Goal: Transaction & Acquisition: Purchase product/service

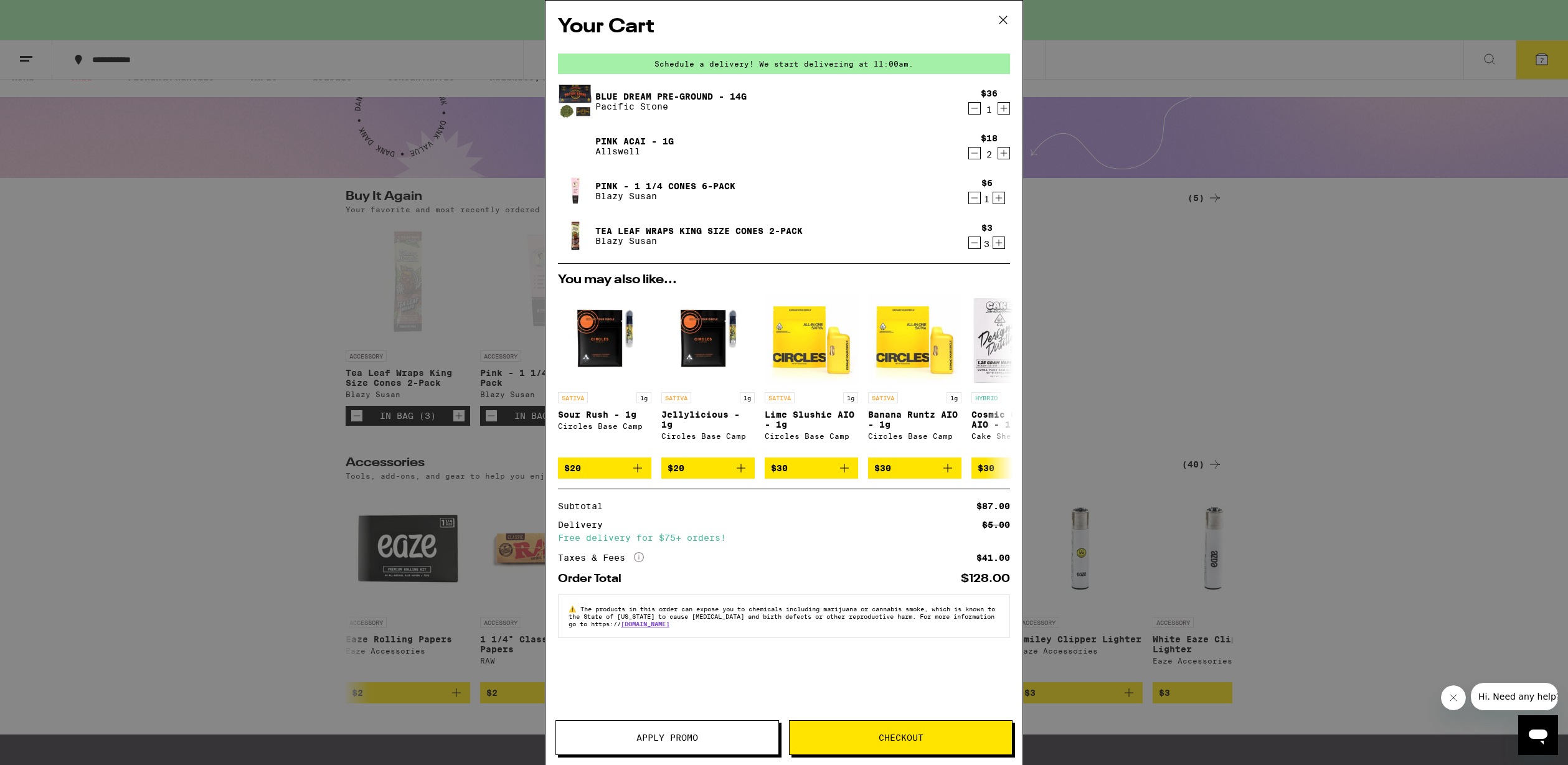
scroll to position [0, 4504]
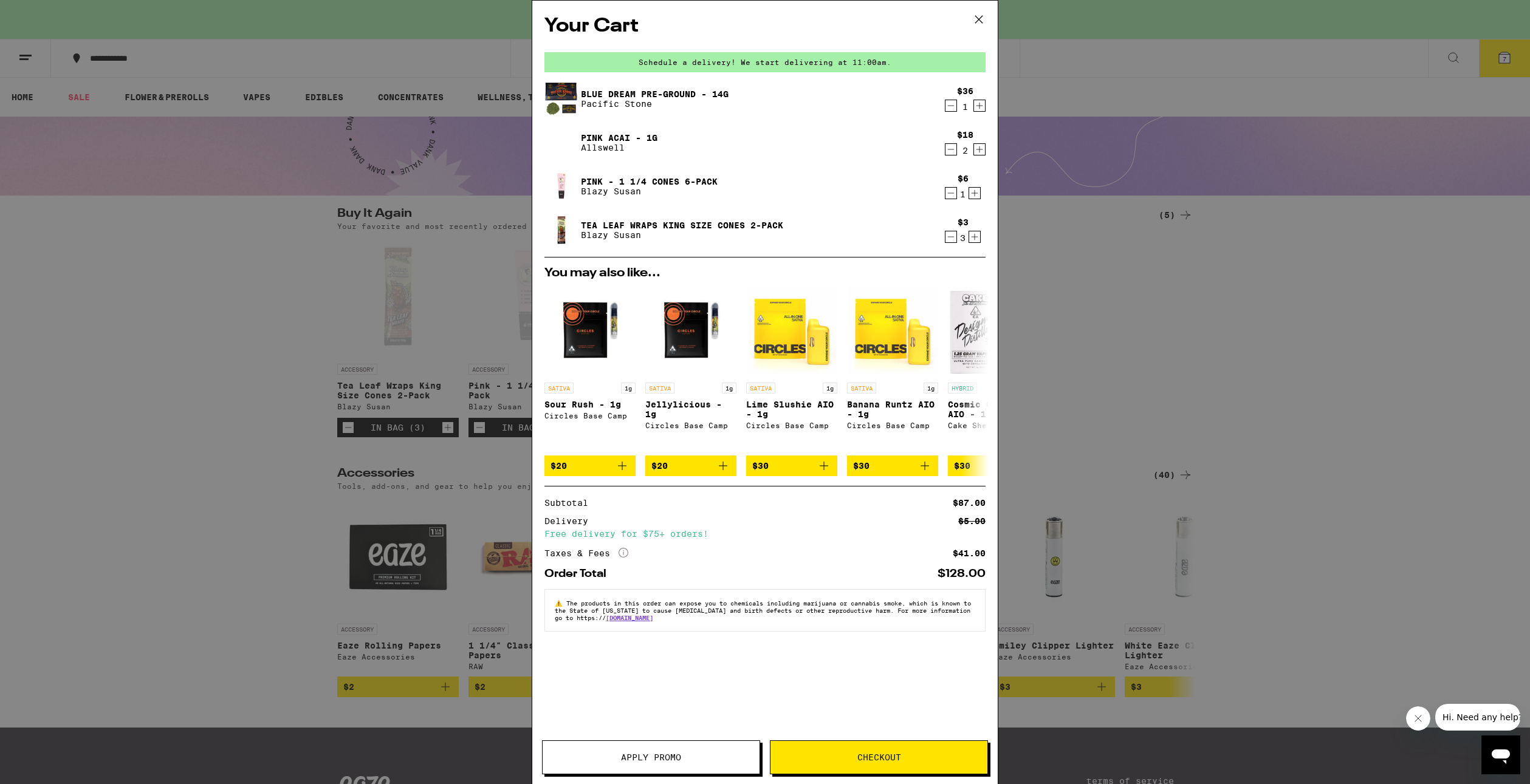
click at [334, 683] on div "Your Cart Schedule a delivery! We start delivering at 11:00am. Blue Dream Pre-G…" at bounding box center [765, 392] width 1530 height 784
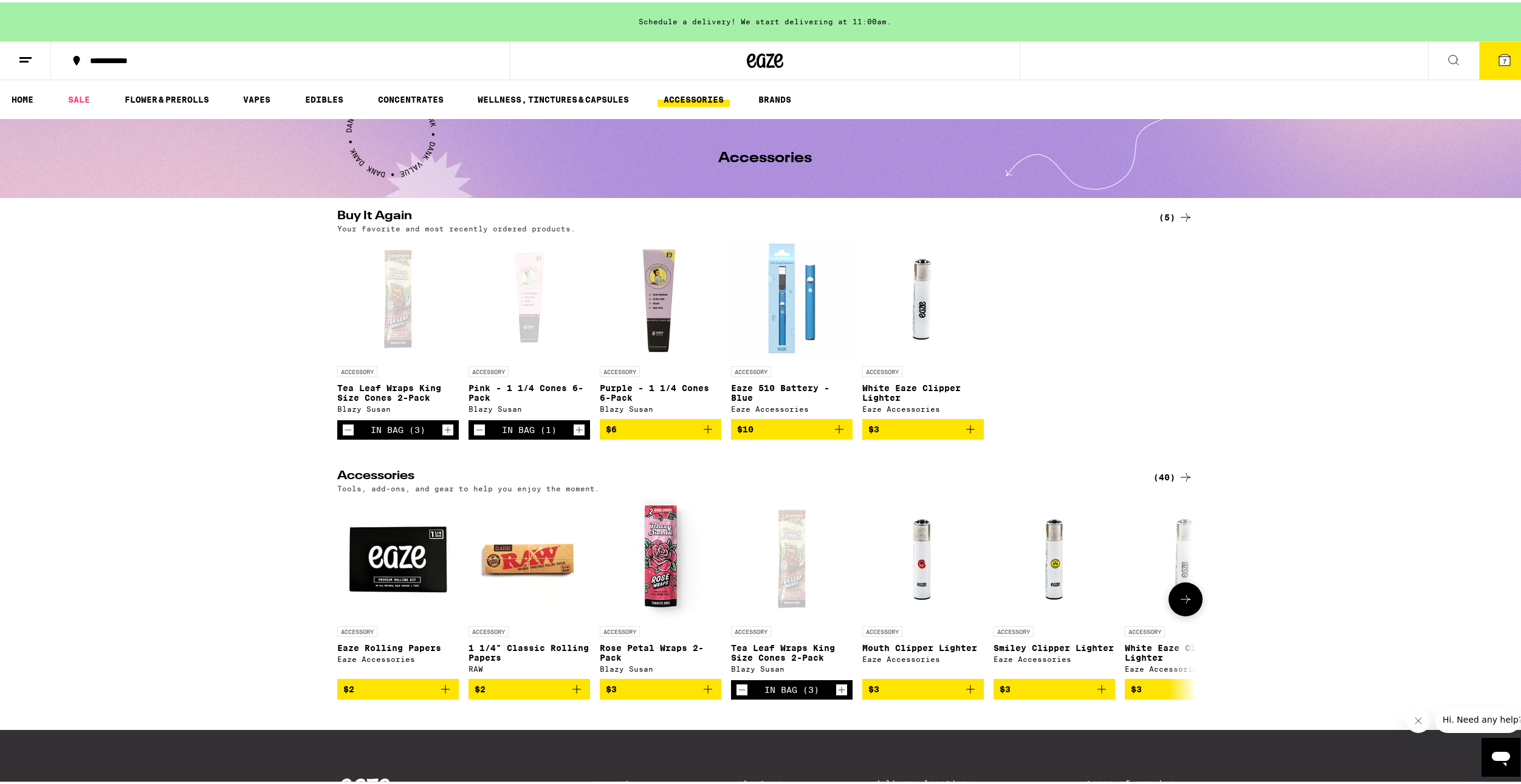
click at [1185, 602] on icon at bounding box center [1186, 597] width 15 height 15
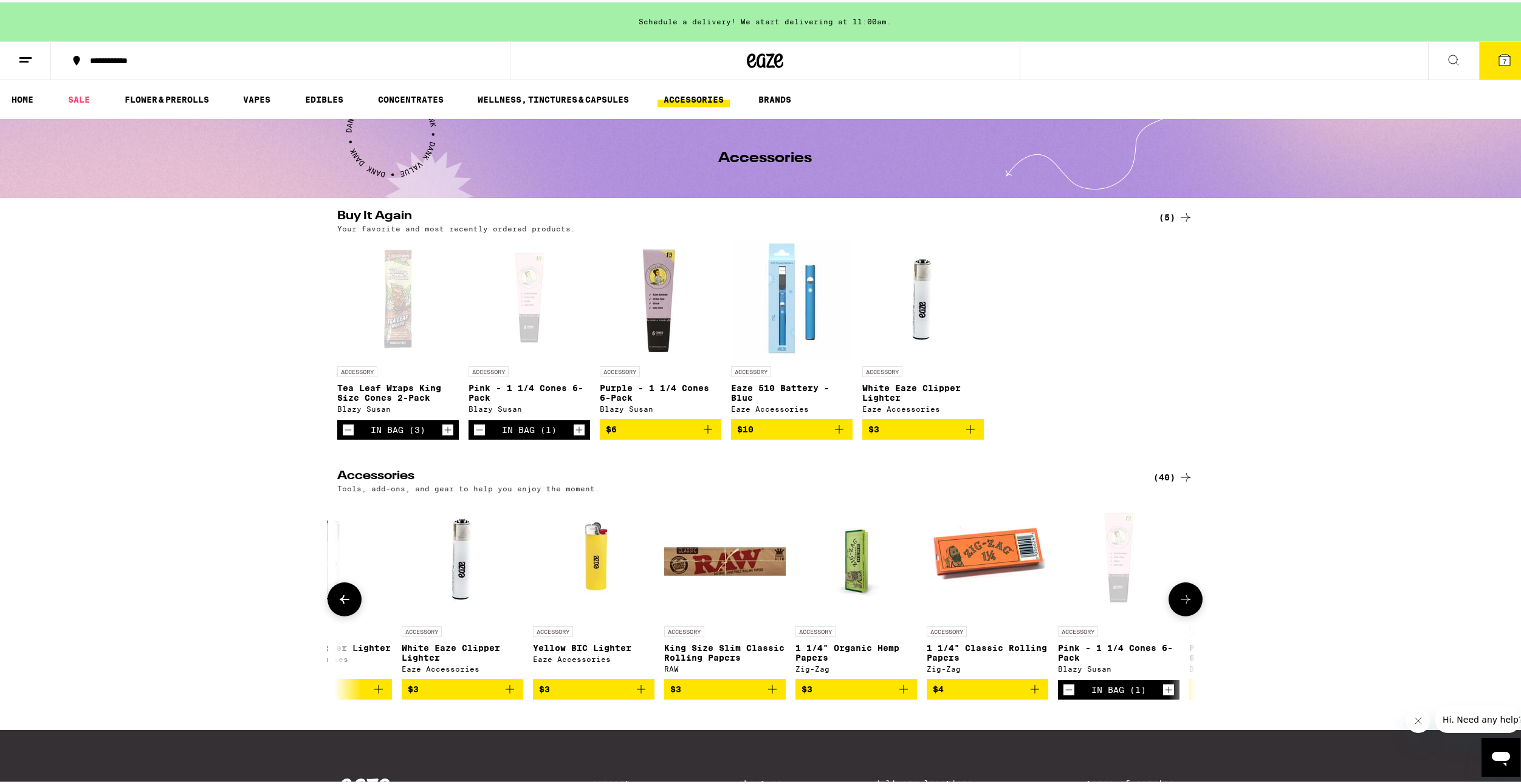
click at [1185, 602] on icon at bounding box center [1186, 597] width 15 height 15
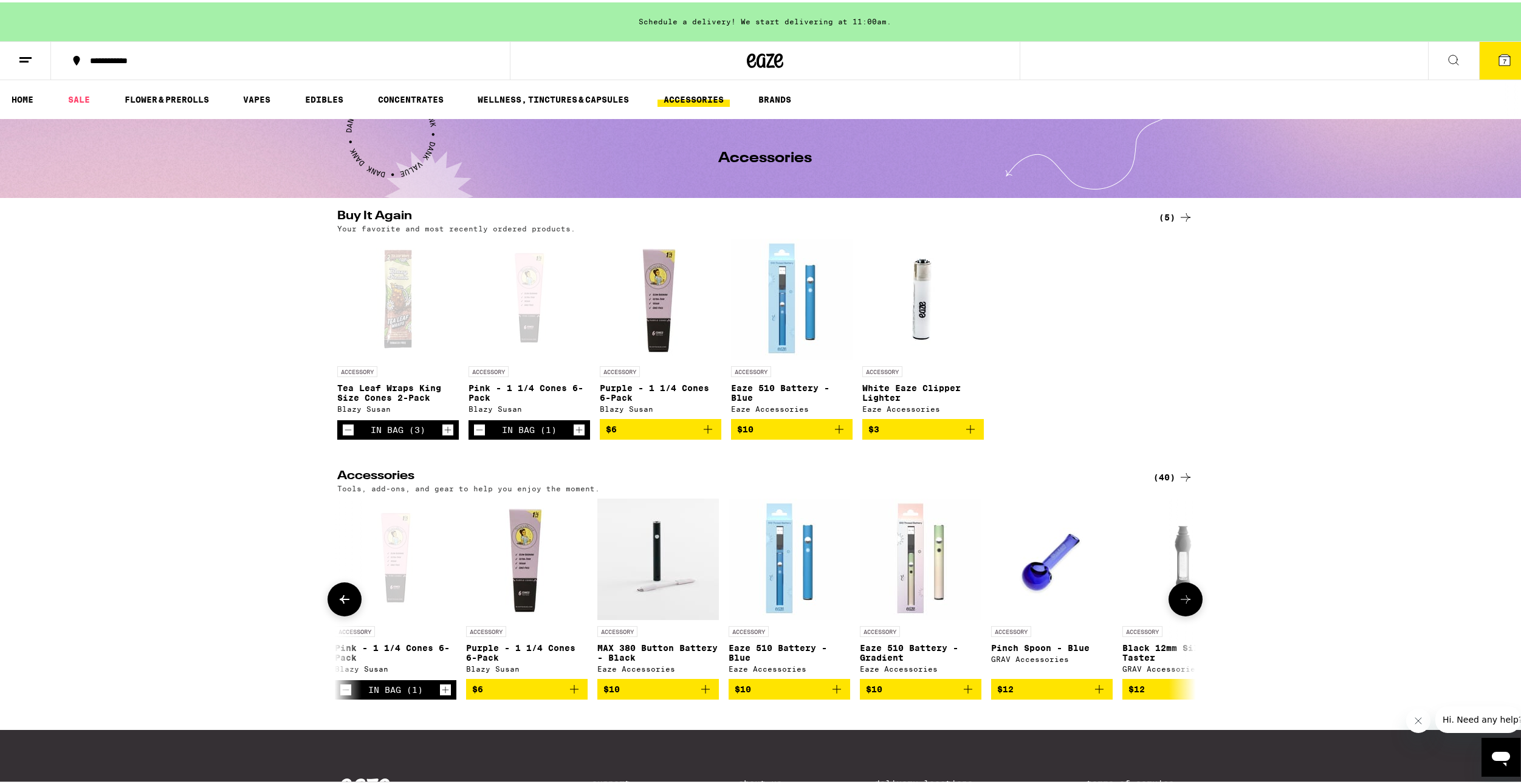
click at [1185, 602] on icon at bounding box center [1186, 597] width 15 height 15
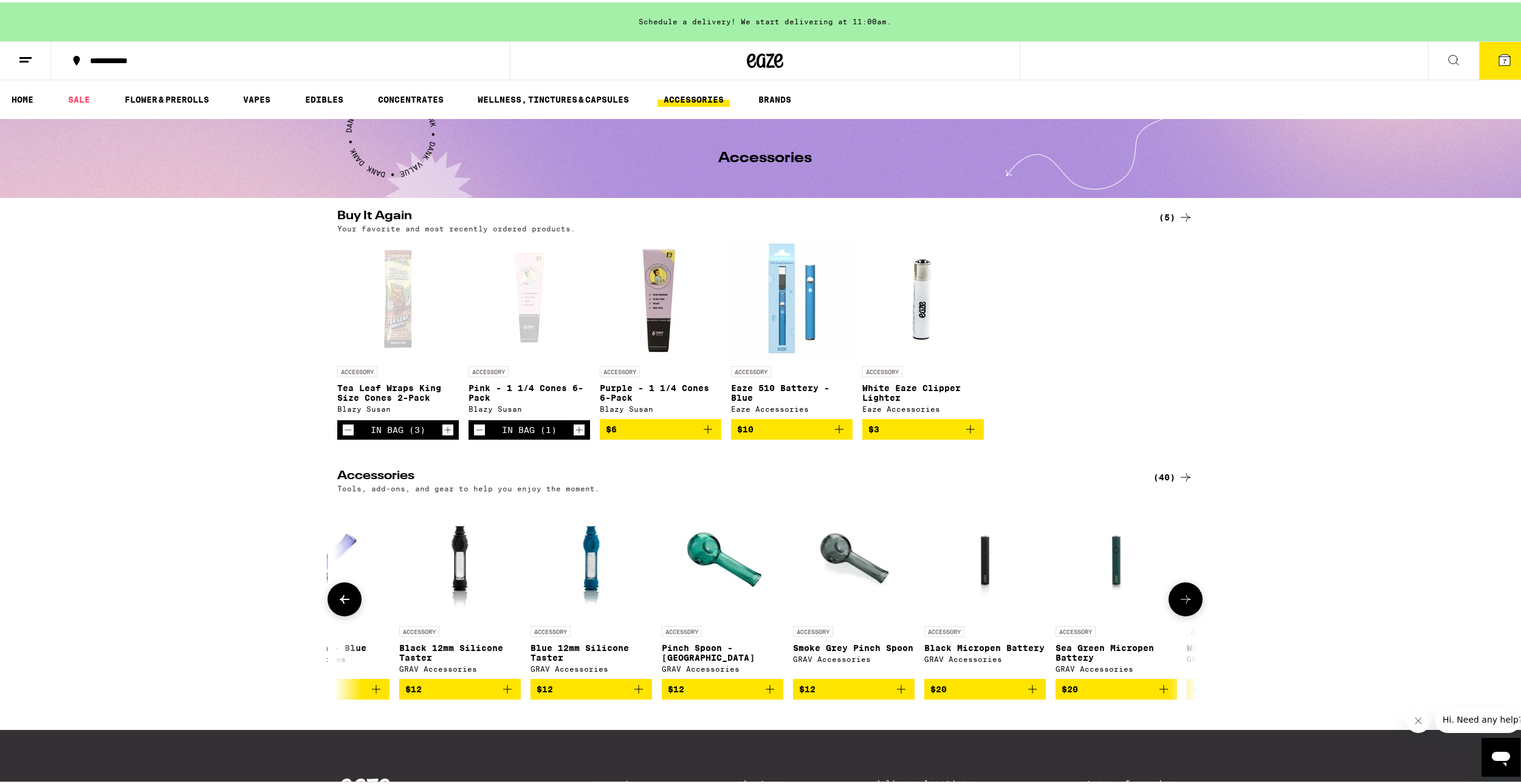
click at [1185, 602] on icon at bounding box center [1186, 597] width 15 height 15
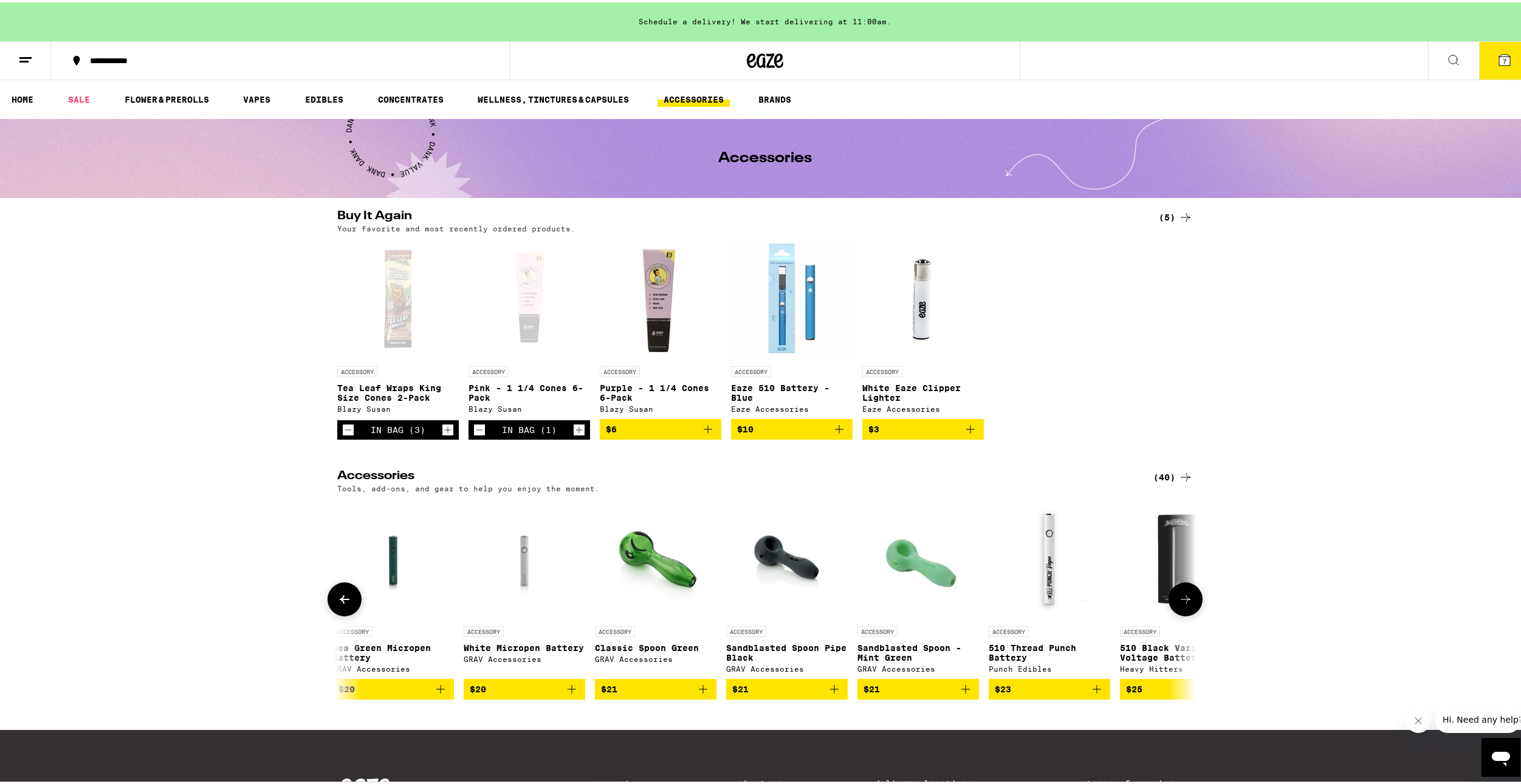
click at [1185, 602] on icon at bounding box center [1186, 597] width 15 height 15
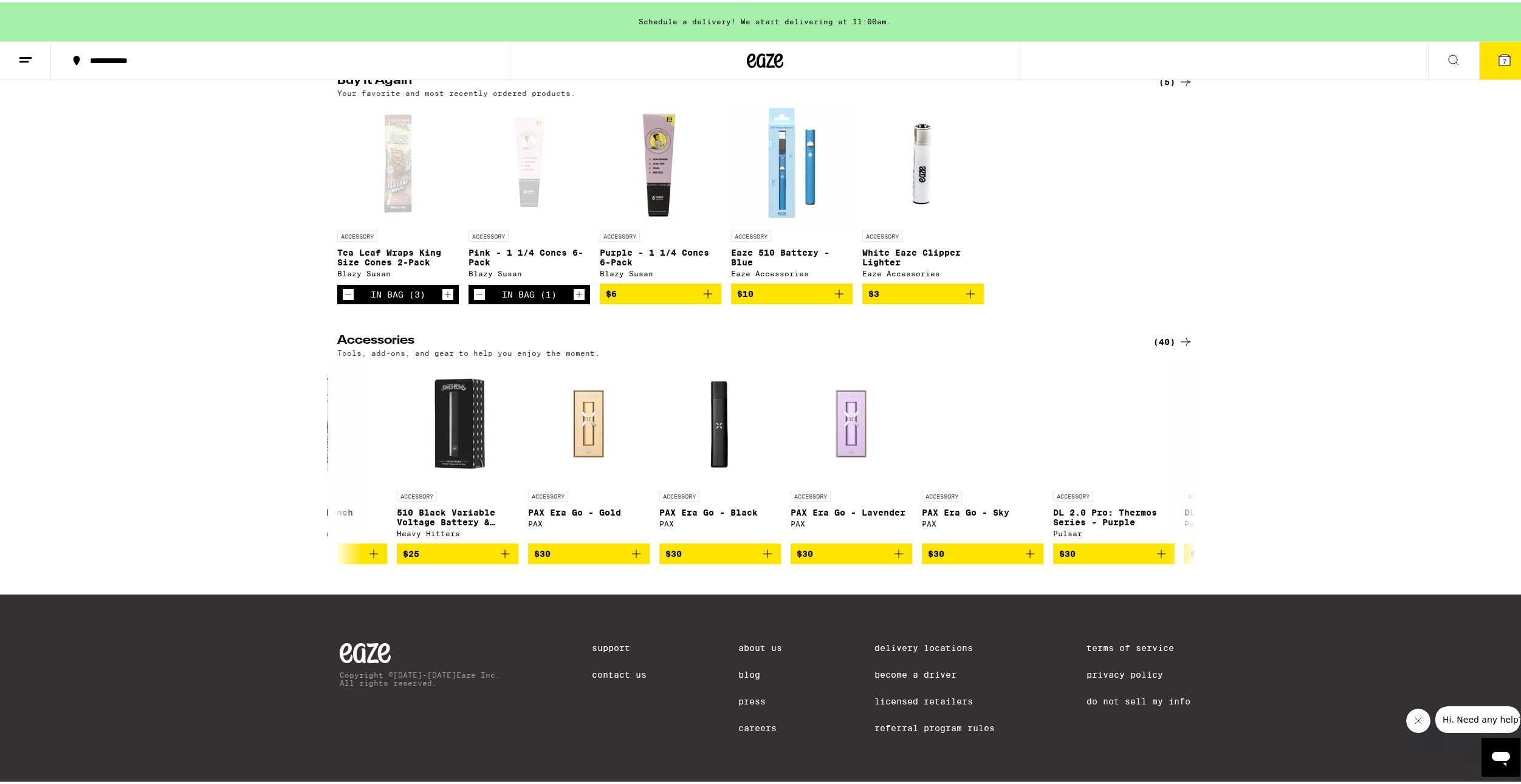
scroll to position [0, 0]
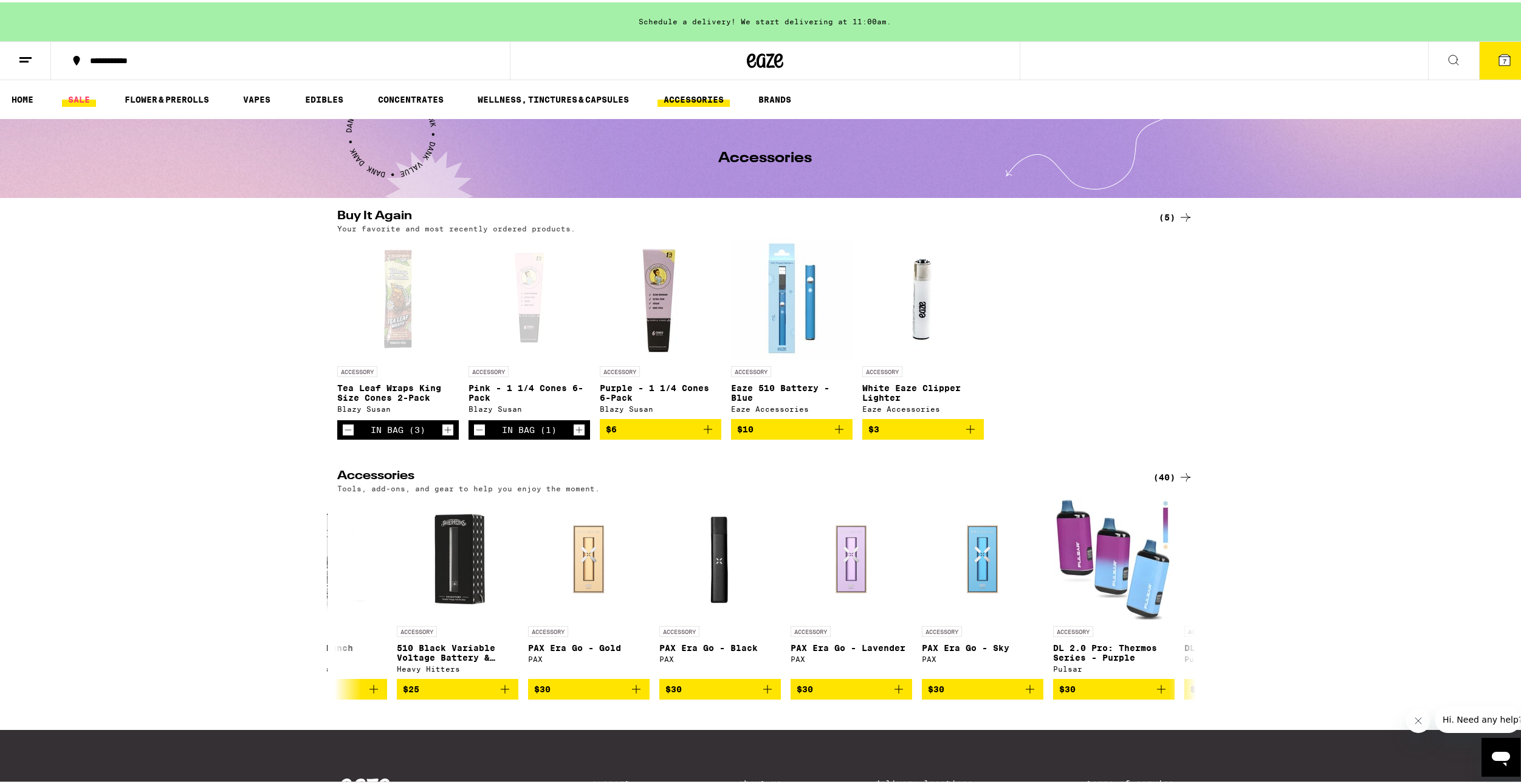
click at [89, 102] on link "SALE" at bounding box center [79, 97] width 34 height 15
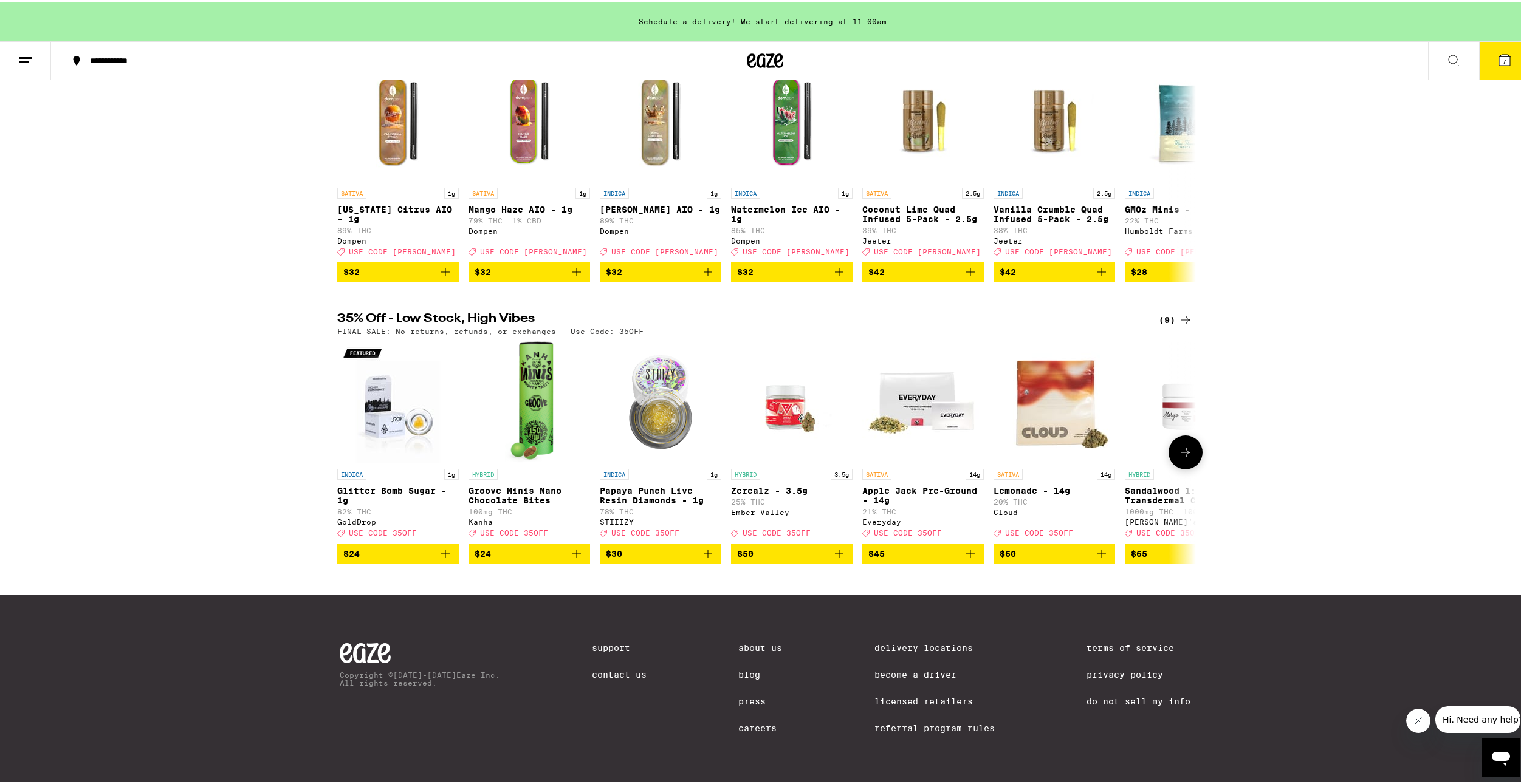
scroll to position [143, 0]
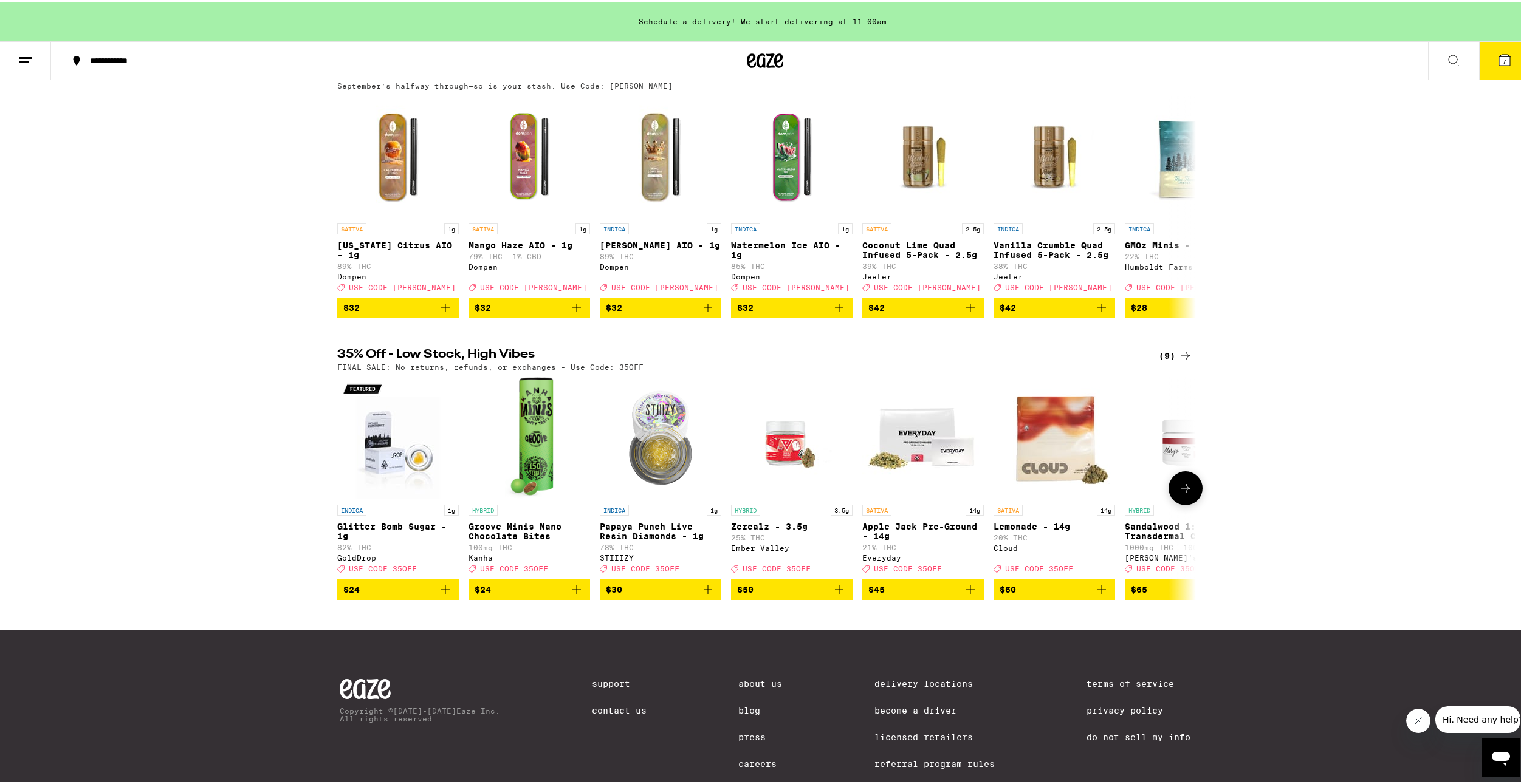
click at [1182, 490] on icon at bounding box center [1186, 486] width 10 height 9
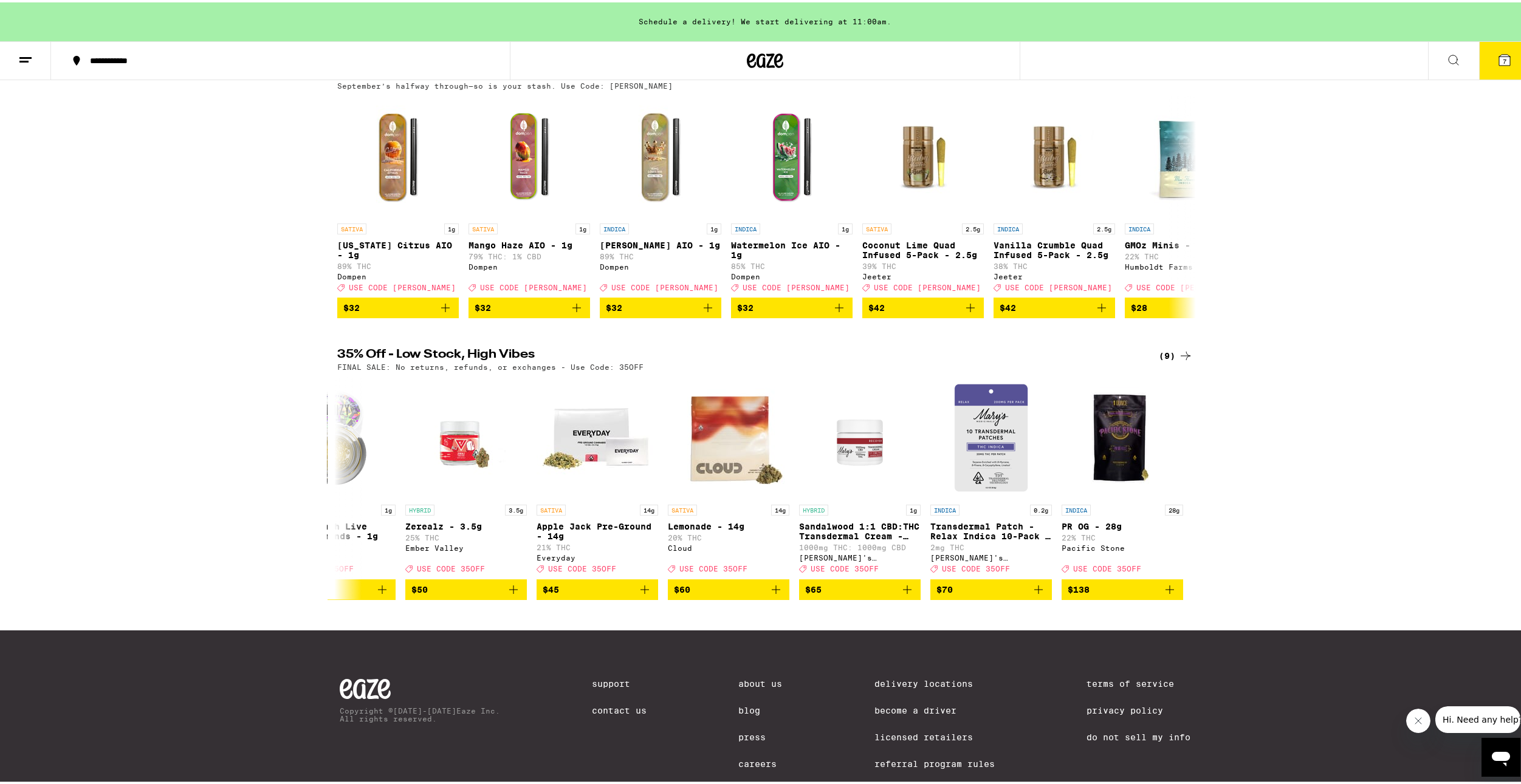
drag, startPoint x: 1182, startPoint y: 504, endPoint x: 1276, endPoint y: 479, distance: 97.3
click at [1276, 479] on div "35% Off - Low Stock, High Vibes (9) FINAL SALE: No returns, refunds, or exchang…" at bounding box center [765, 471] width 1530 height 251
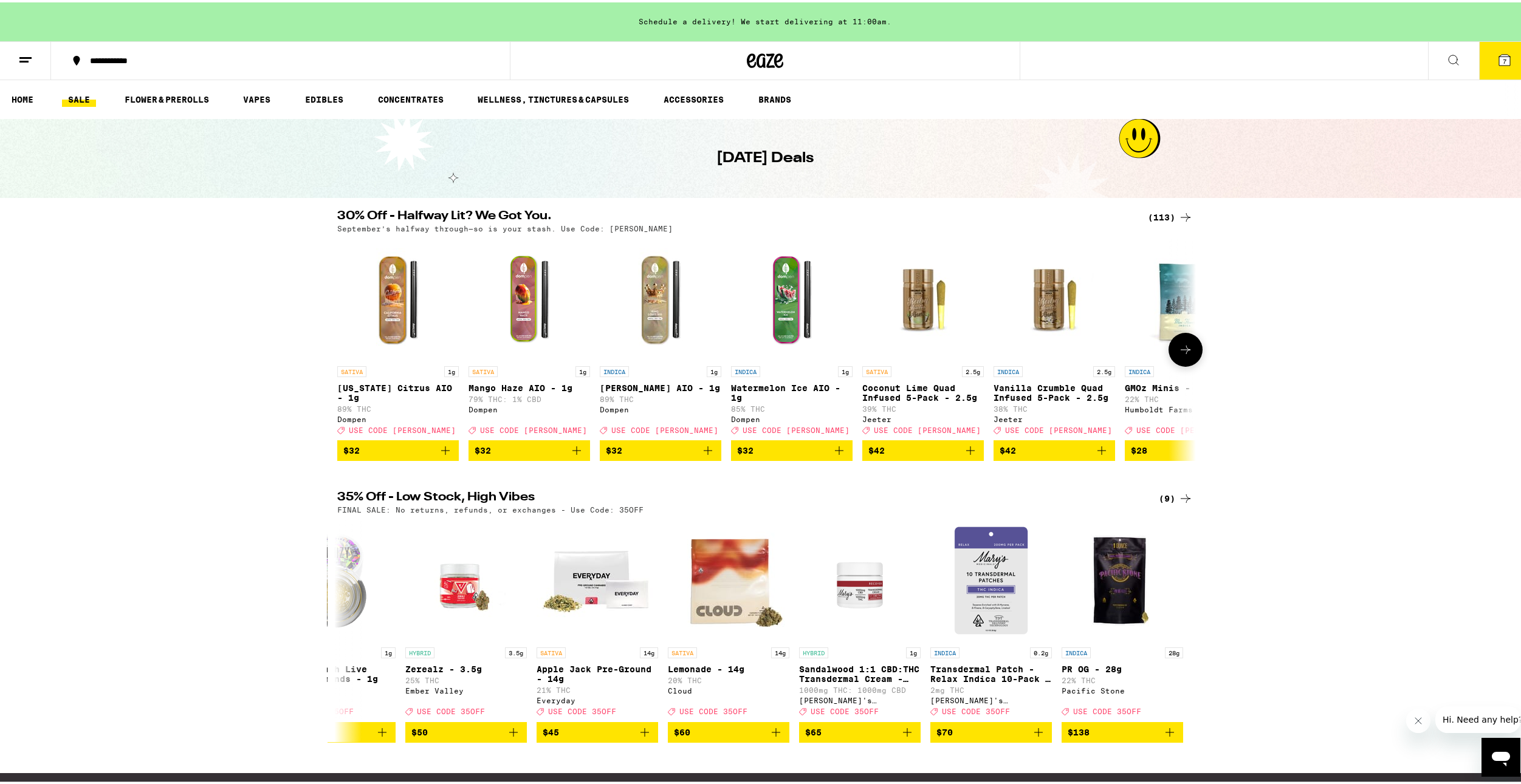
click at [1191, 356] on button at bounding box center [1185, 347] width 34 height 34
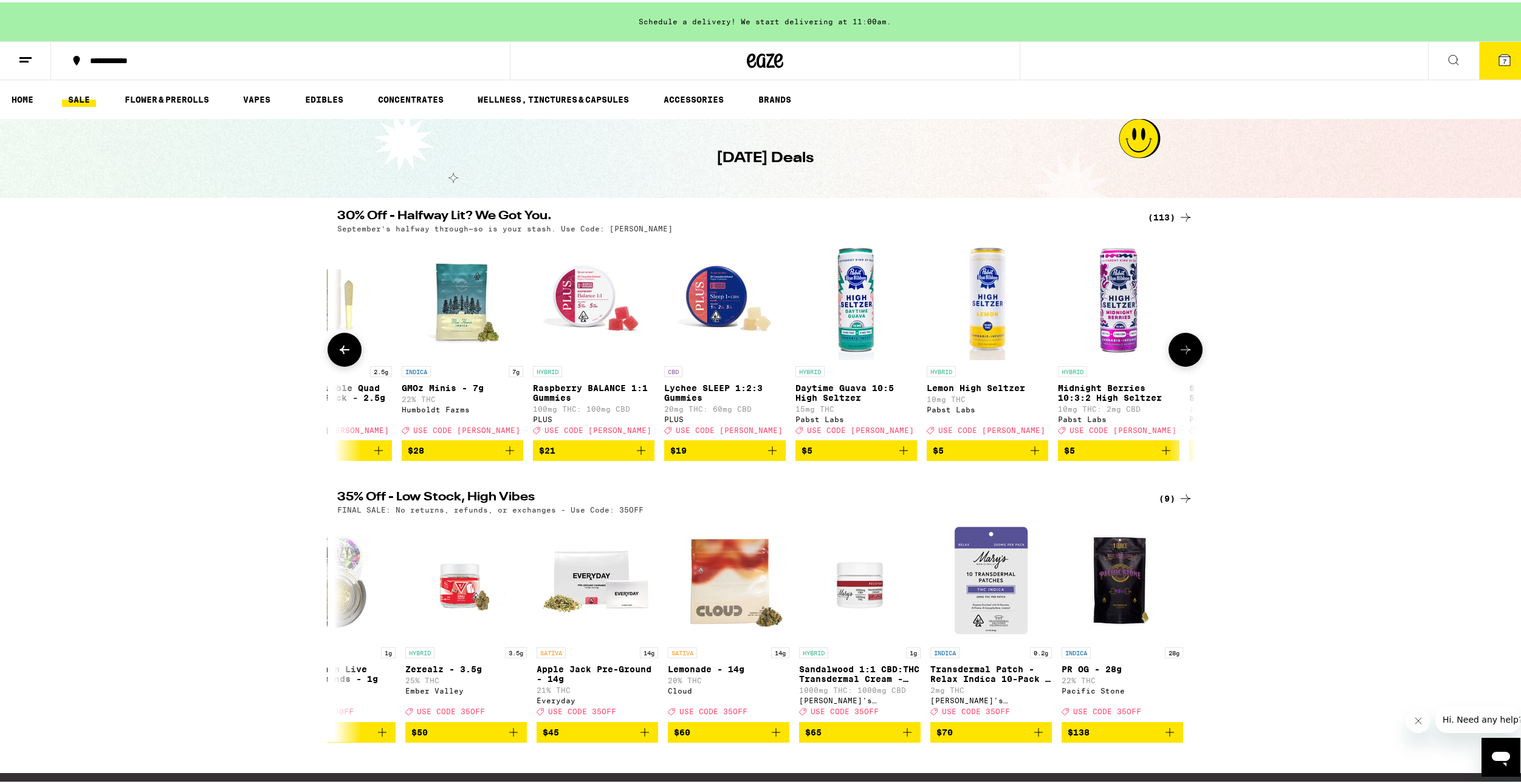
click at [1191, 356] on button at bounding box center [1185, 347] width 34 height 34
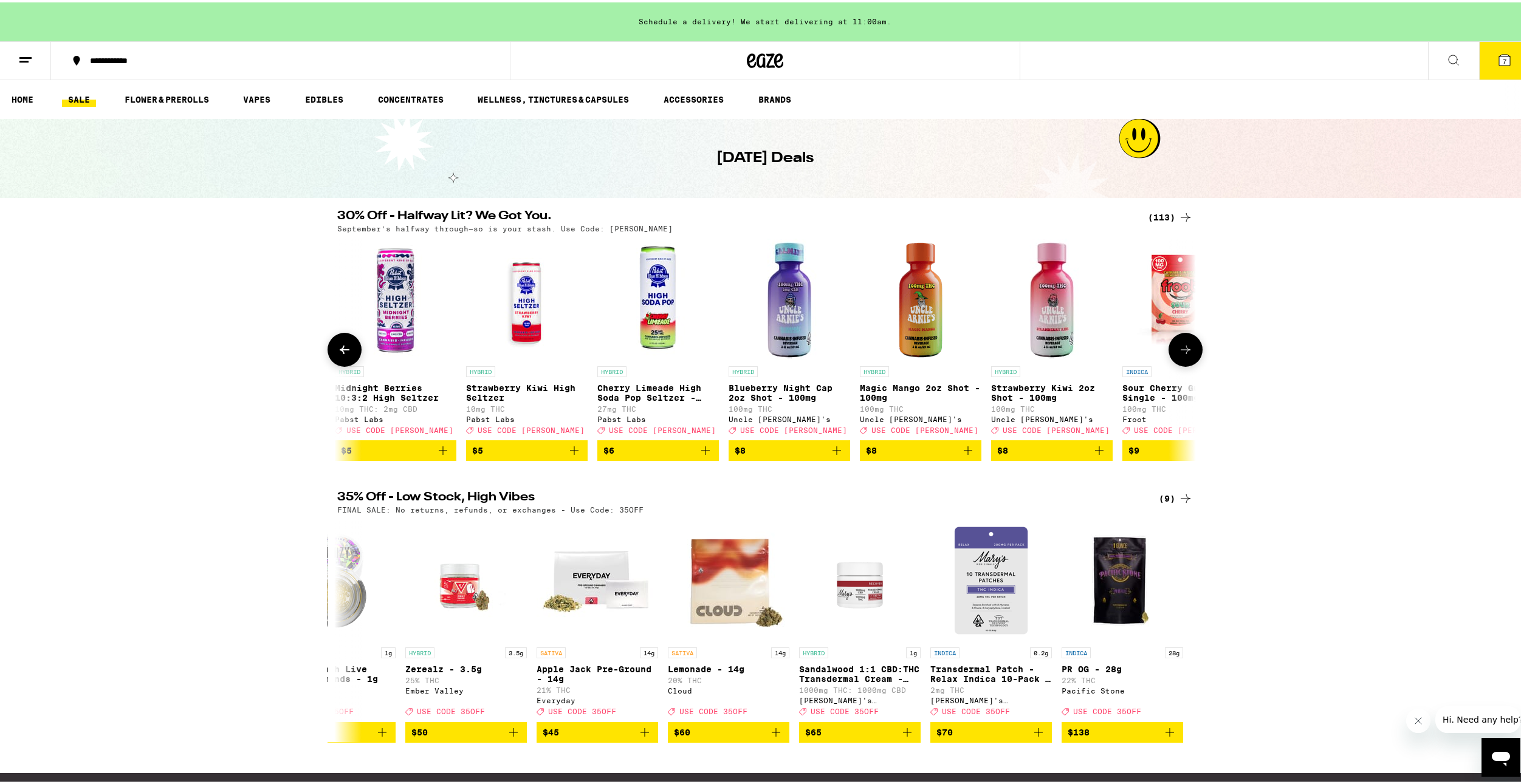
click at [1191, 356] on button at bounding box center [1185, 347] width 34 height 34
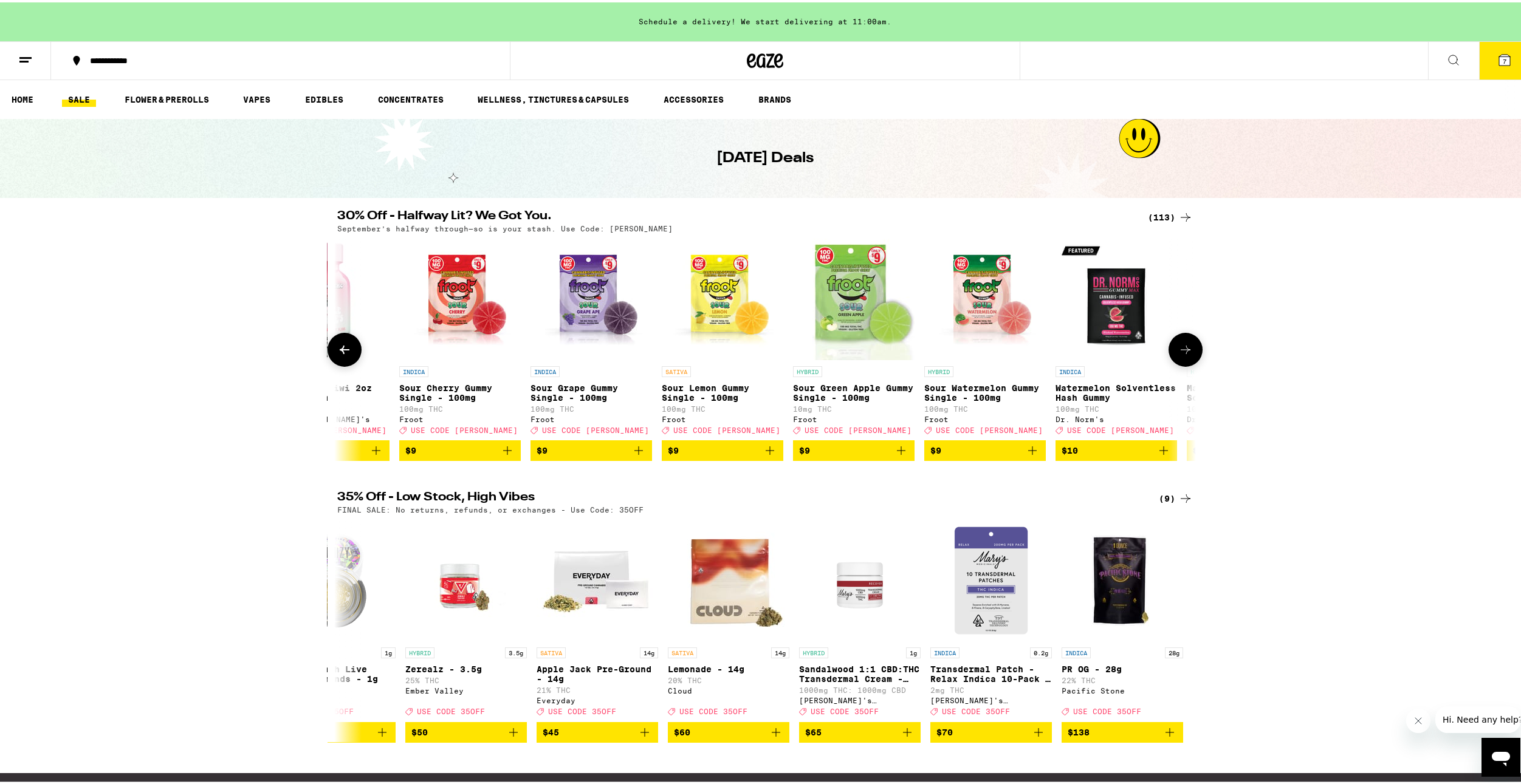
click at [1191, 355] on button at bounding box center [1185, 347] width 34 height 34
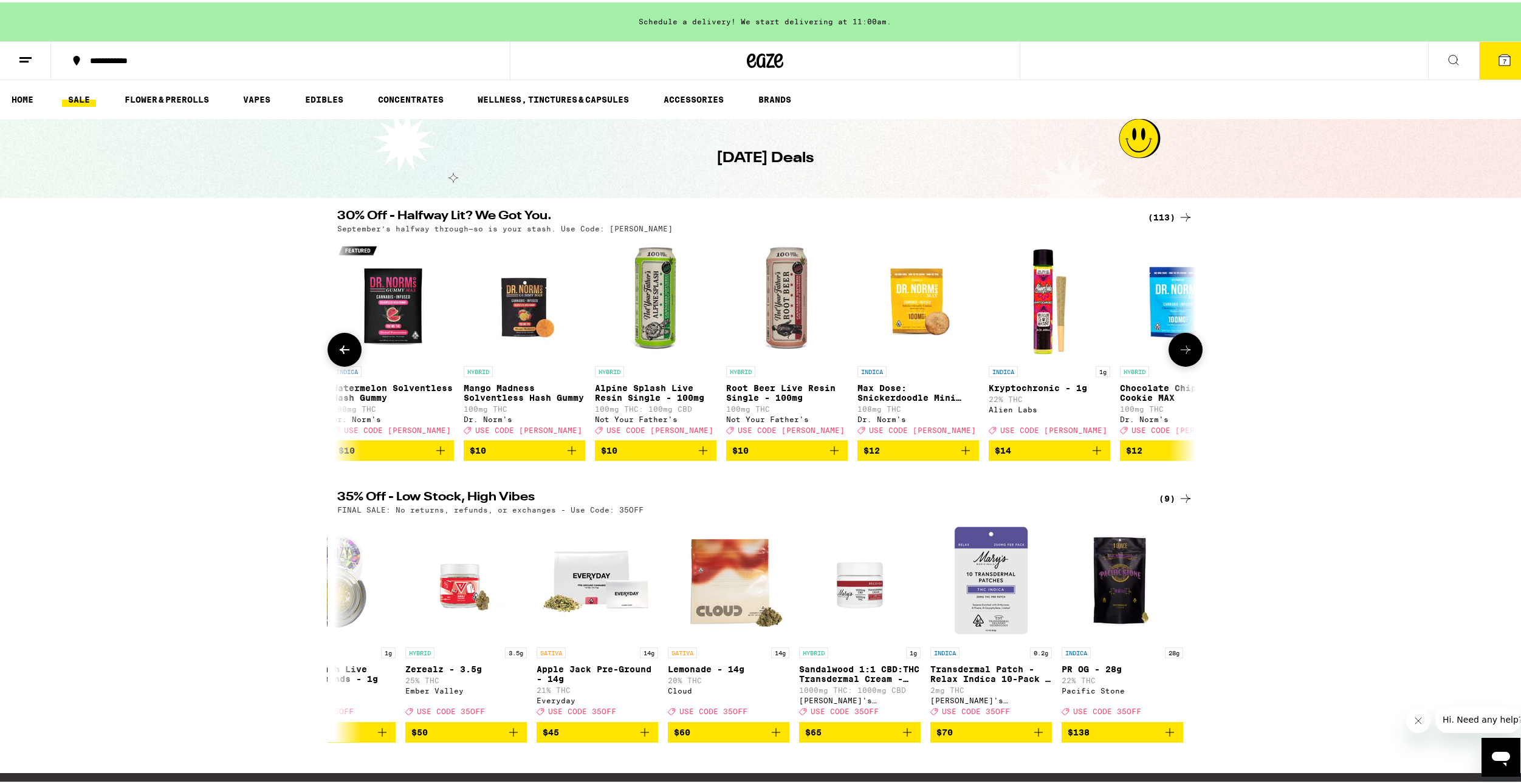
click at [1187, 347] on icon at bounding box center [1186, 348] width 15 height 15
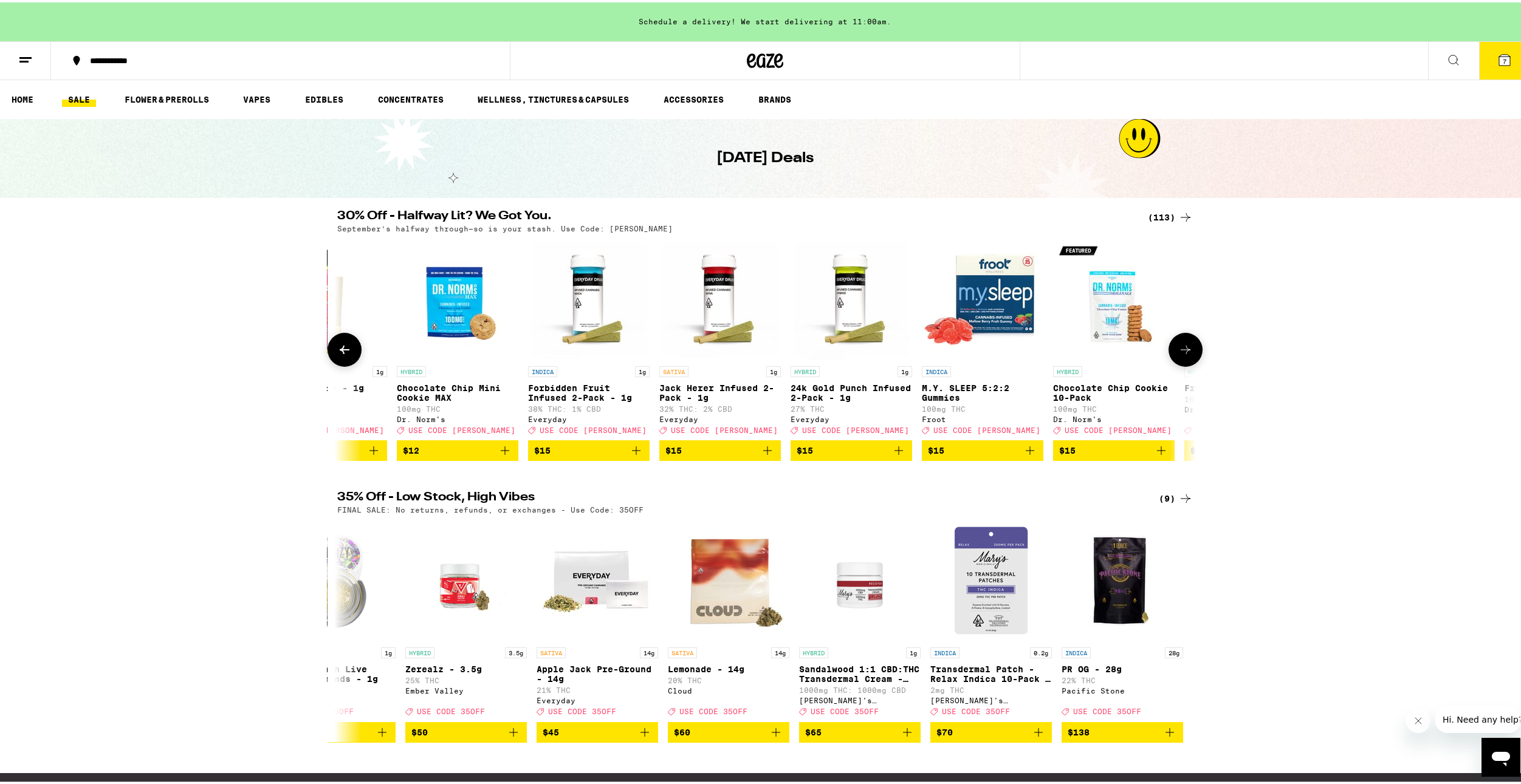
click at [1187, 347] on icon at bounding box center [1186, 348] width 15 height 15
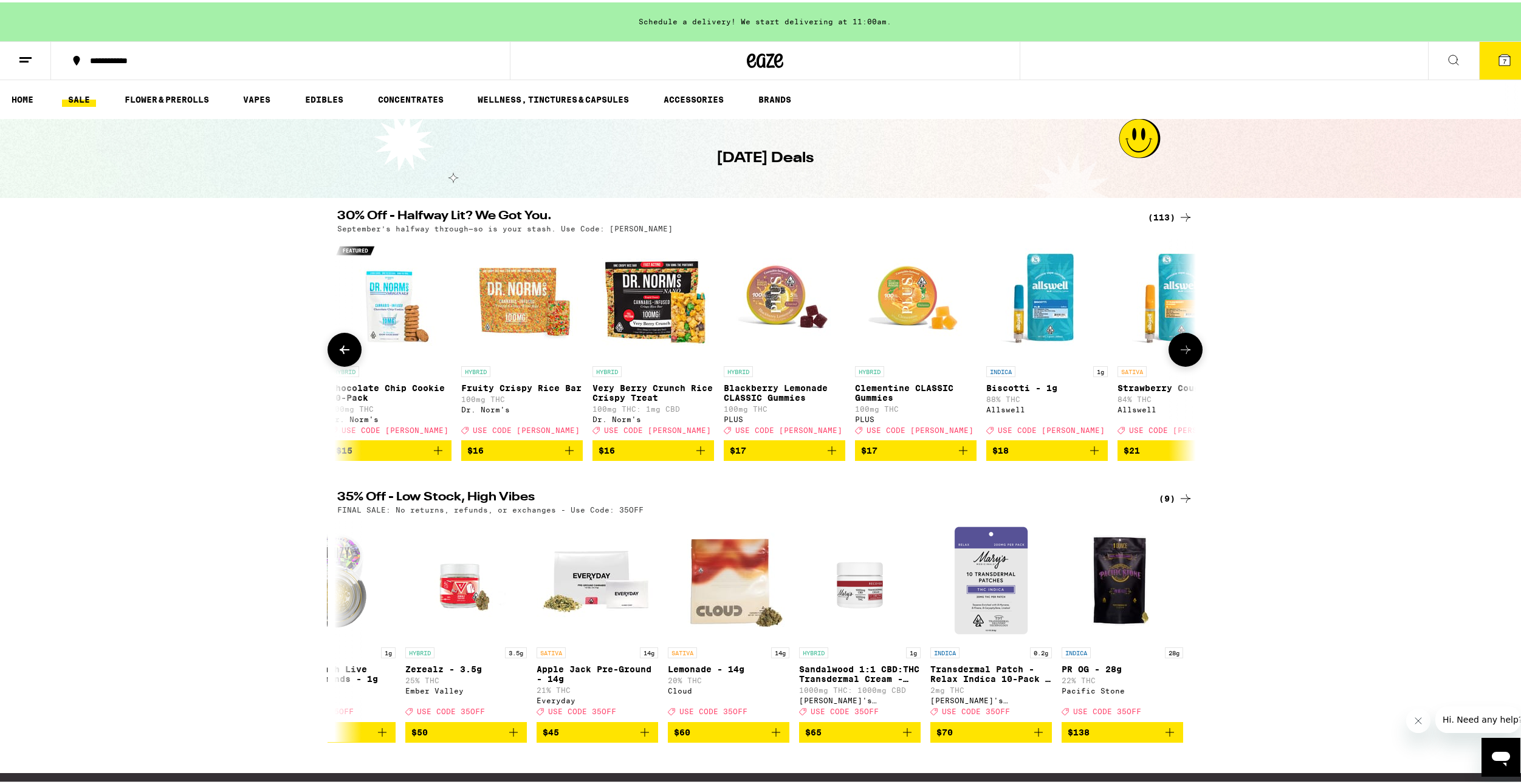
click at [1181, 350] on icon at bounding box center [1186, 348] width 15 height 15
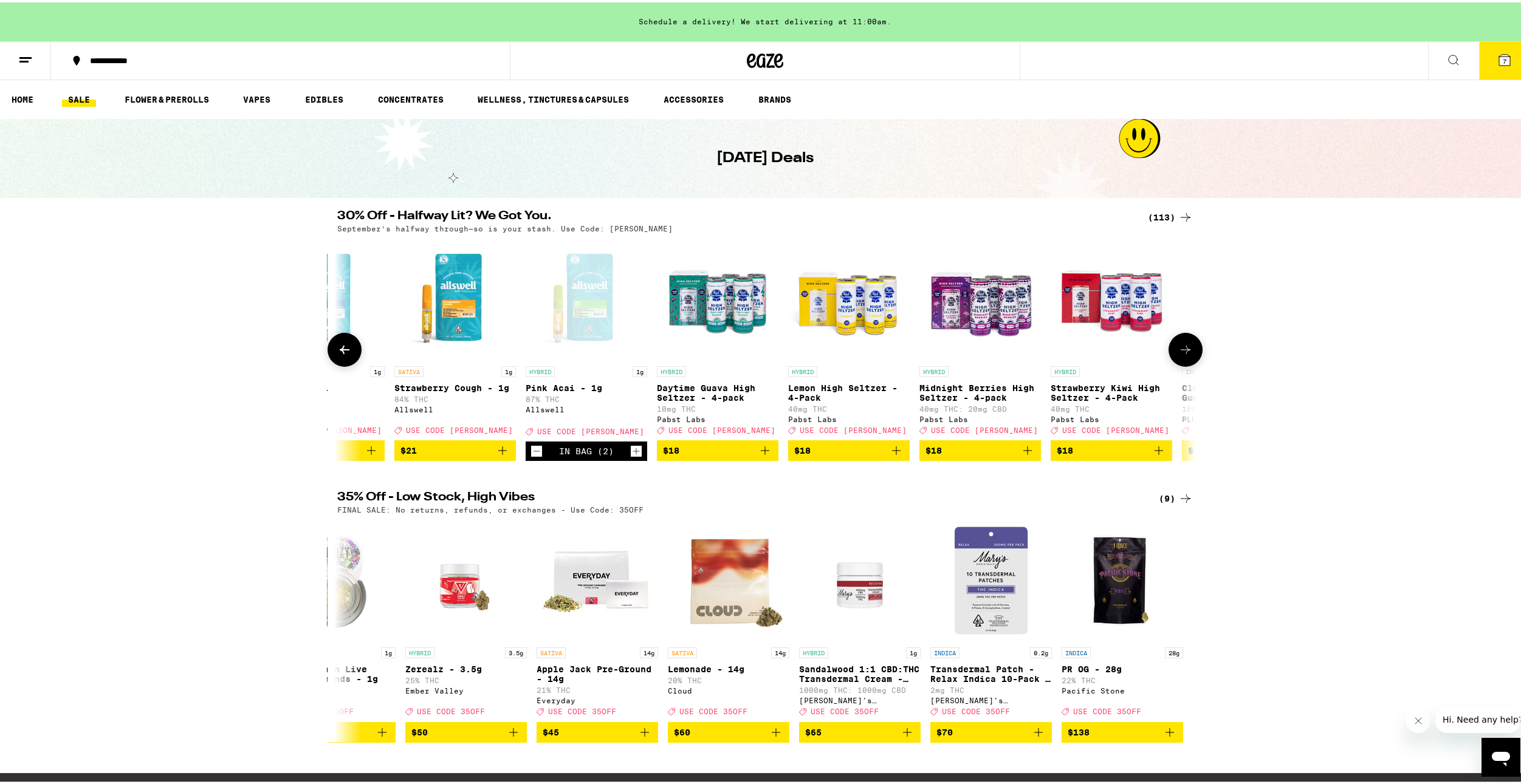
click at [605, 422] on div "HYBRID 1g Pink Acai - 1g 87% THC Allswell Deal Created with Sketch. USE CODE [P…" at bounding box center [587, 398] width 122 height 69
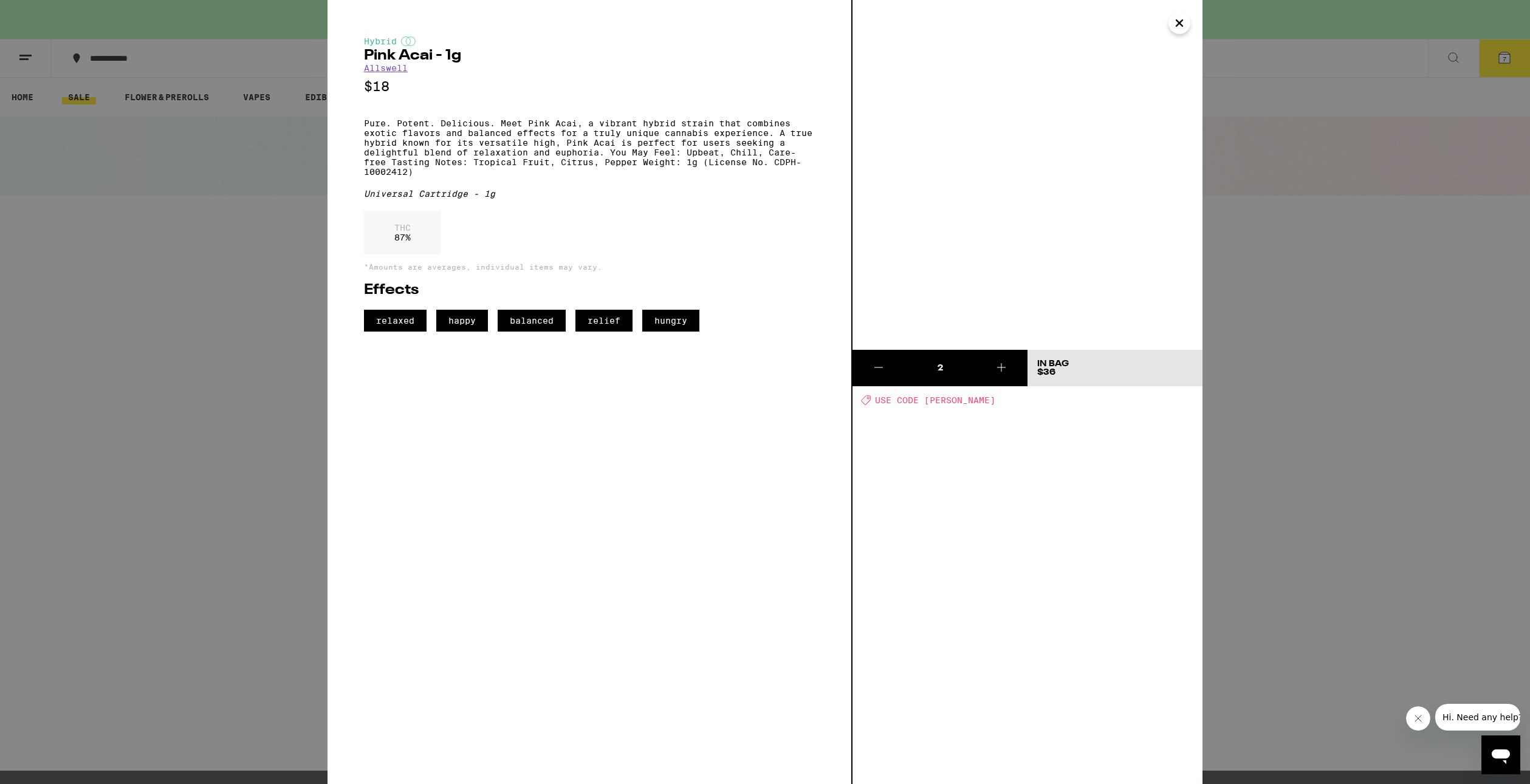
click at [943, 399] on span "USE CODE [PERSON_NAME]" at bounding box center [935, 401] width 120 height 10
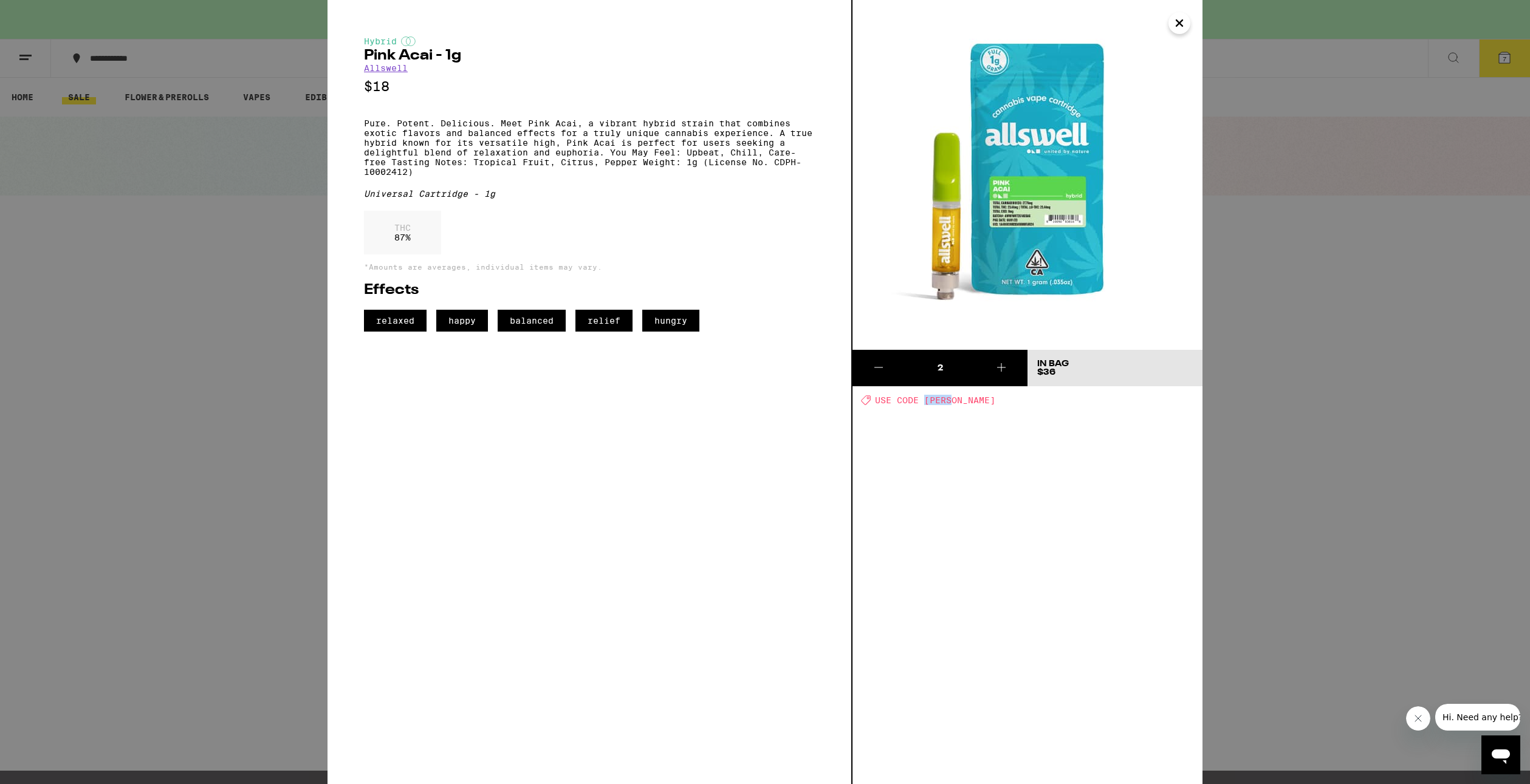
click at [943, 399] on span "USE CODE [PERSON_NAME]" at bounding box center [935, 401] width 120 height 10
copy span "[PERSON_NAME]"
drag, startPoint x: 1491, startPoint y: 164, endPoint x: 1509, endPoint y: 107, distance: 59.8
click at [1491, 163] on div "Hybrid Pink Acai - 1g Allswell $18 Pure. Potent. Delicious. Meet Pink Acai, a v…" at bounding box center [765, 392] width 1530 height 784
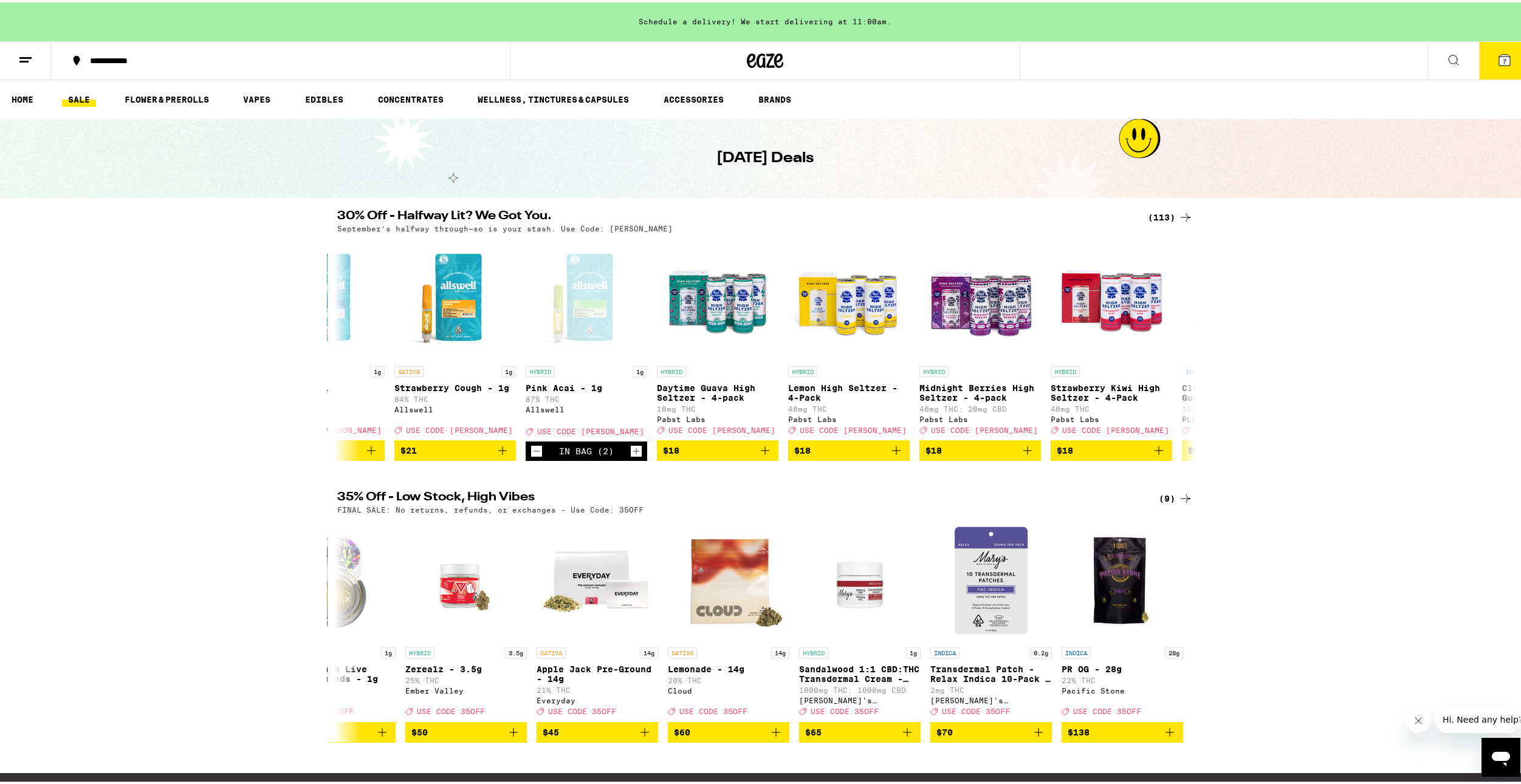
click at [1507, 57] on button "7" at bounding box center [1504, 58] width 51 height 37
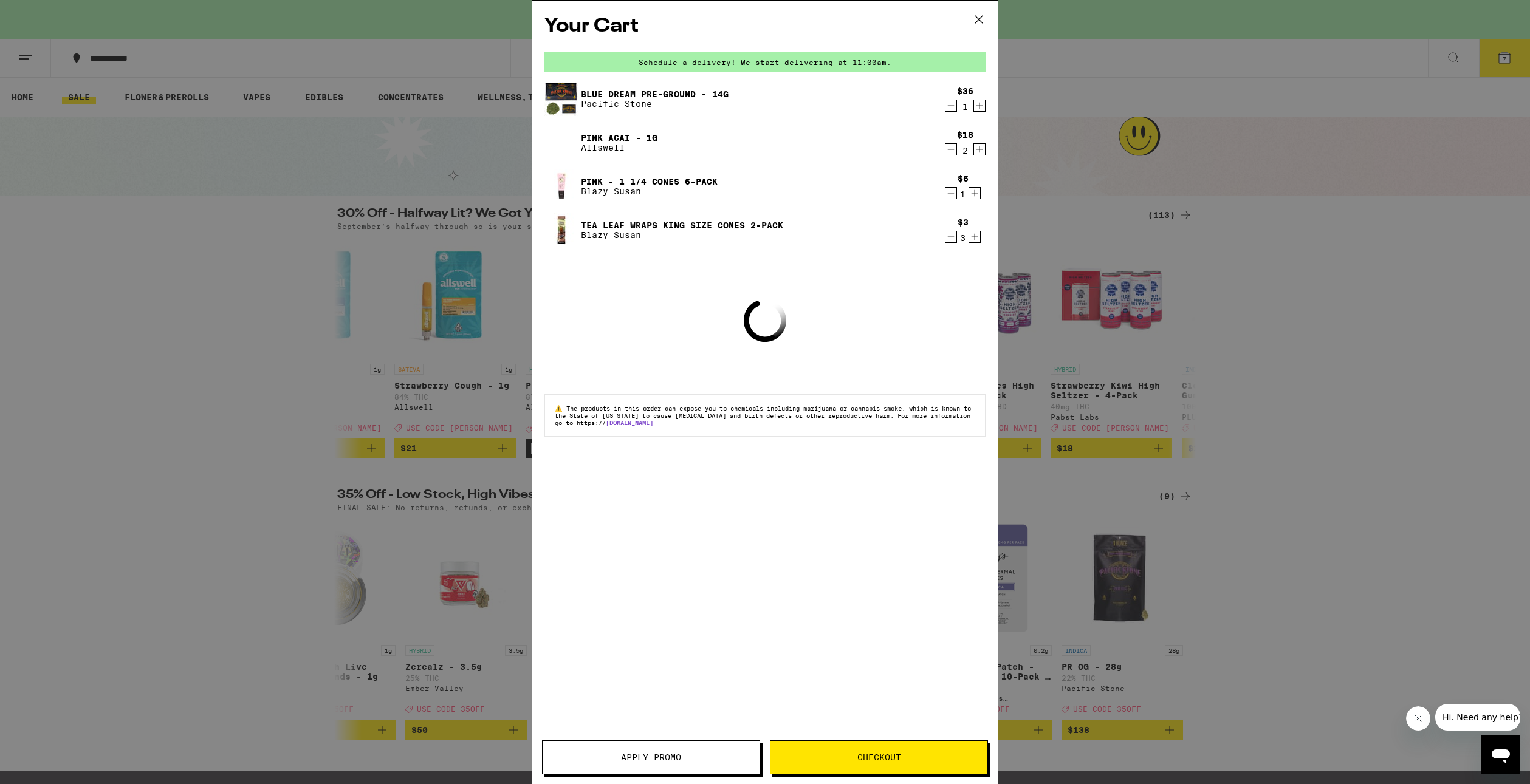
click at [707, 762] on button "Apply Promo" at bounding box center [651, 757] width 218 height 34
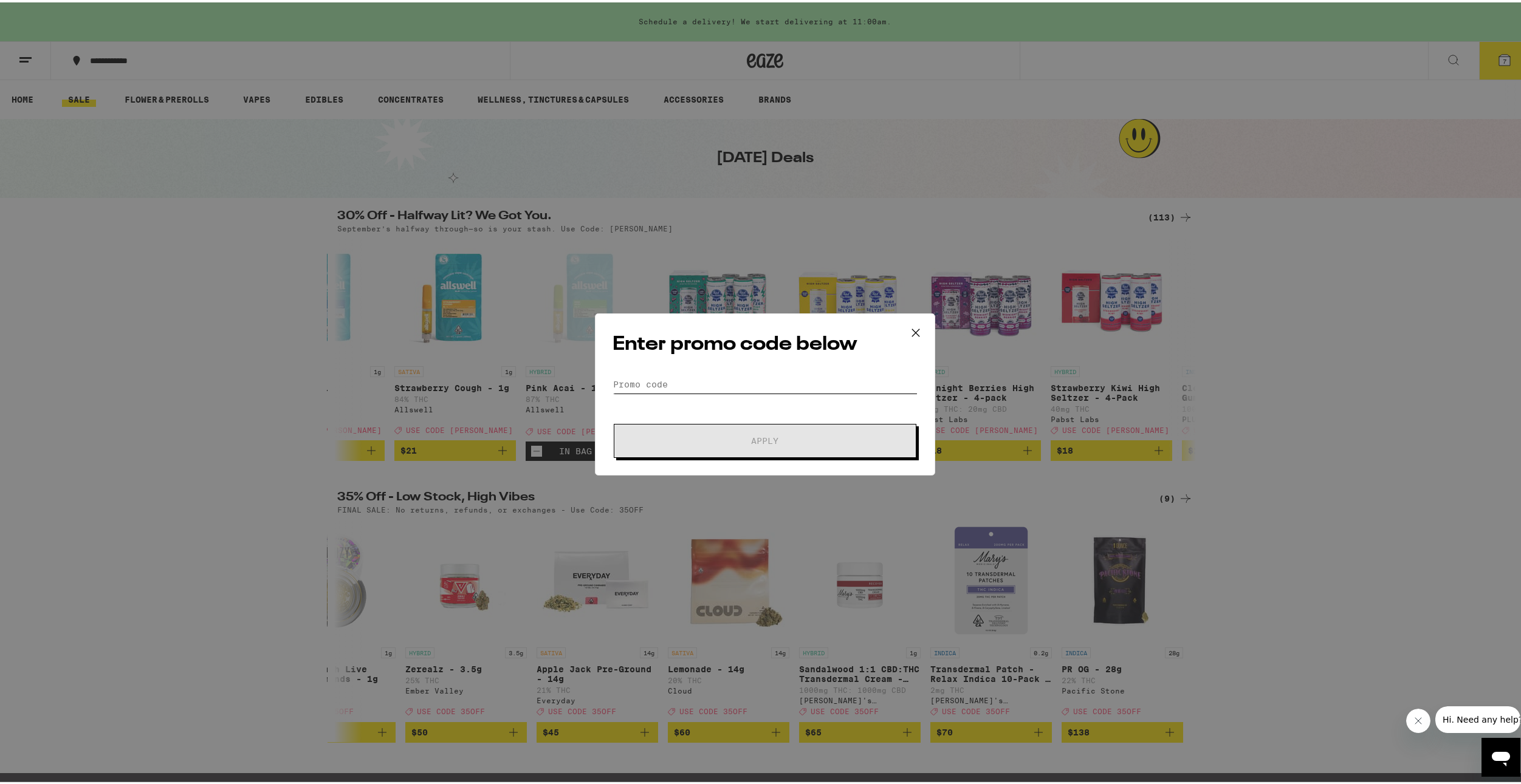
click at [669, 382] on input "Promo Code" at bounding box center [765, 382] width 305 height 18
paste input "[PERSON_NAME]"
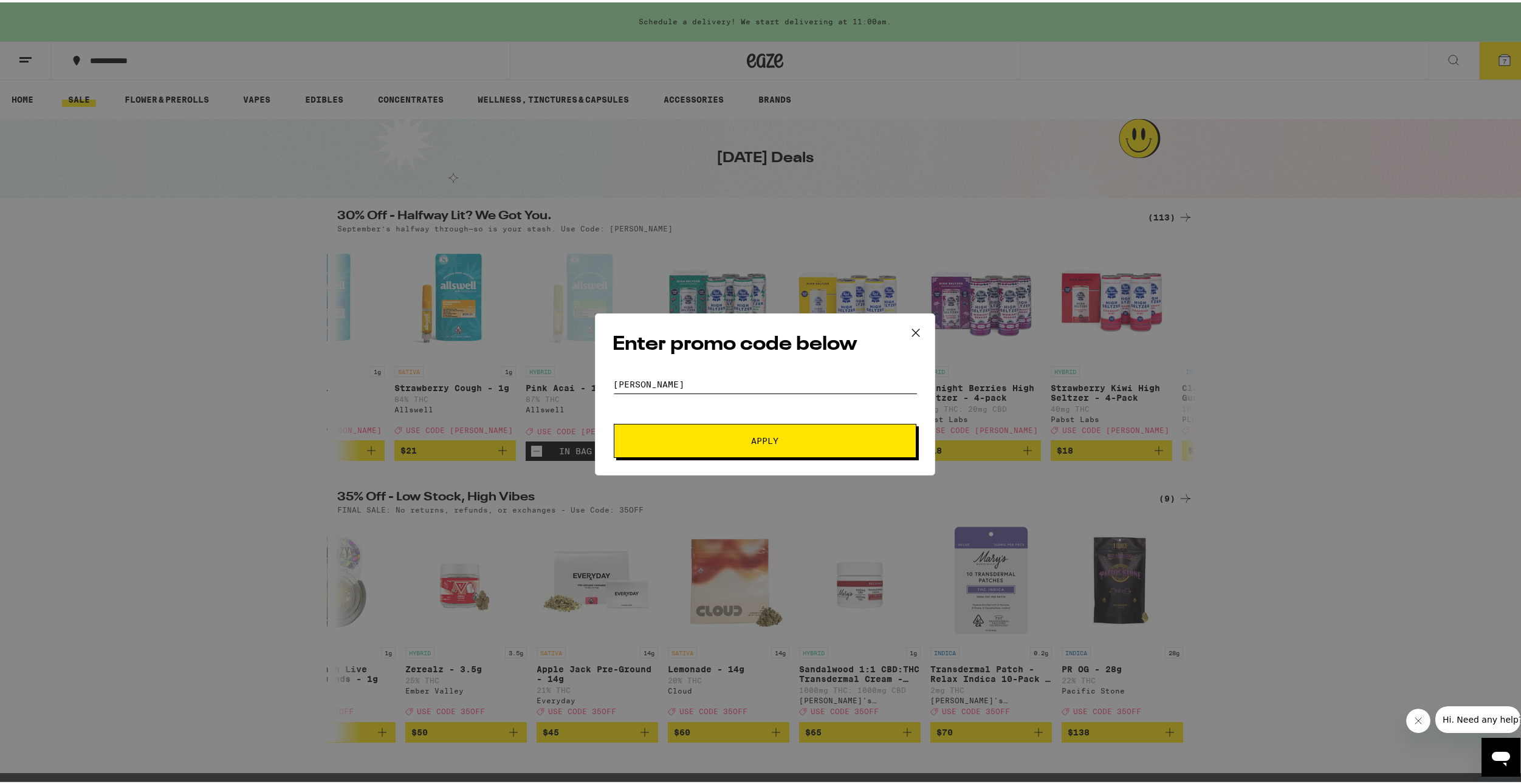
type input "[PERSON_NAME]"
click at [684, 431] on button "Apply" at bounding box center [765, 438] width 302 height 34
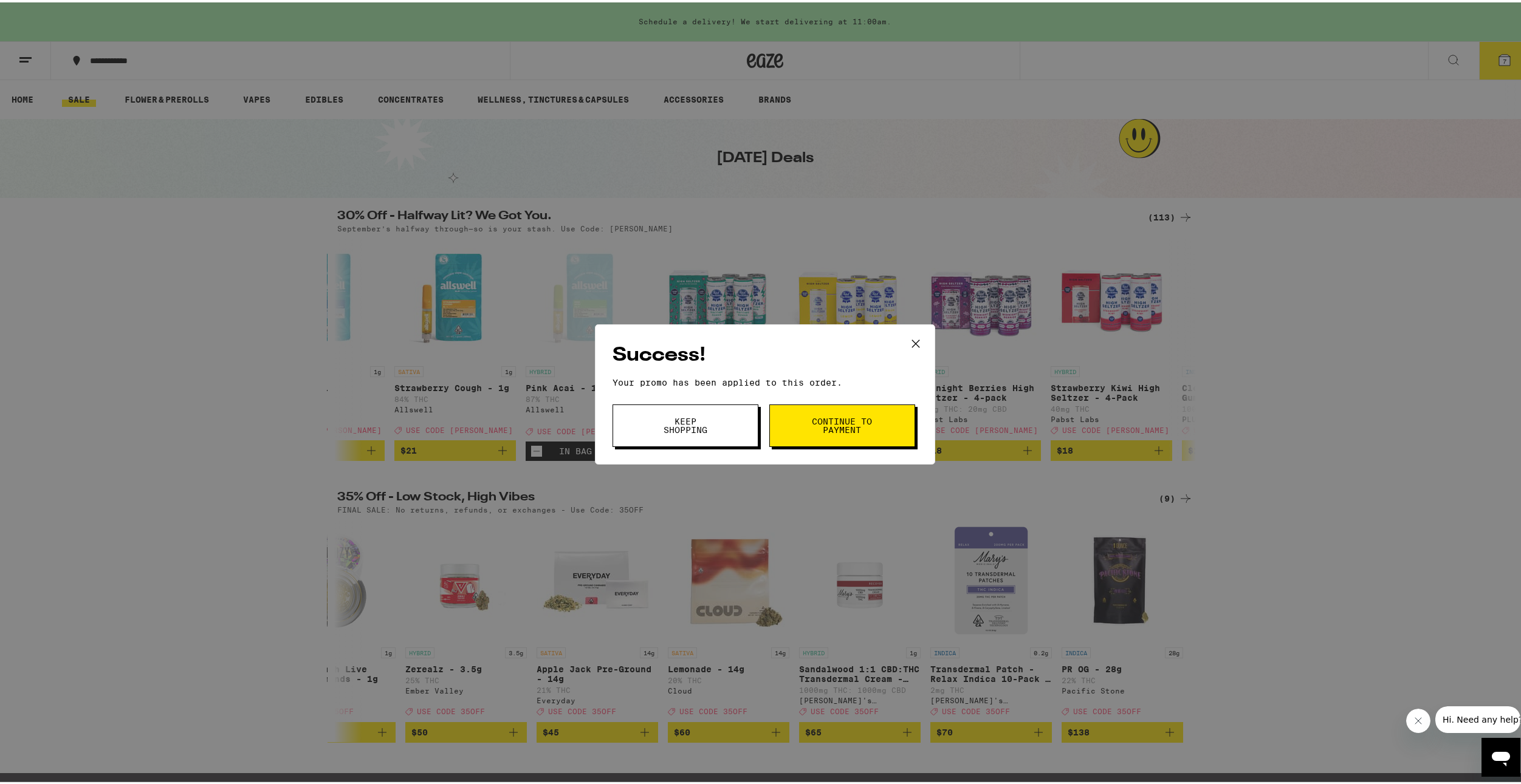
click at [801, 405] on button "Continue to payment" at bounding box center [842, 423] width 146 height 42
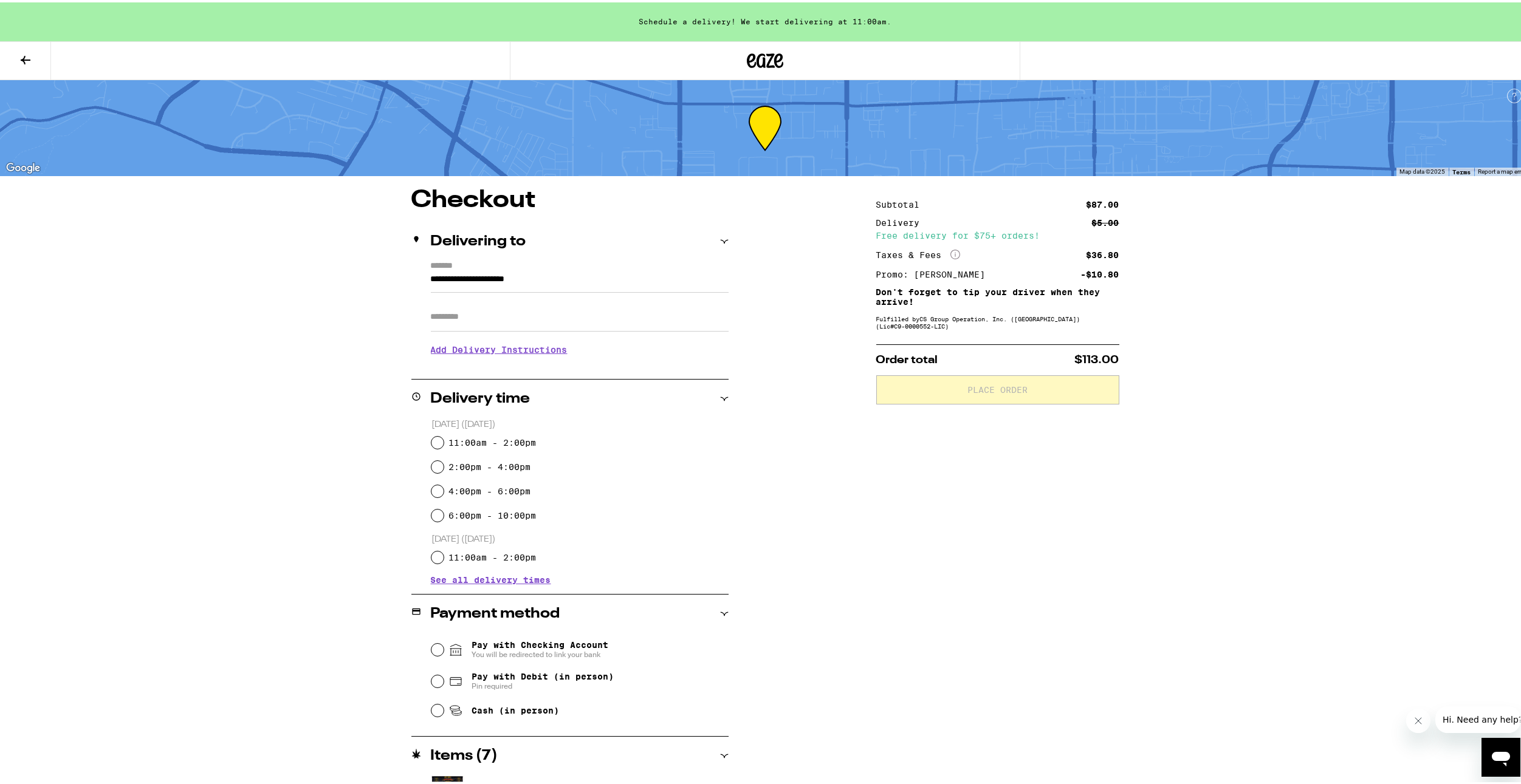
click at [39, 50] on button at bounding box center [25, 58] width 51 height 38
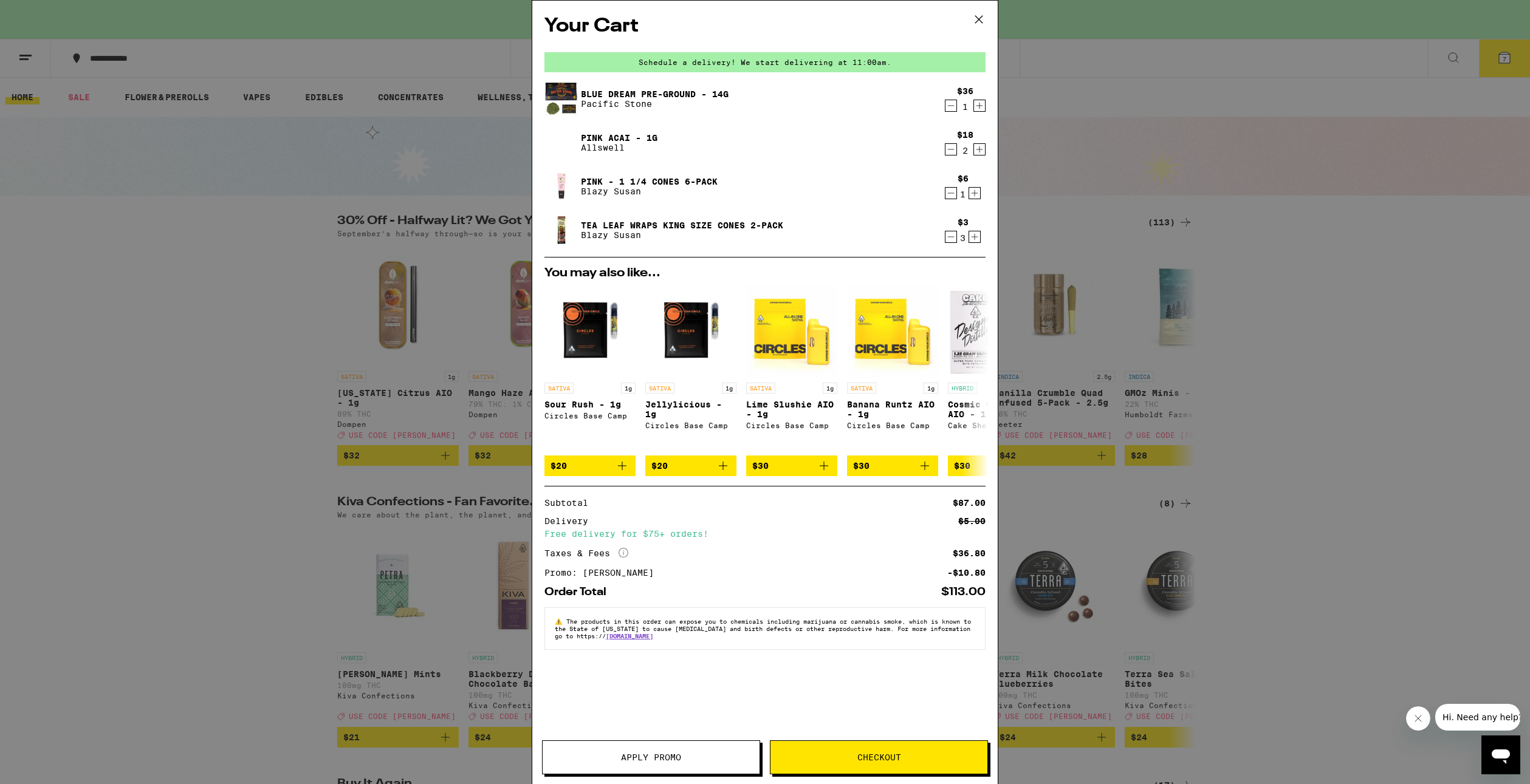
click at [1061, 291] on div "Your Cart Schedule a delivery! We start delivering at 11:00am. Blue Dream Pre-G…" at bounding box center [765, 392] width 1530 height 784
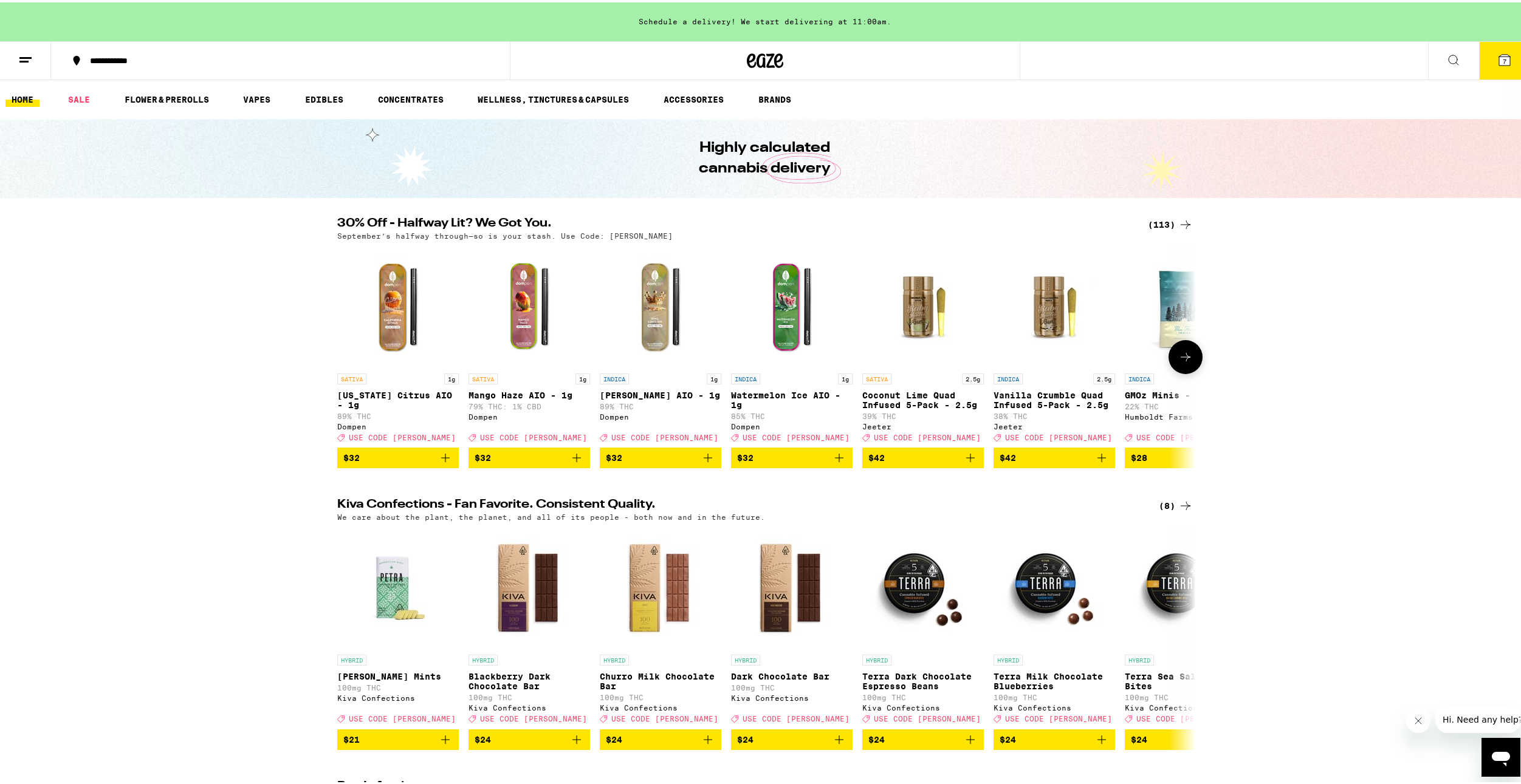
click at [1169, 365] on button at bounding box center [1185, 355] width 34 height 34
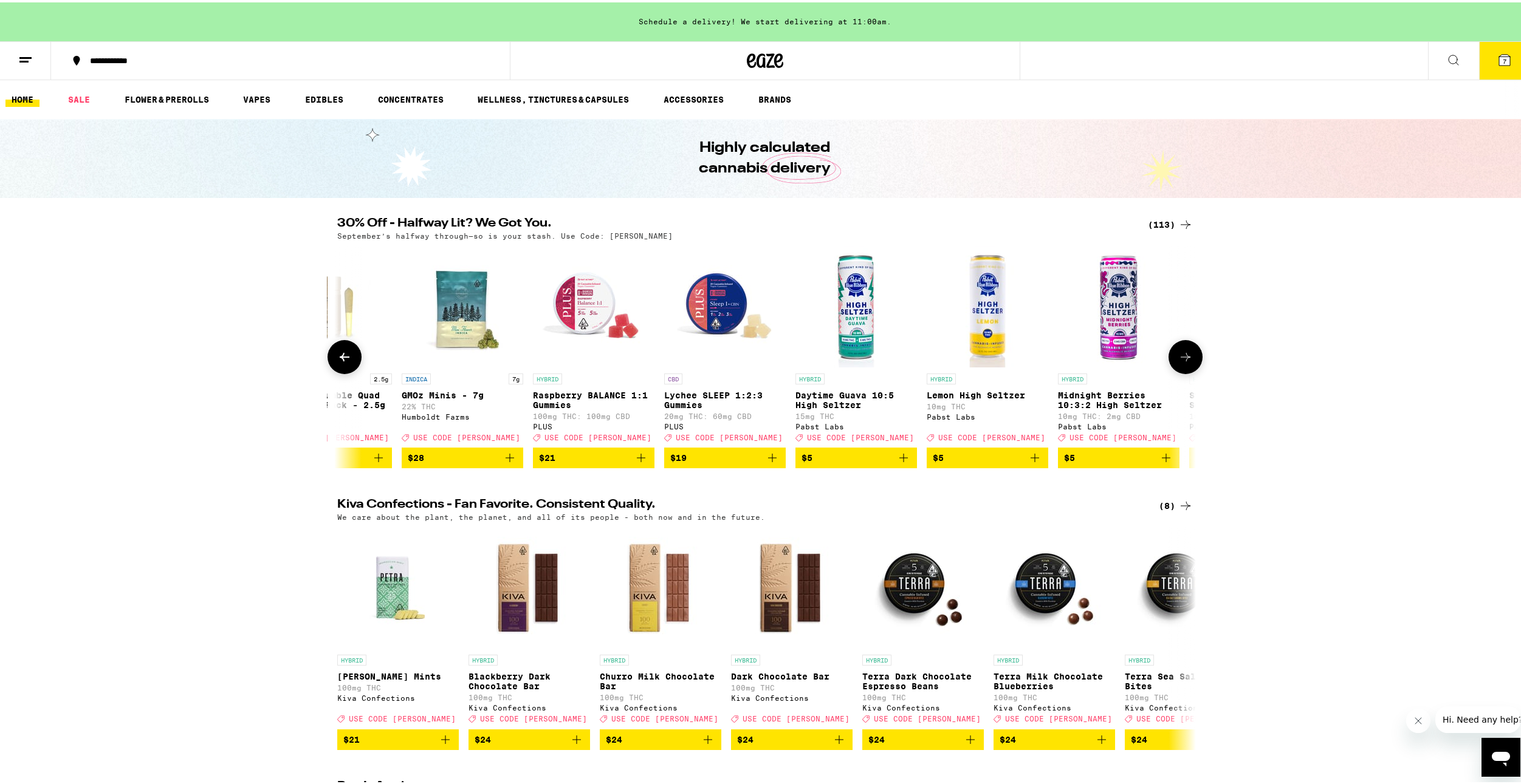
click at [1171, 363] on button at bounding box center [1185, 355] width 34 height 34
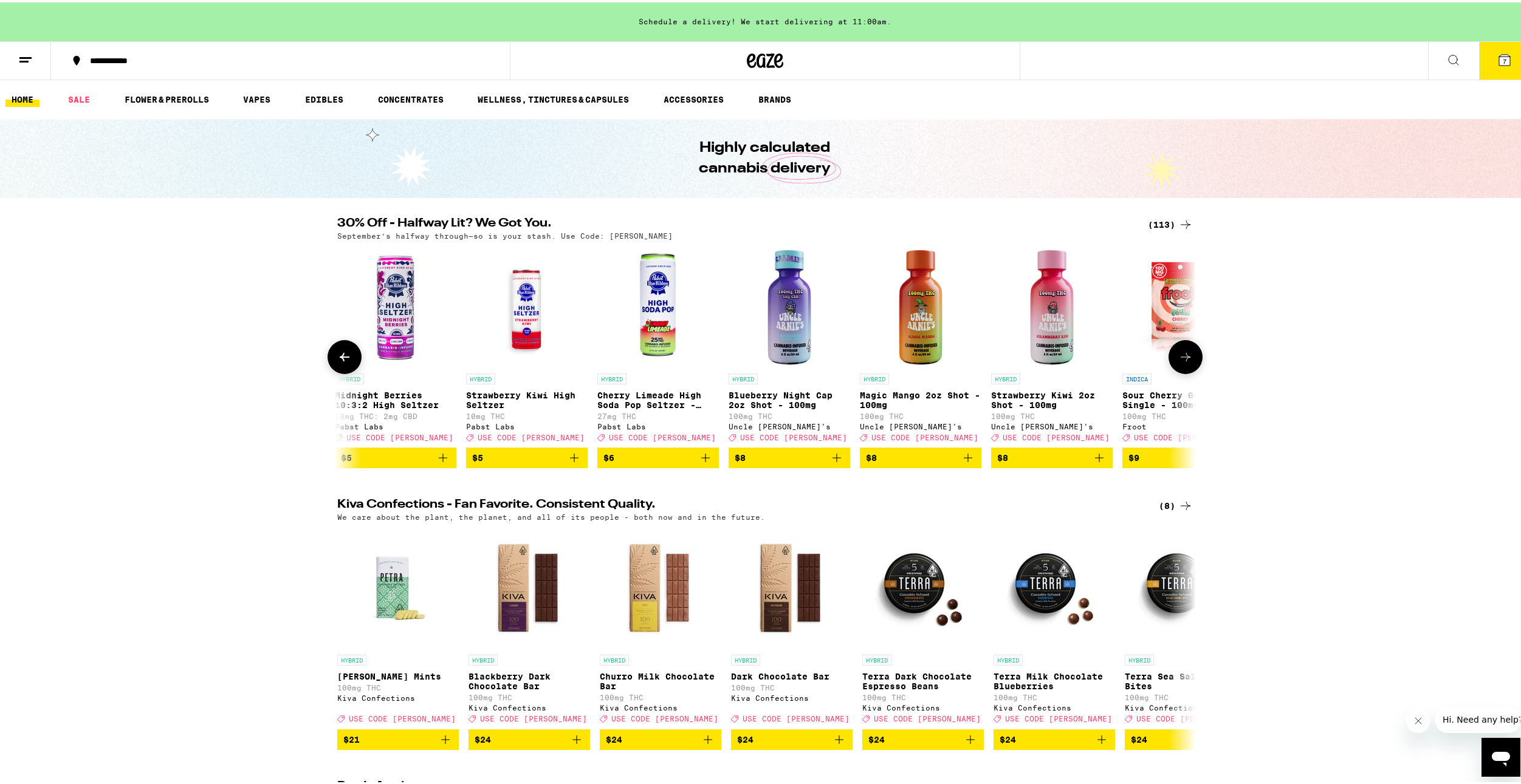
click at [1171, 363] on button at bounding box center [1185, 355] width 34 height 34
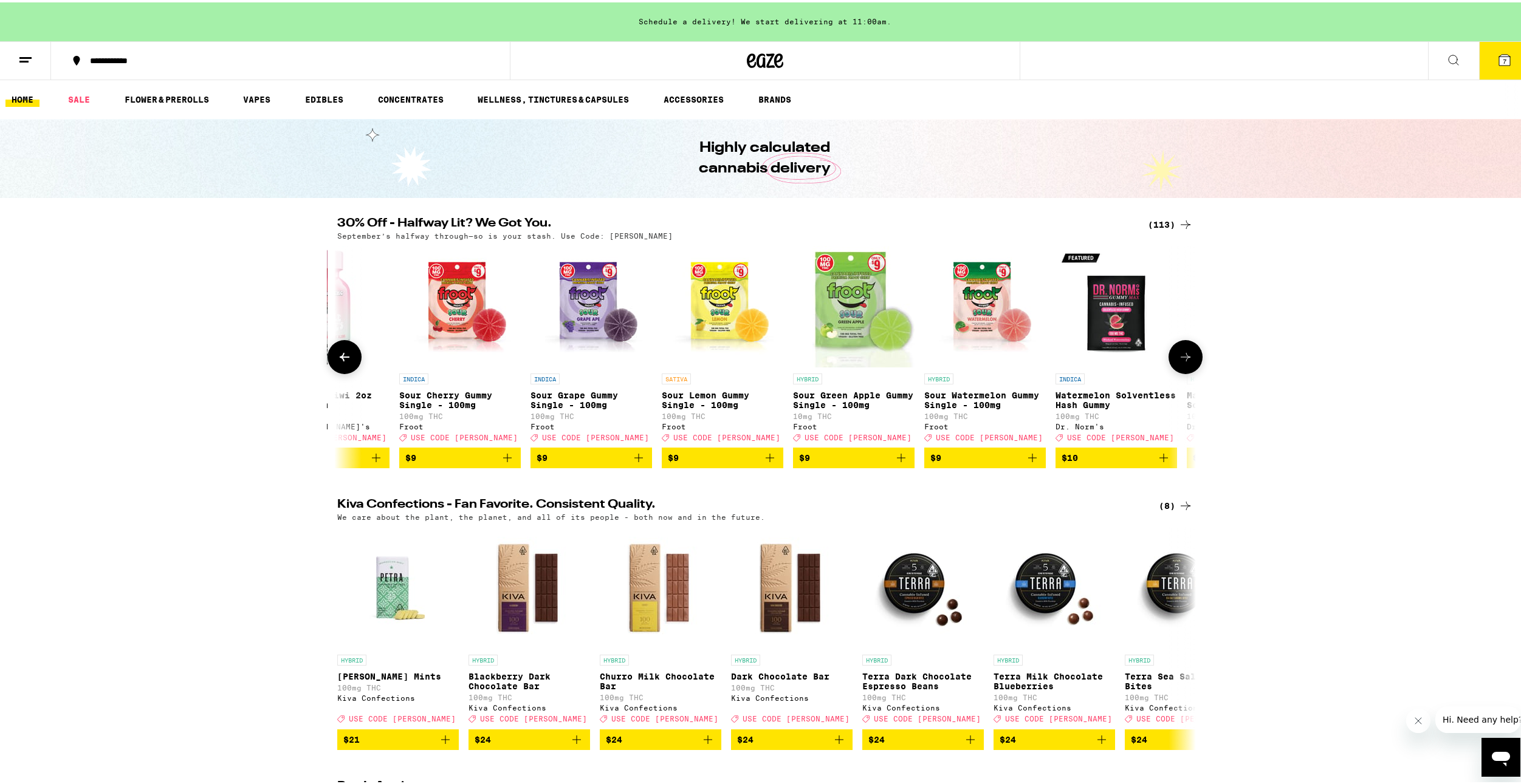
click at [1171, 363] on button at bounding box center [1185, 355] width 34 height 34
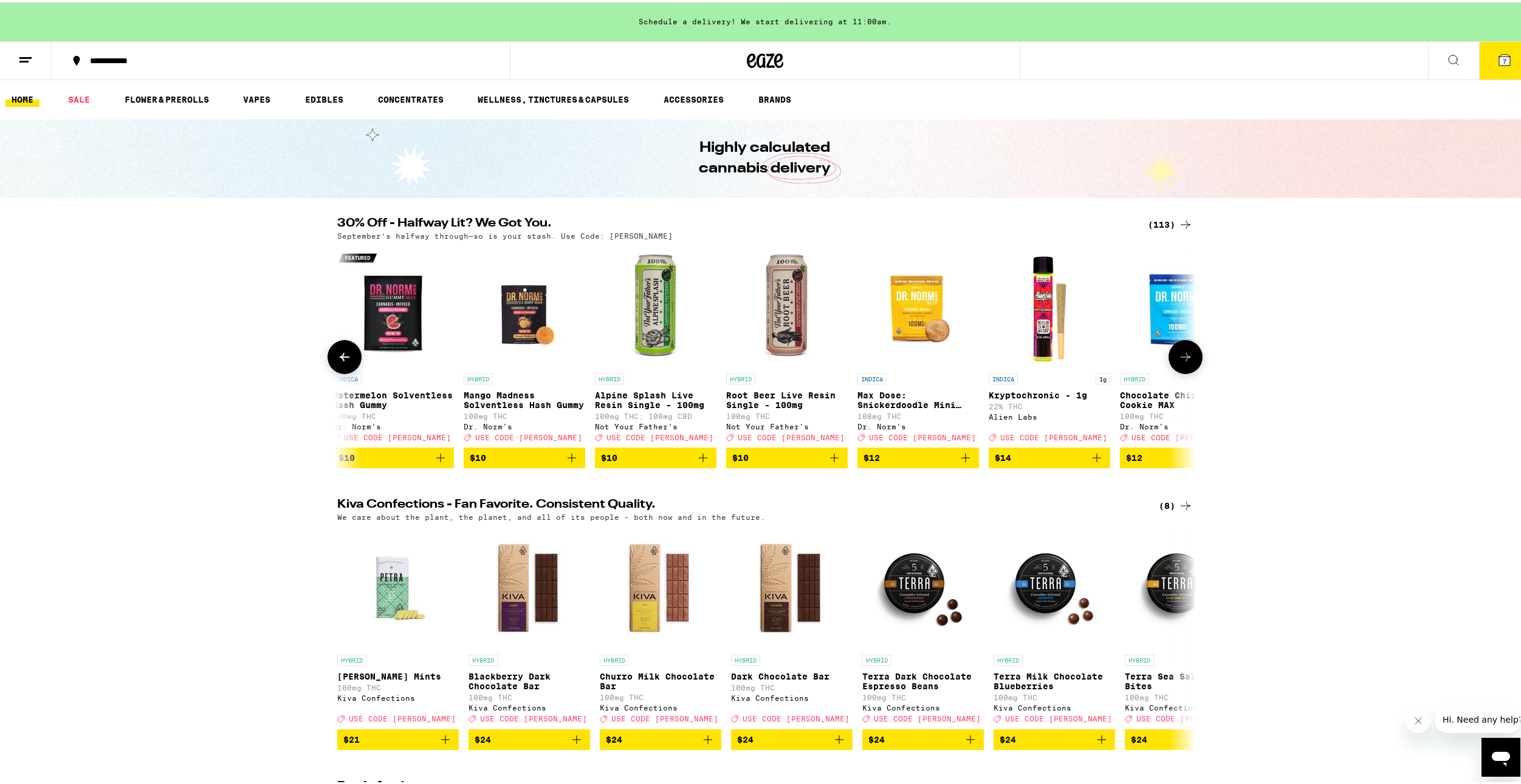
click at [1171, 363] on button at bounding box center [1185, 355] width 34 height 34
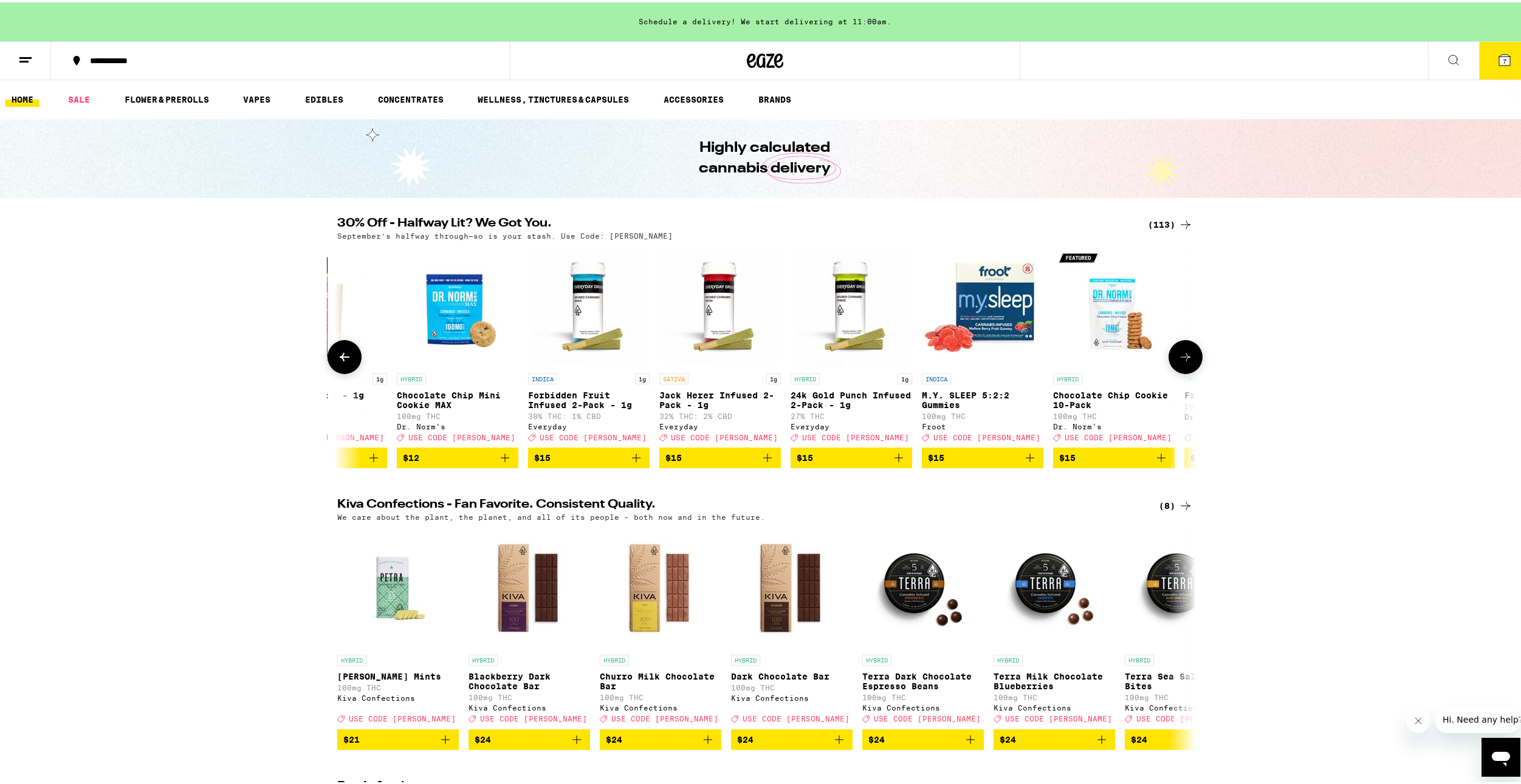
click at [1171, 363] on button at bounding box center [1185, 355] width 34 height 34
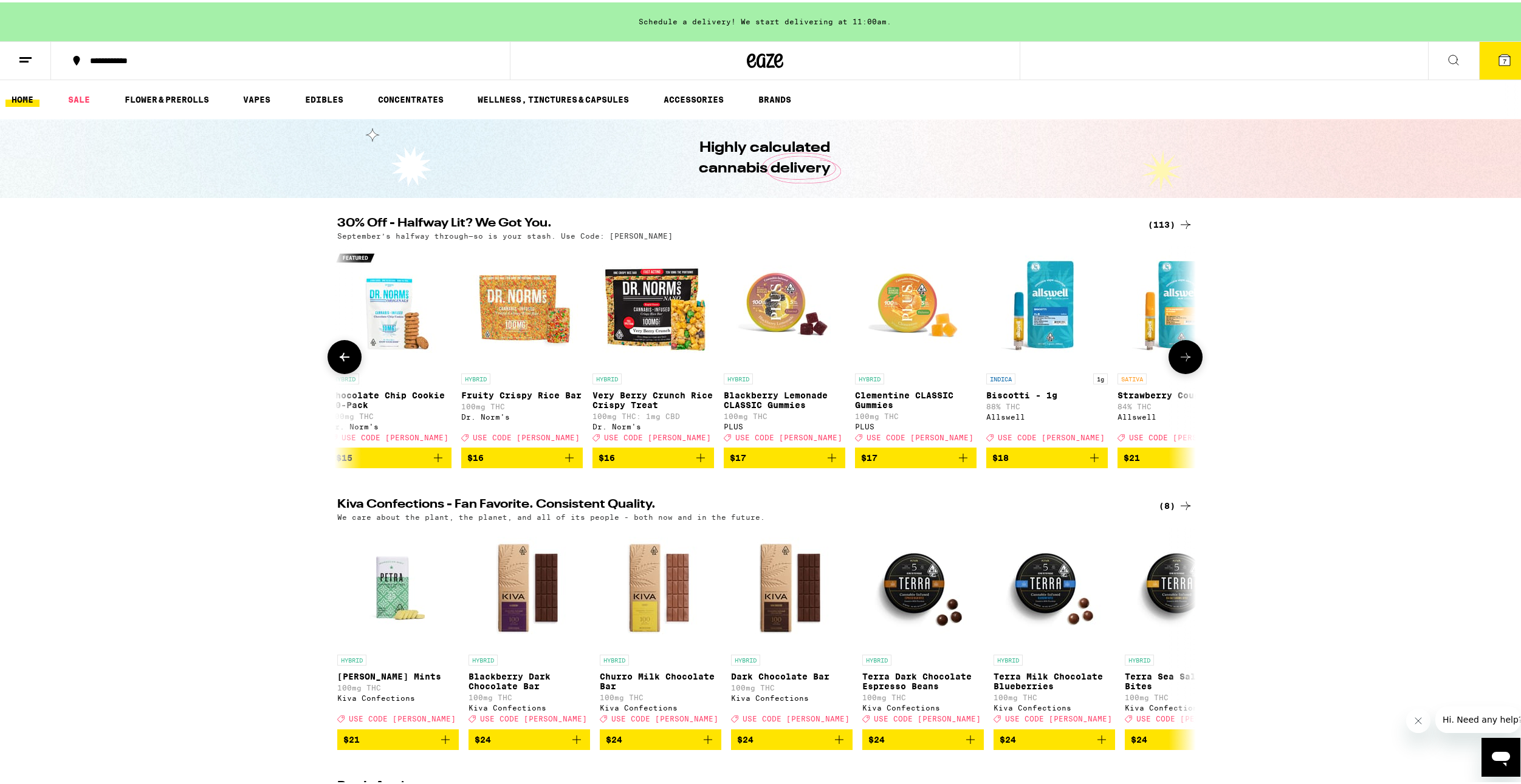
click at [1171, 363] on button at bounding box center [1185, 355] width 34 height 34
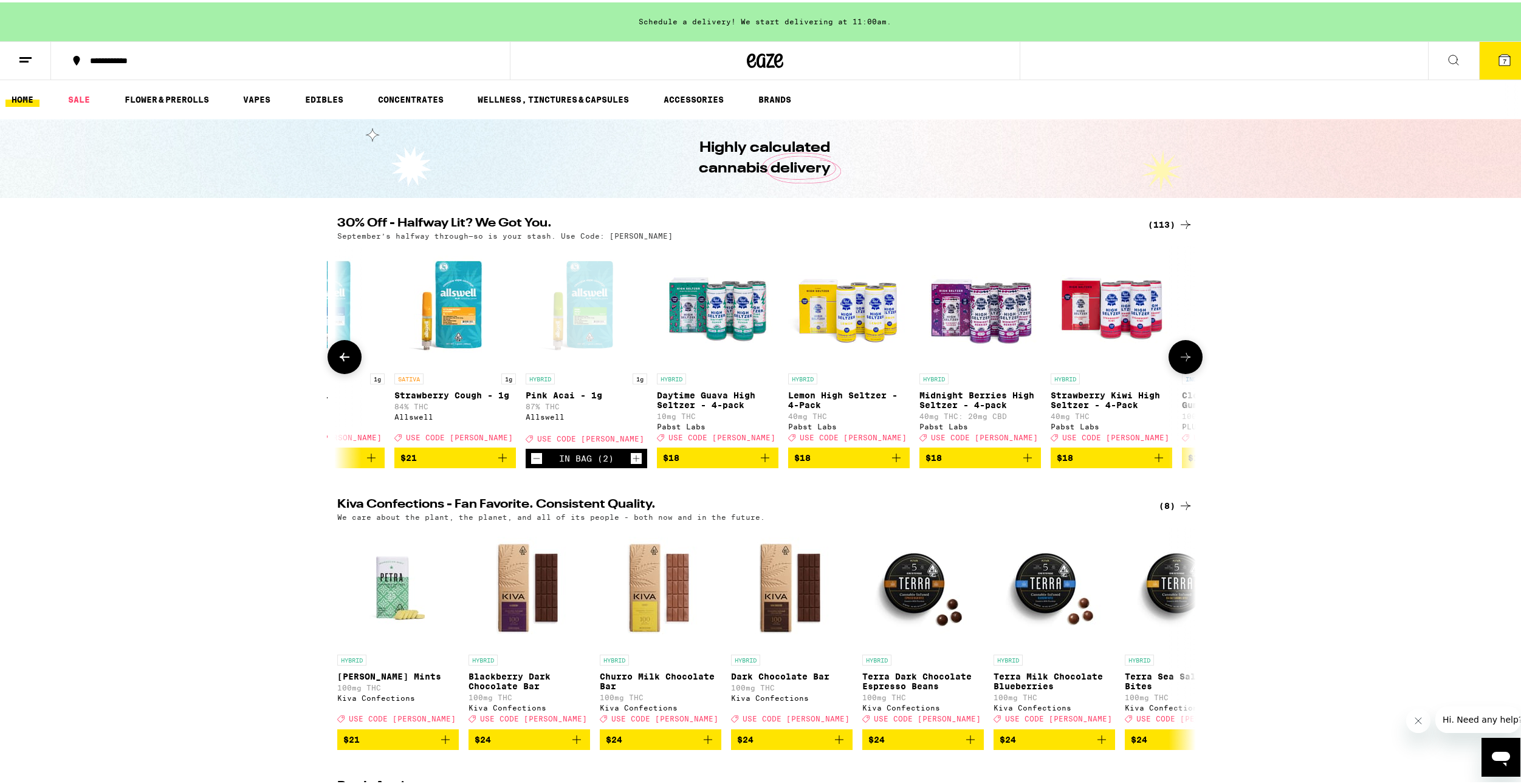
click at [1171, 363] on button at bounding box center [1185, 355] width 34 height 34
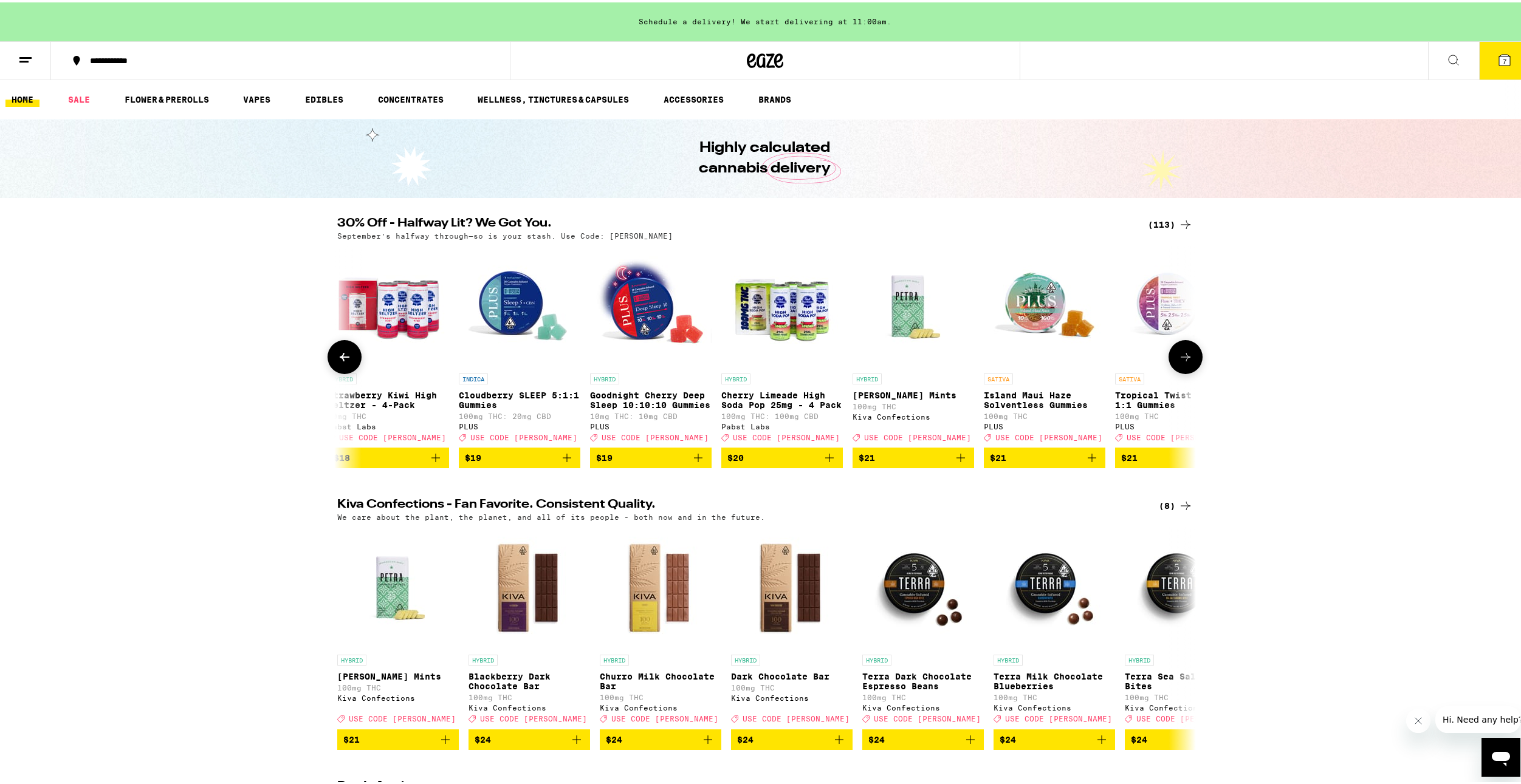
click at [1171, 363] on button at bounding box center [1185, 355] width 34 height 34
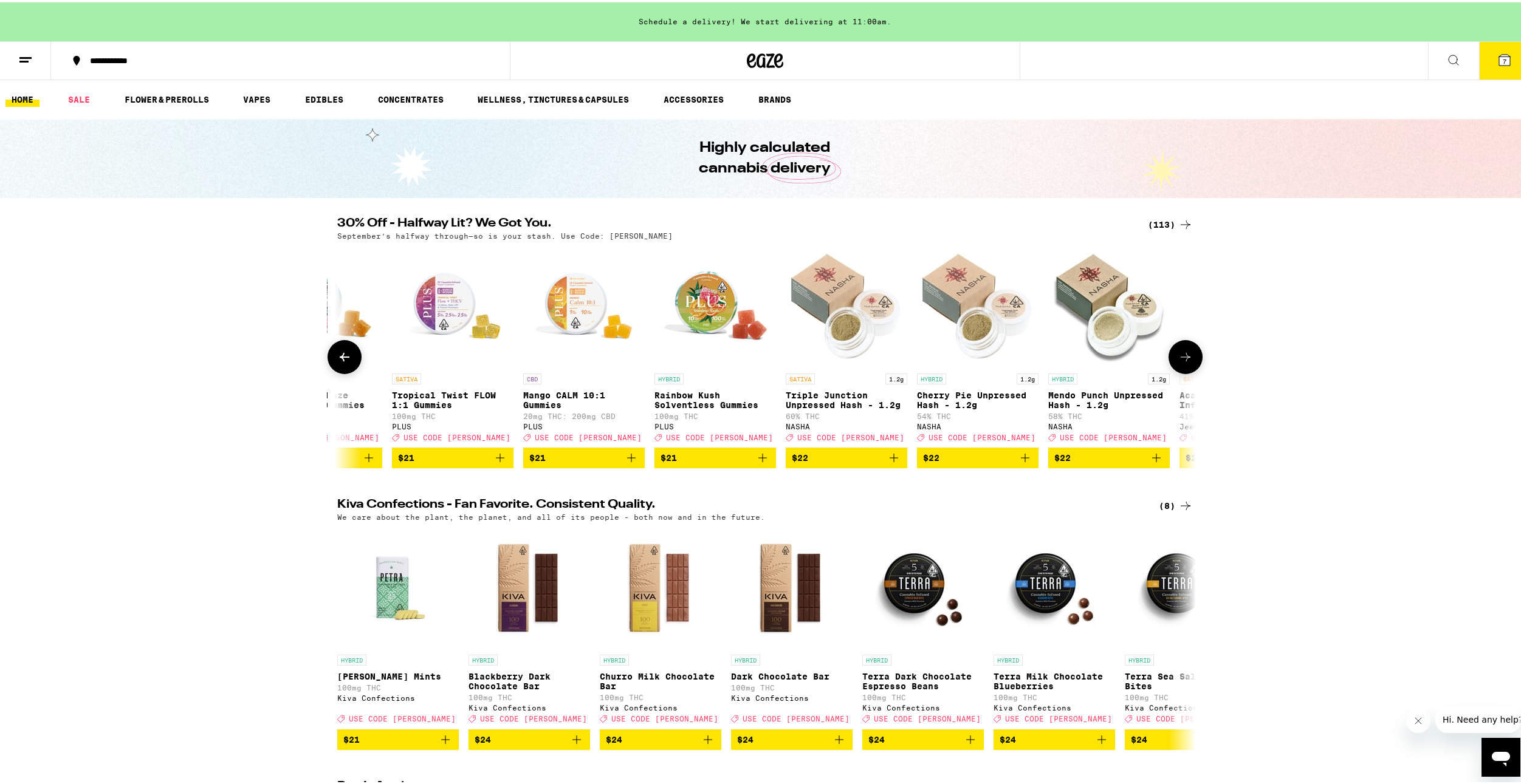
click at [1171, 363] on button at bounding box center [1185, 355] width 34 height 34
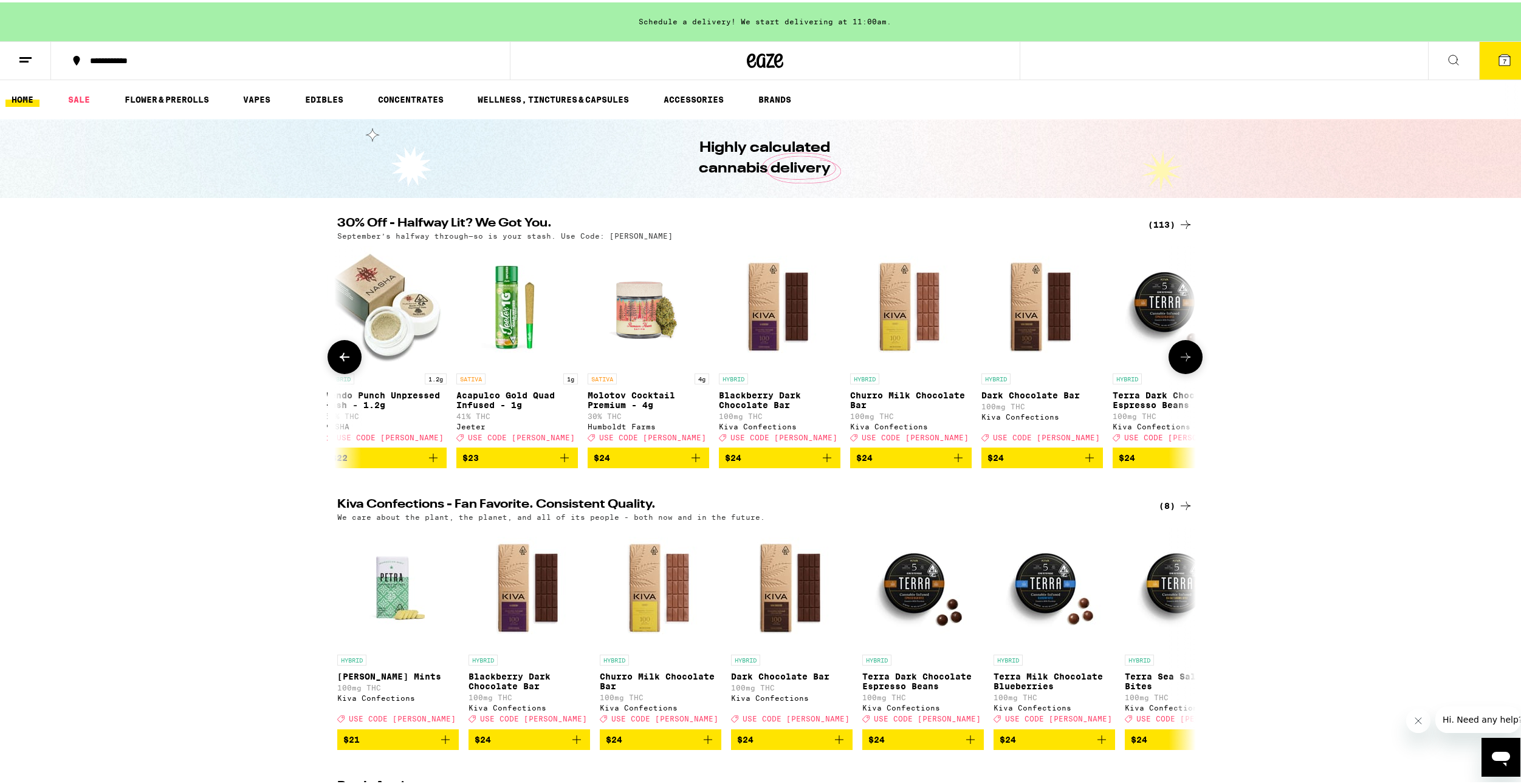
click at [1171, 363] on button at bounding box center [1185, 355] width 34 height 34
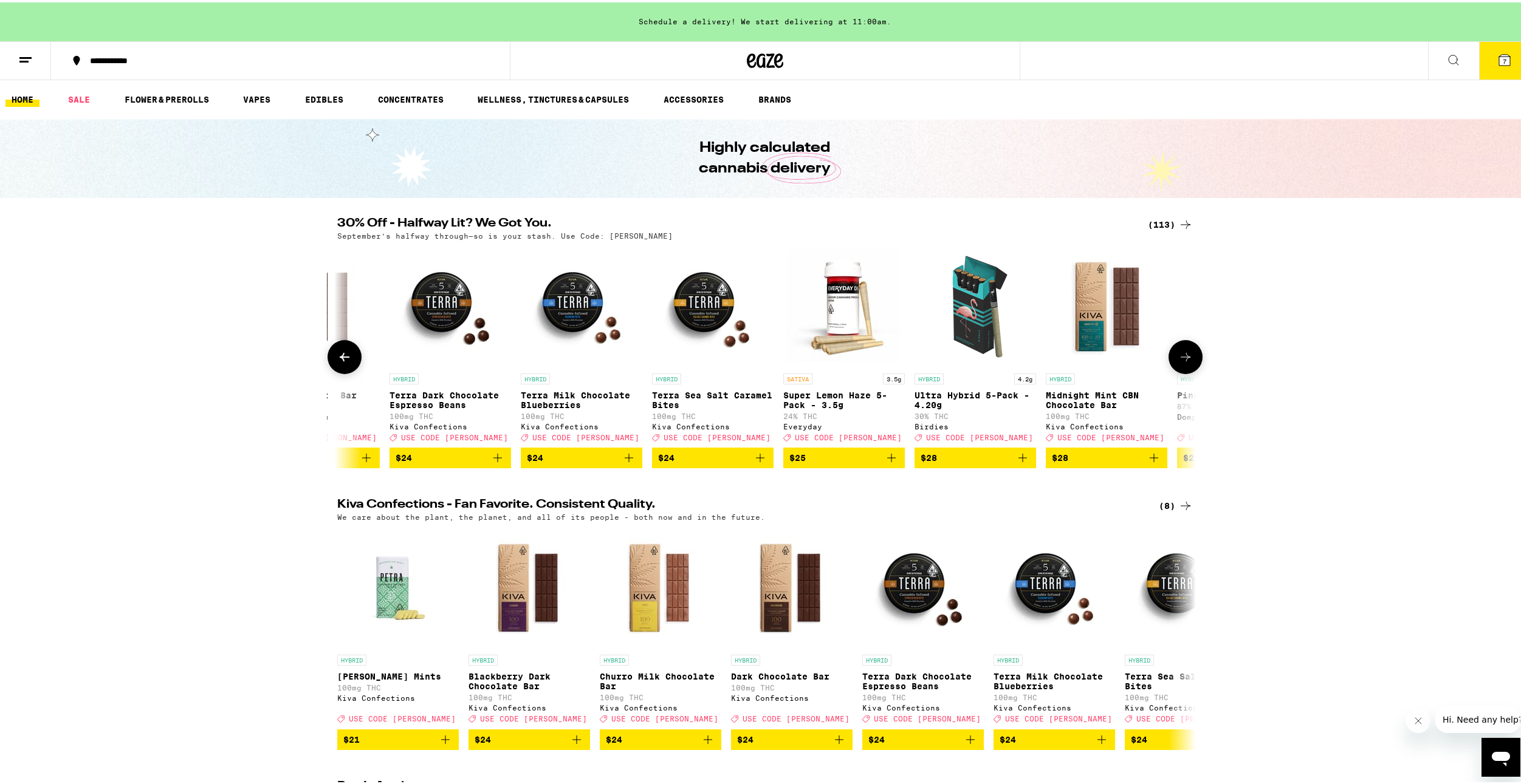
click at [351, 365] on button at bounding box center [344, 355] width 34 height 34
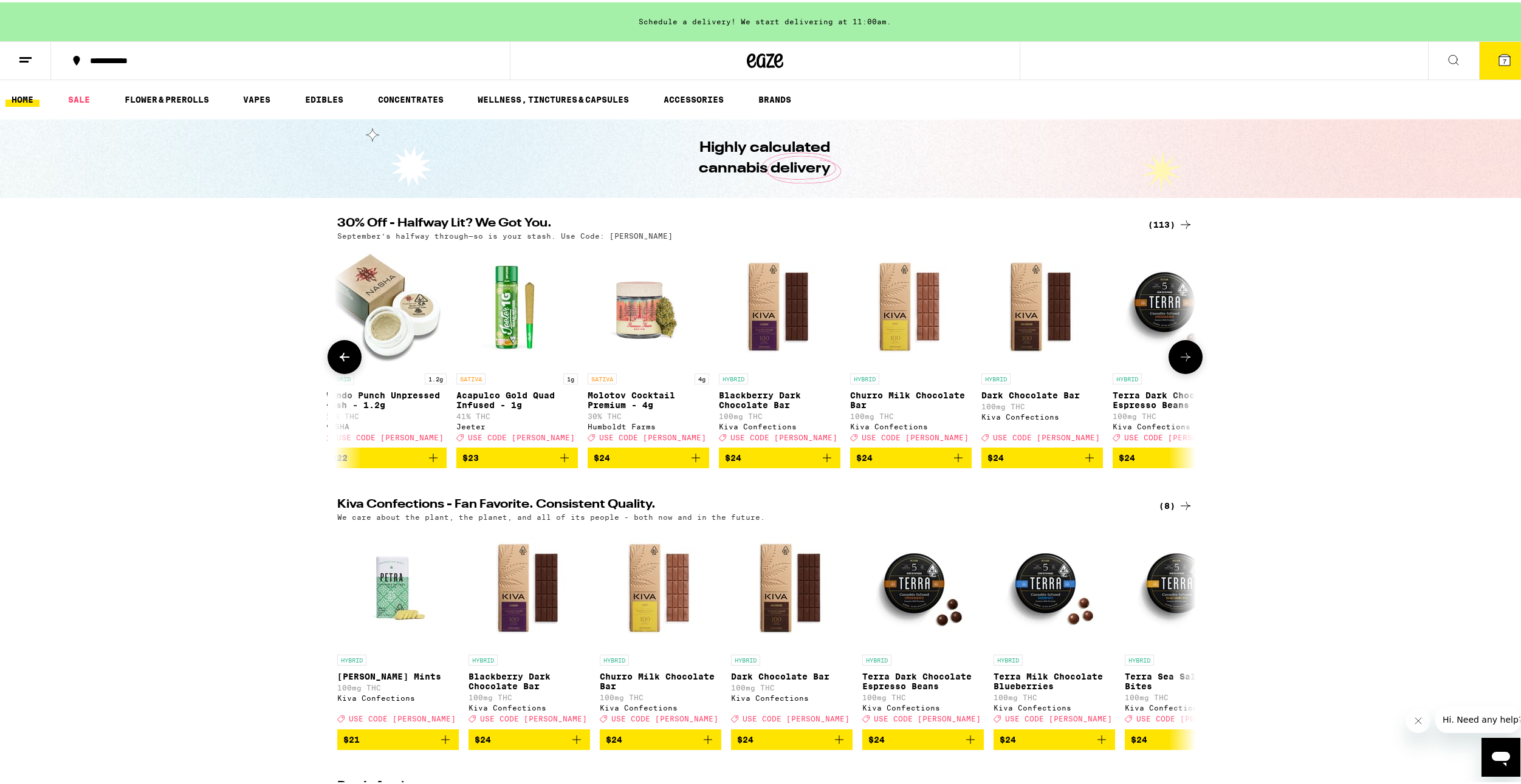
click at [351, 365] on button at bounding box center [344, 355] width 34 height 34
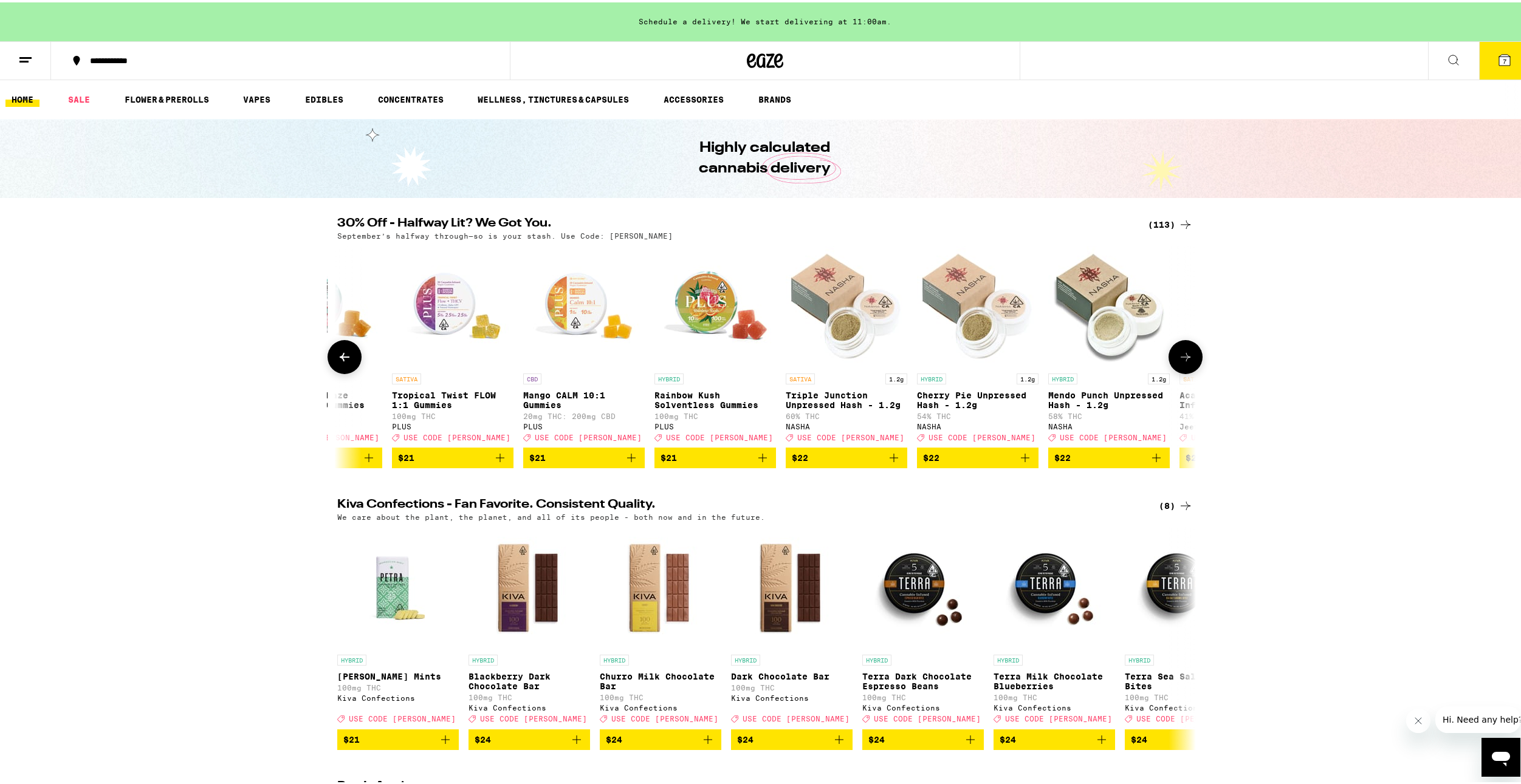
click at [351, 365] on button at bounding box center [344, 355] width 34 height 34
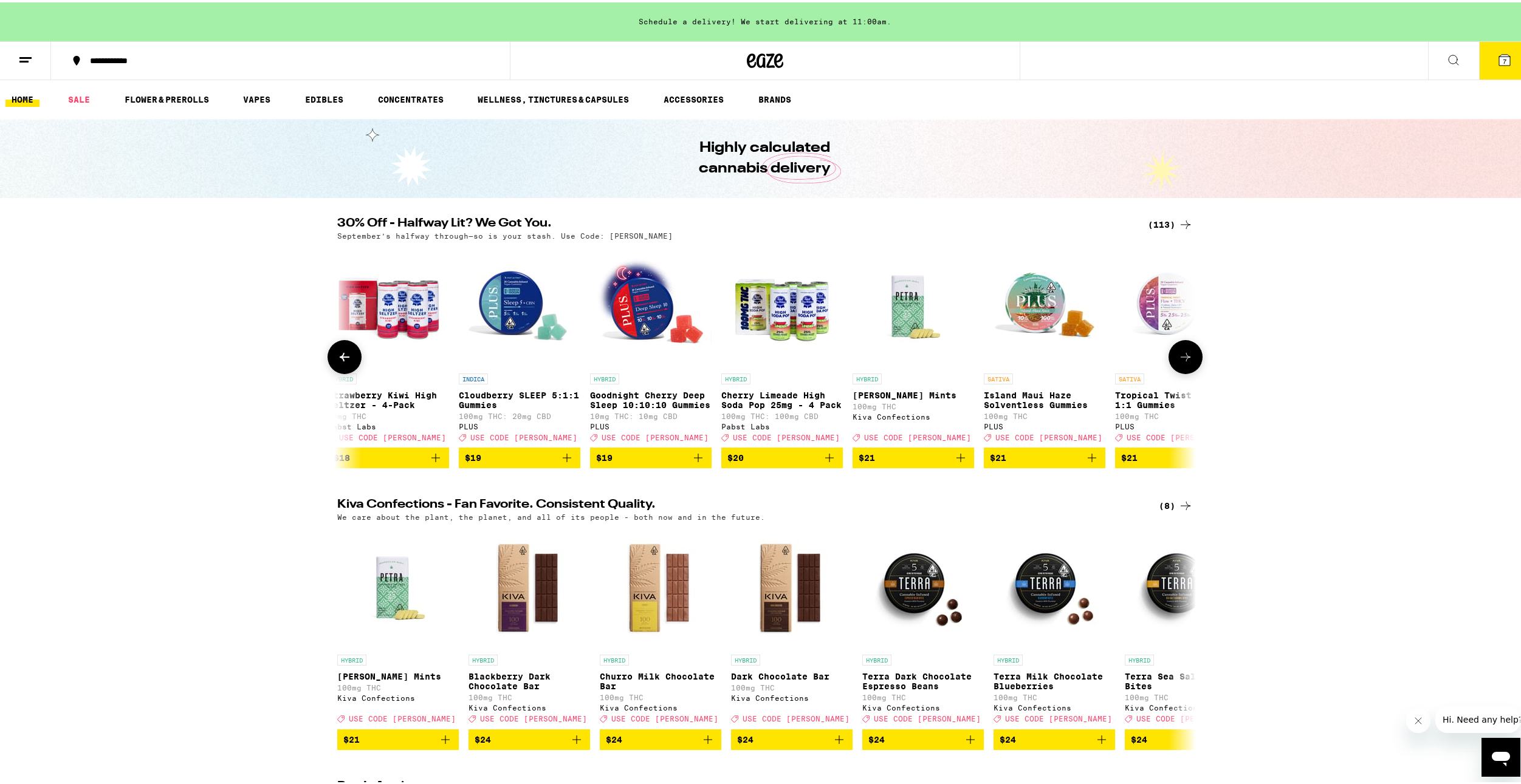
click at [351, 365] on button at bounding box center [344, 355] width 34 height 34
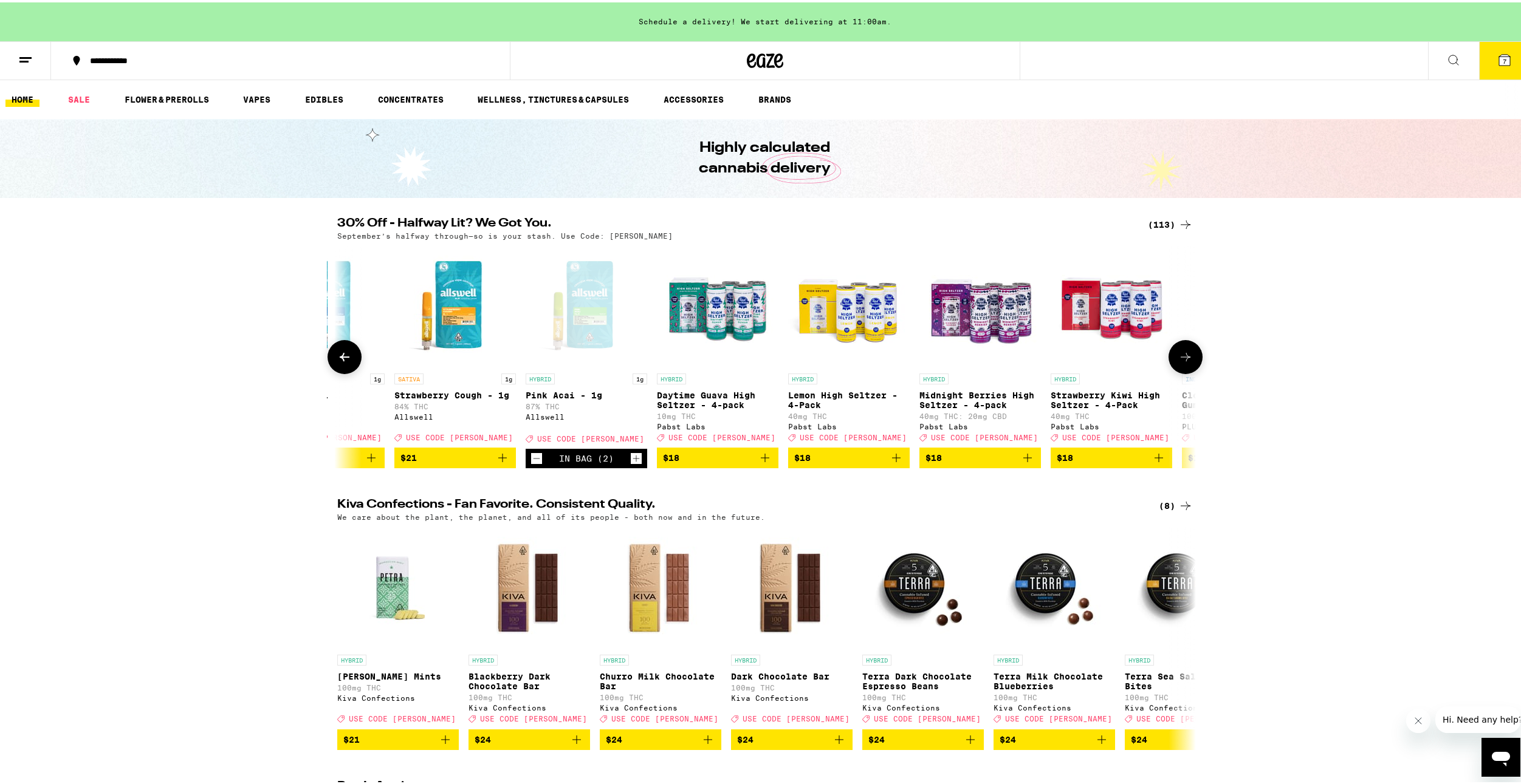
click at [496, 463] on icon "Add to bag" at bounding box center [503, 456] width 15 height 15
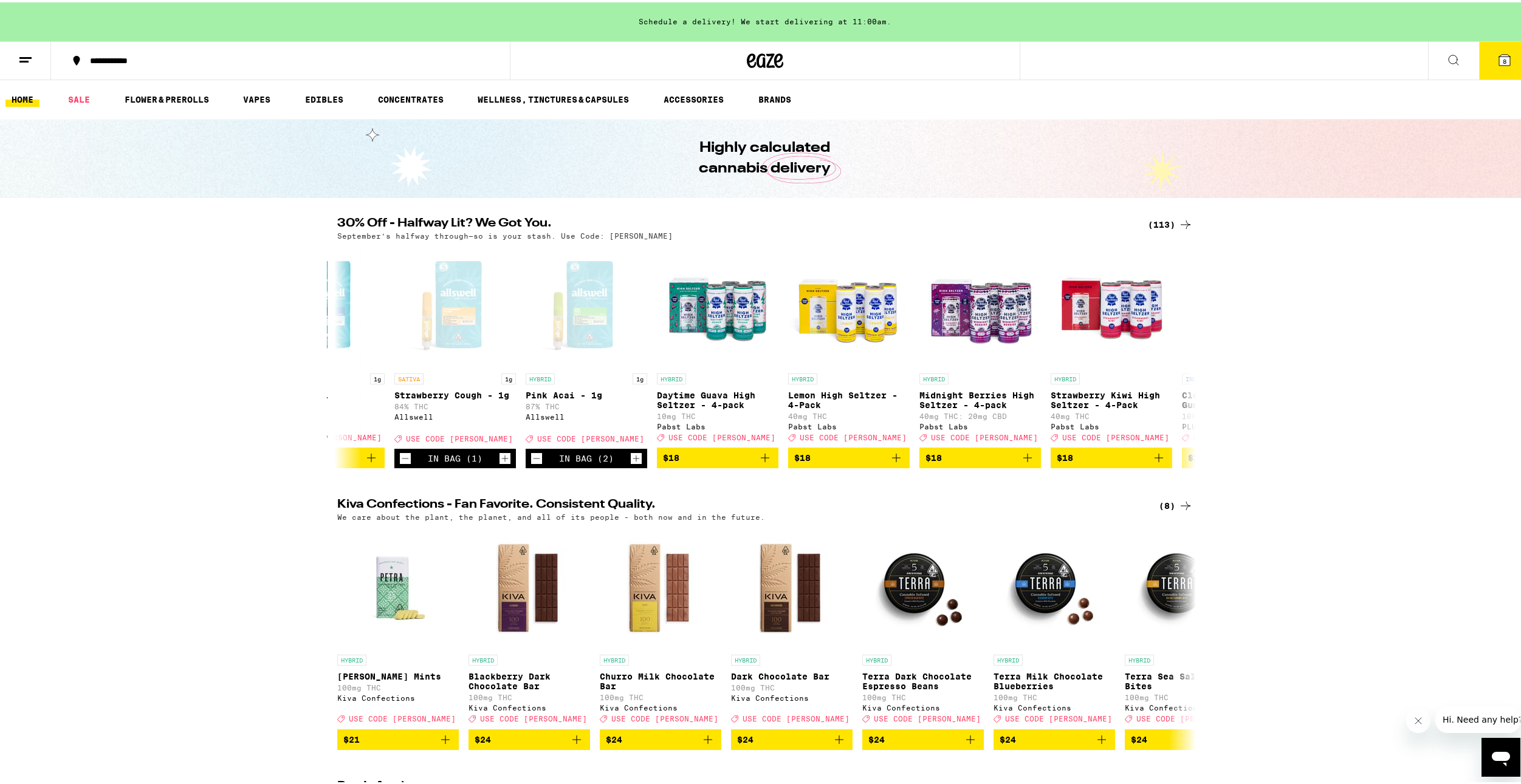
click at [1512, 60] on button "8" at bounding box center [1504, 58] width 51 height 37
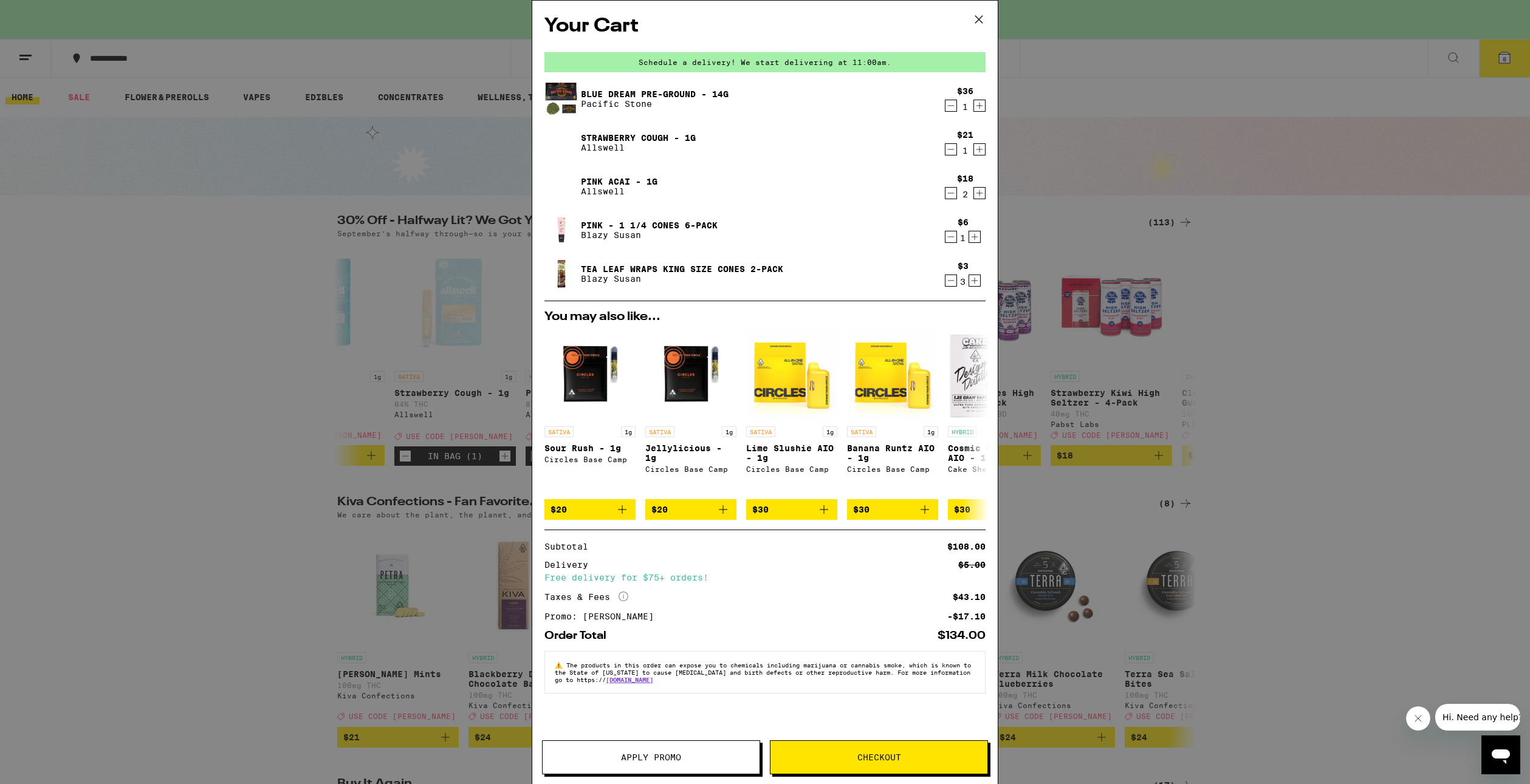
click at [956, 148] on icon "Decrement" at bounding box center [951, 149] width 11 height 15
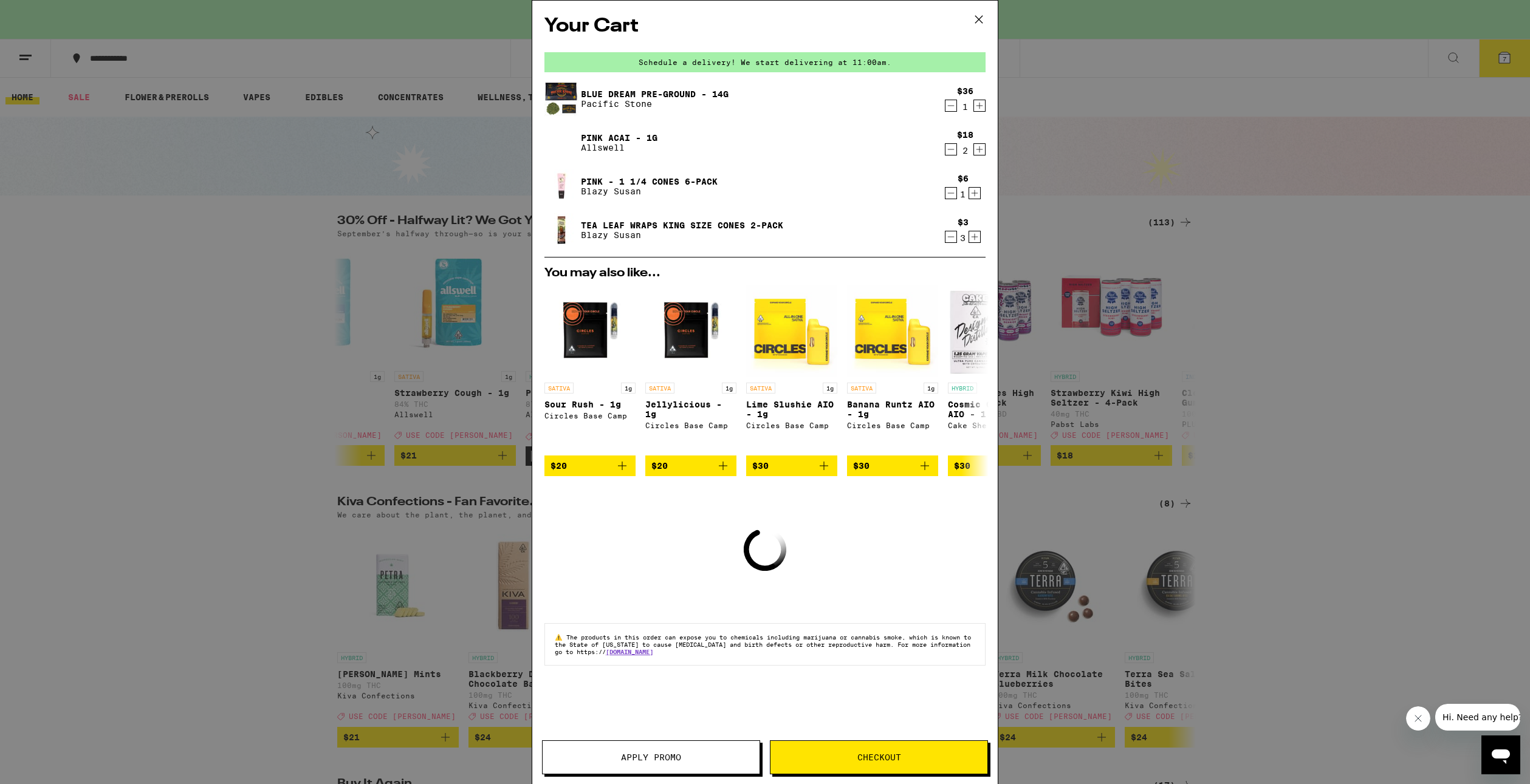
click at [1207, 244] on div "Your Cart Schedule a delivery! We start delivering at 11:00am. Blue Dream Pre-G…" at bounding box center [765, 392] width 1530 height 784
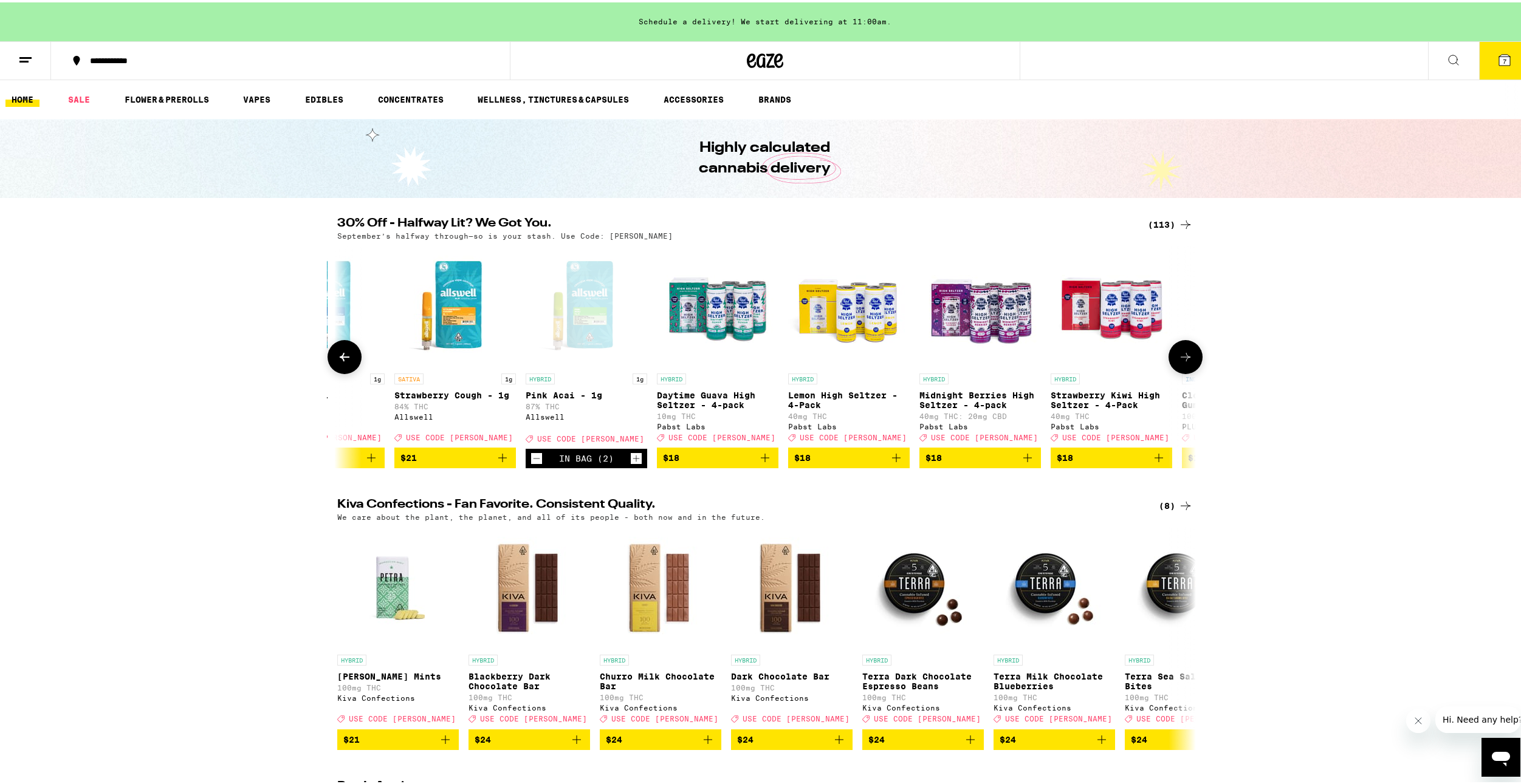
click at [1179, 359] on icon at bounding box center [1186, 355] width 15 height 15
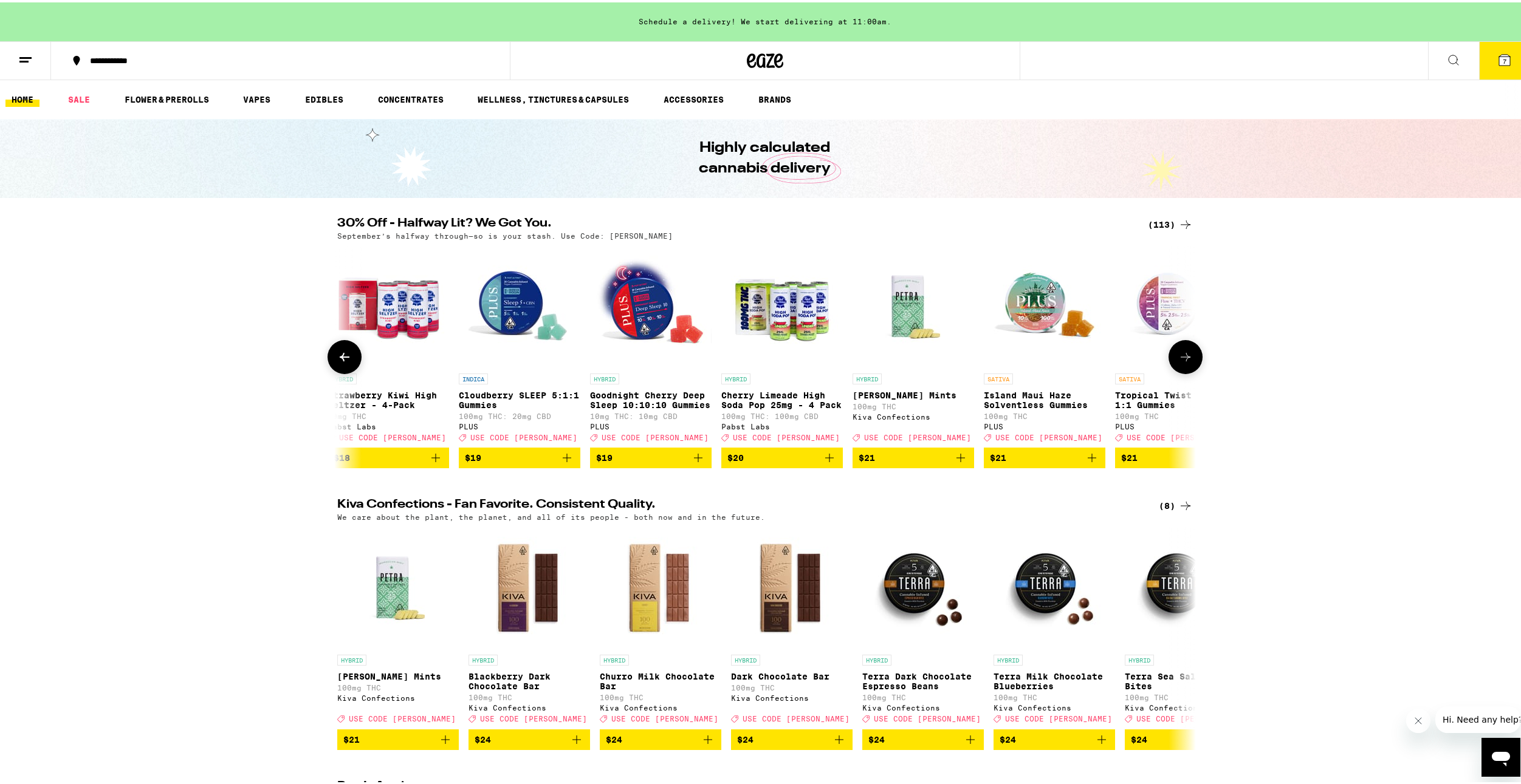
click at [1179, 359] on icon at bounding box center [1186, 355] width 15 height 15
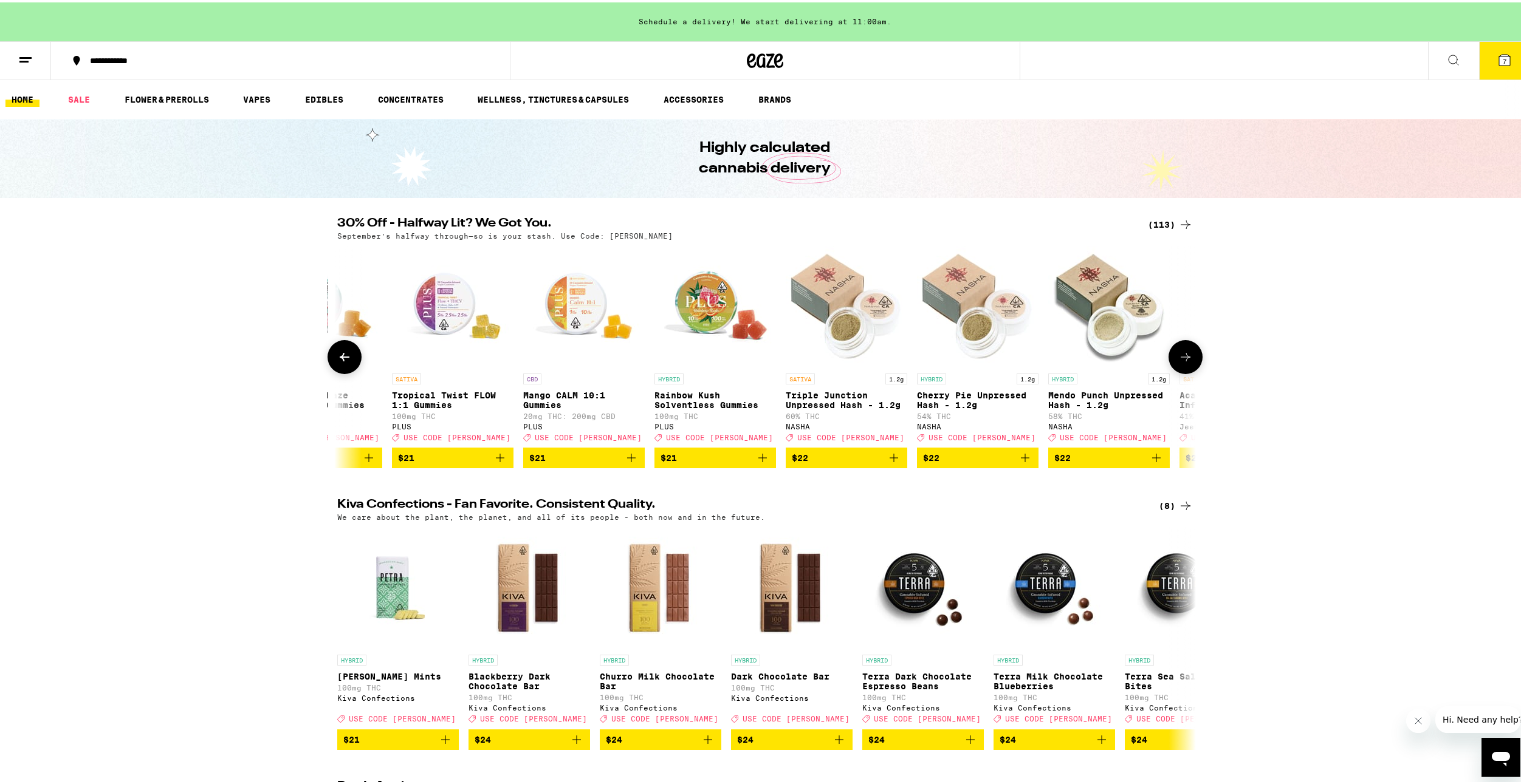
click at [1179, 359] on icon at bounding box center [1186, 355] width 15 height 15
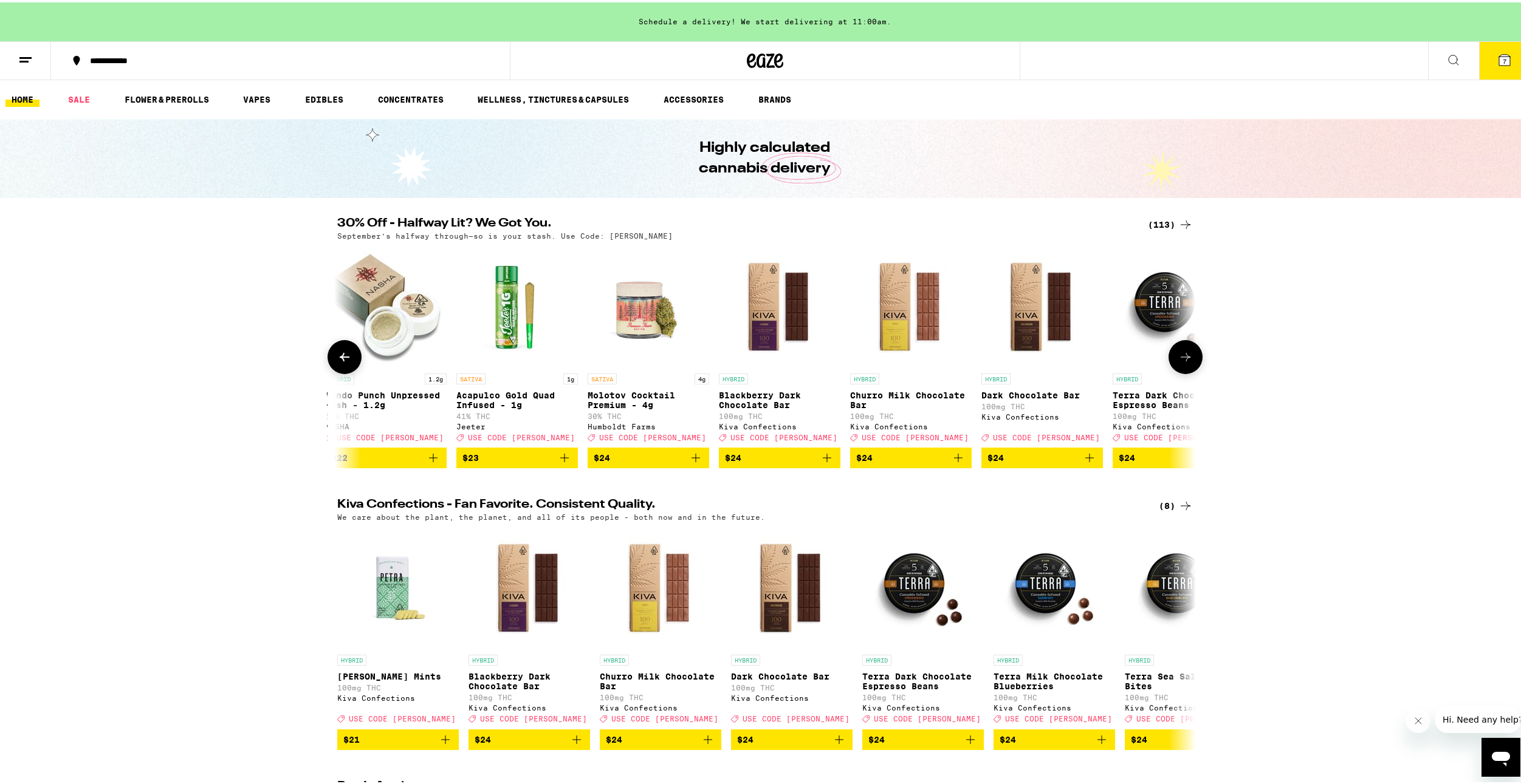
click at [1179, 359] on icon at bounding box center [1186, 355] width 15 height 15
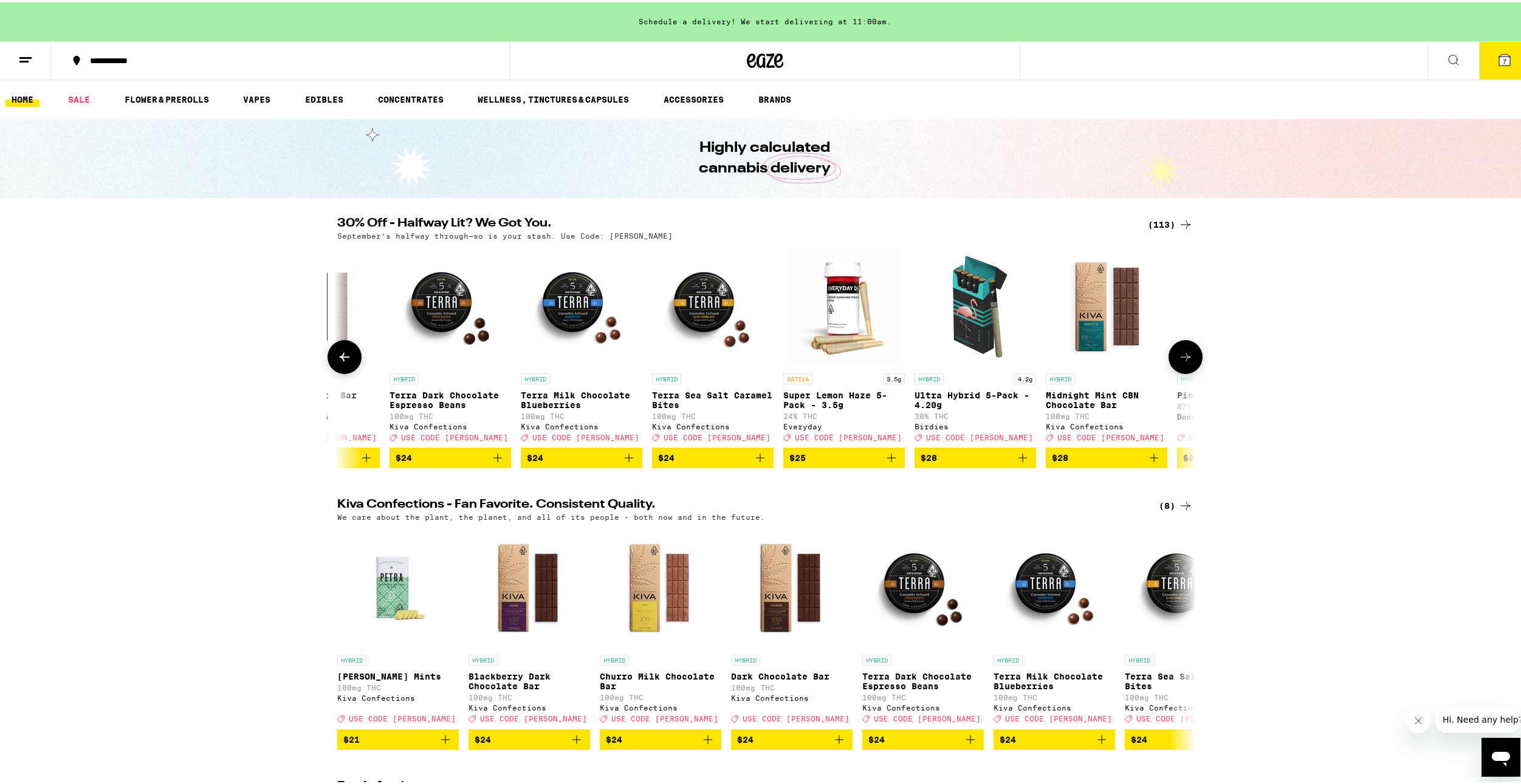
click at [1179, 359] on icon at bounding box center [1186, 355] width 15 height 15
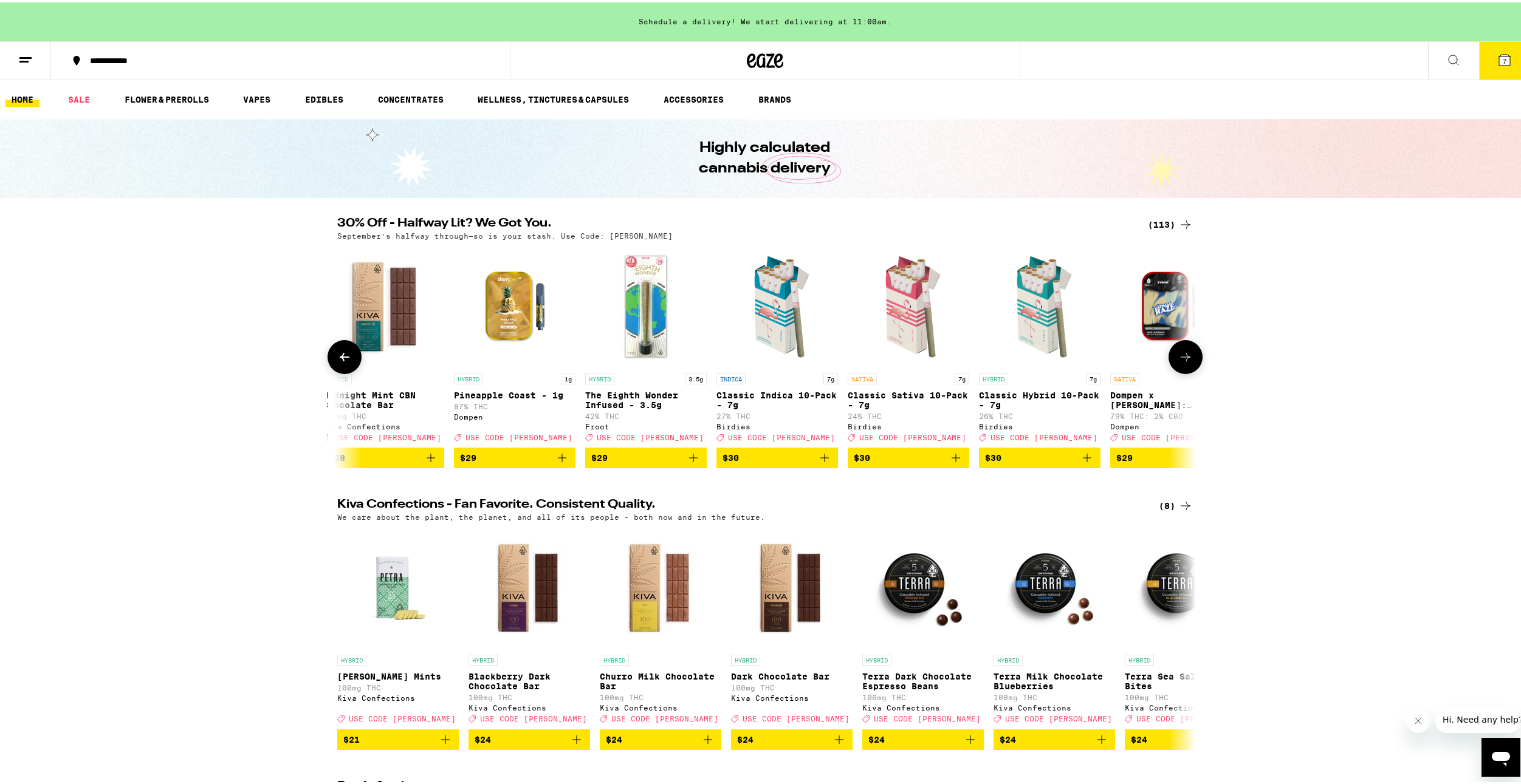
click at [1188, 359] on icon at bounding box center [1186, 355] width 15 height 15
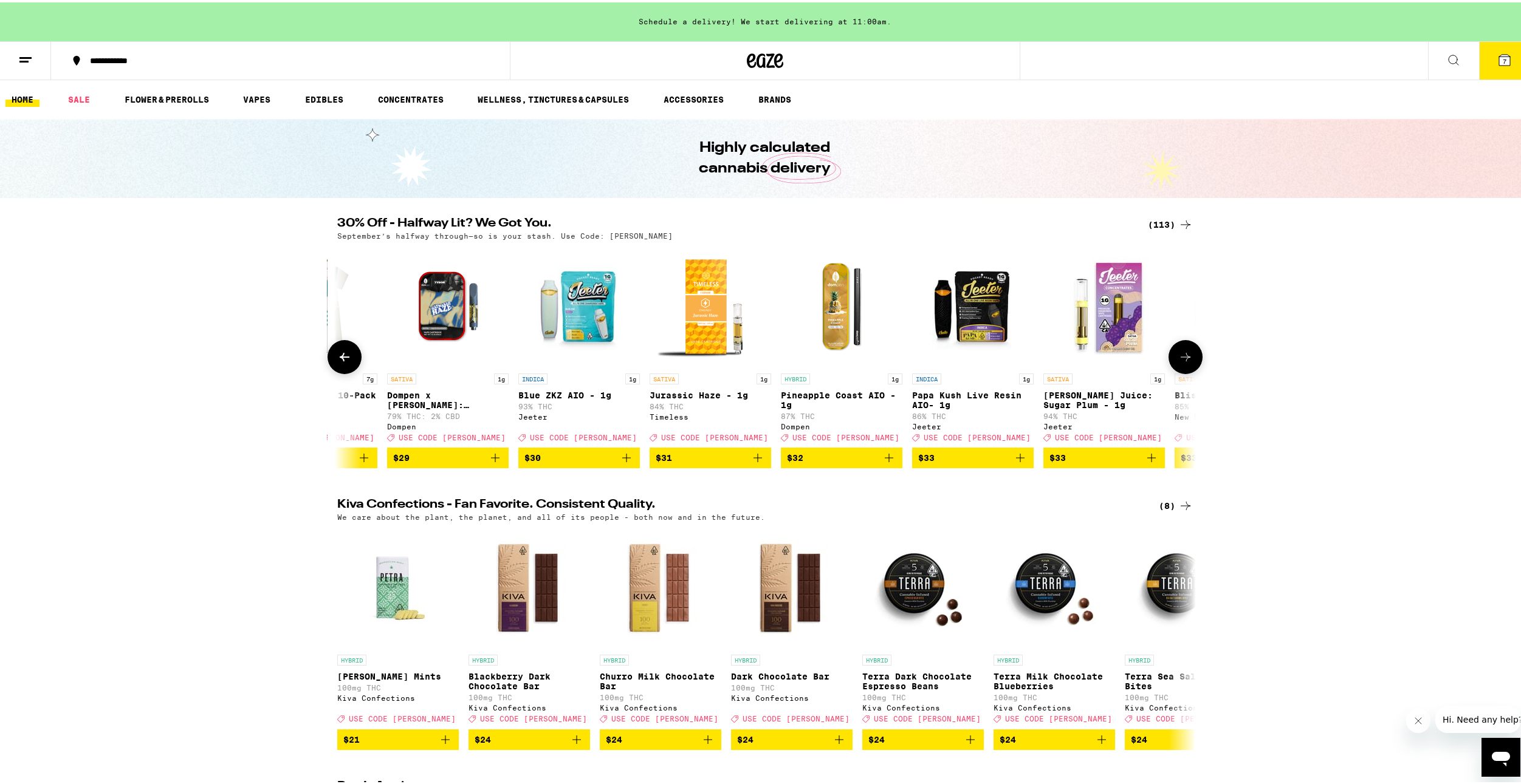
click at [1190, 345] on button at bounding box center [1185, 355] width 34 height 34
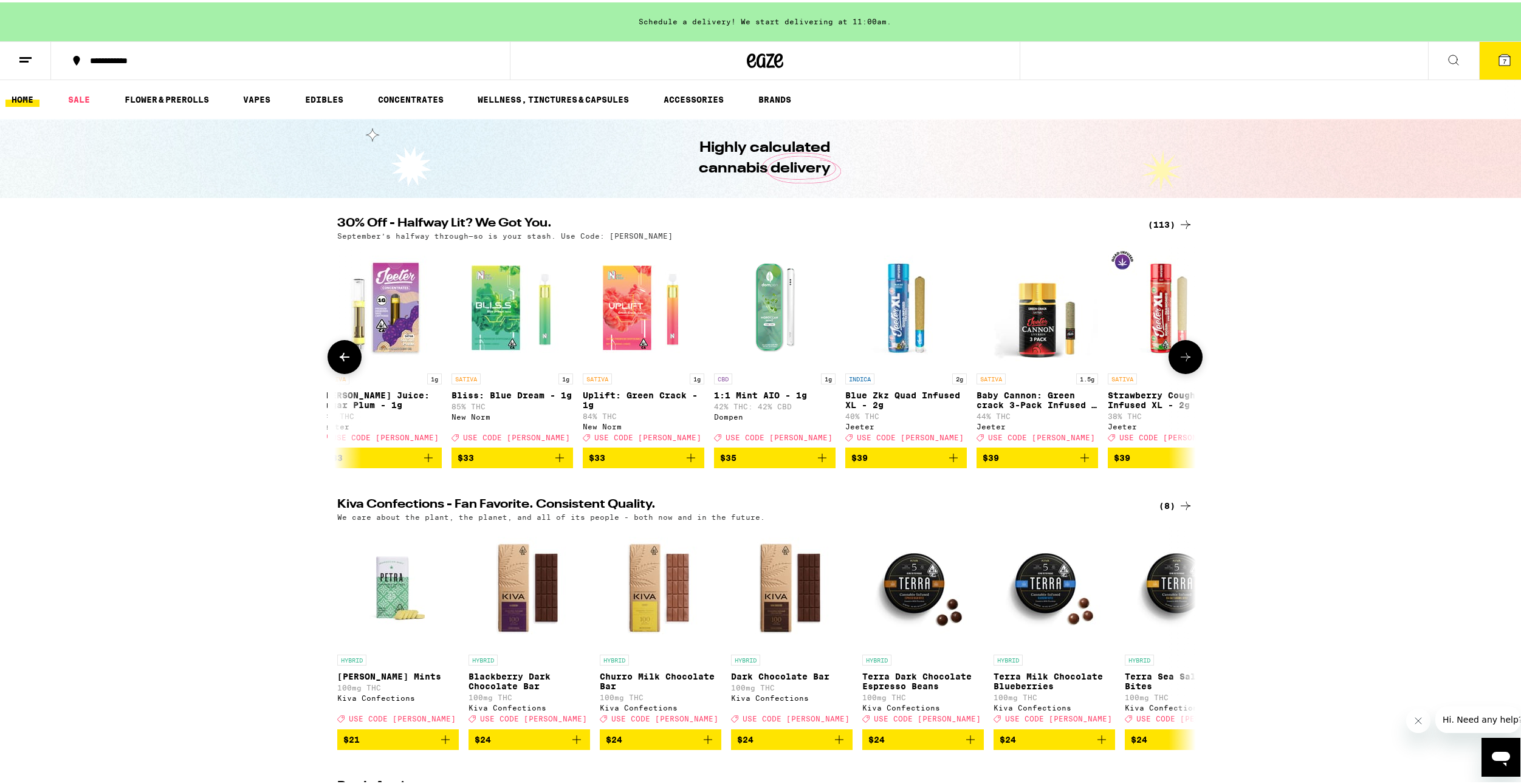
drag, startPoint x: 1176, startPoint y: 350, endPoint x: 1185, endPoint y: 346, distance: 9.8
click at [1178, 350] on button at bounding box center [1185, 355] width 34 height 34
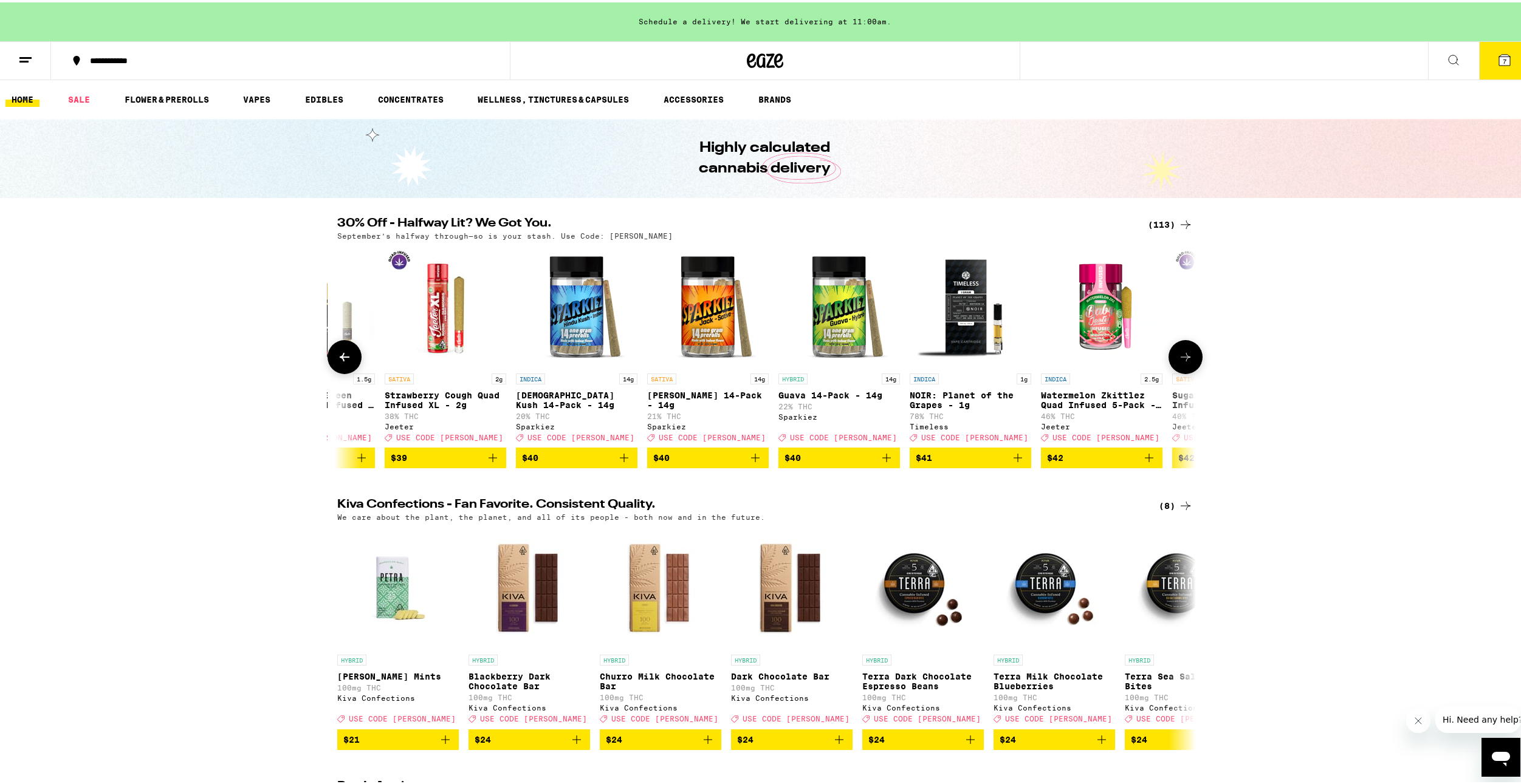
click at [1186, 362] on icon at bounding box center [1186, 355] width 15 height 15
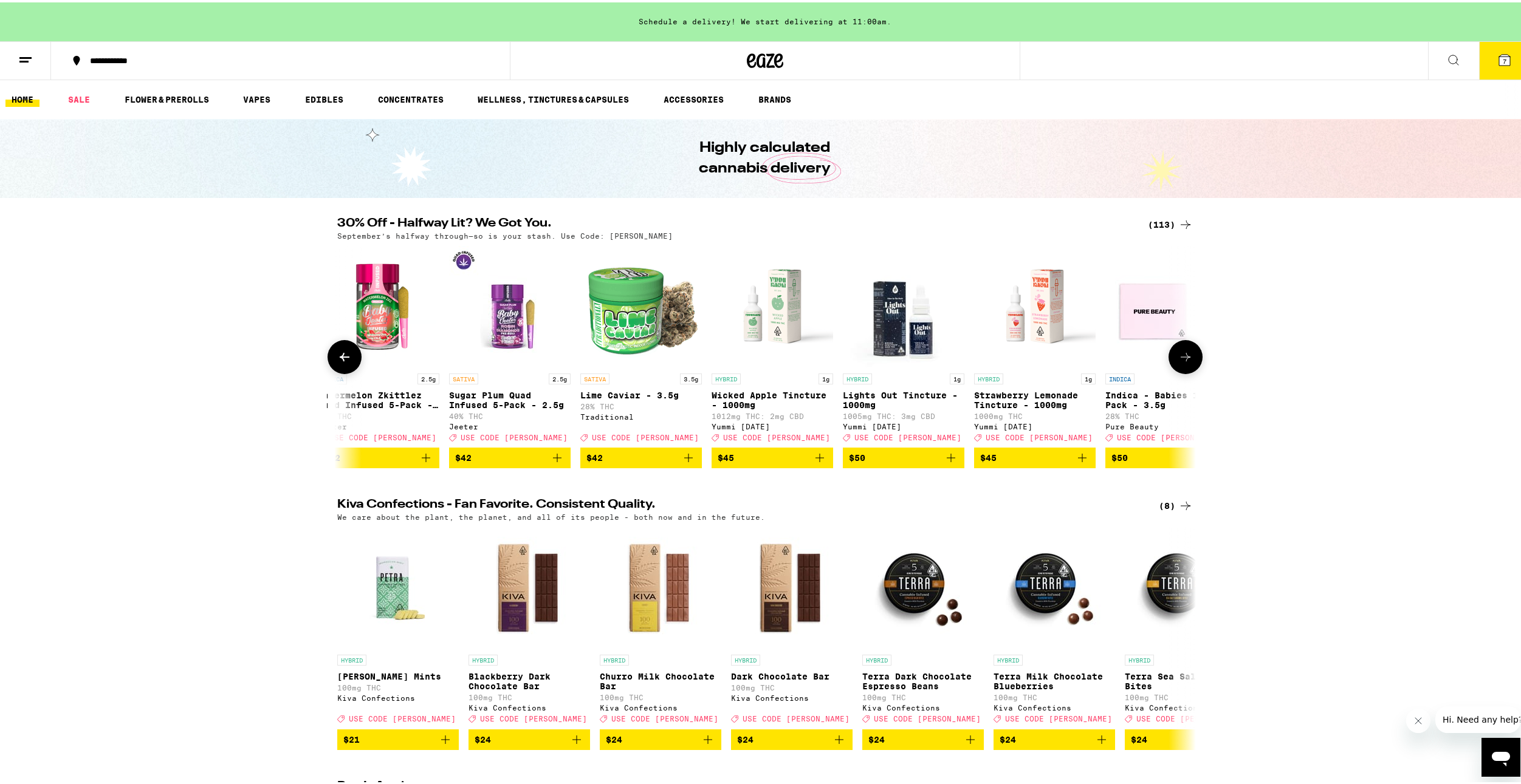
click at [1186, 362] on icon at bounding box center [1186, 355] width 15 height 15
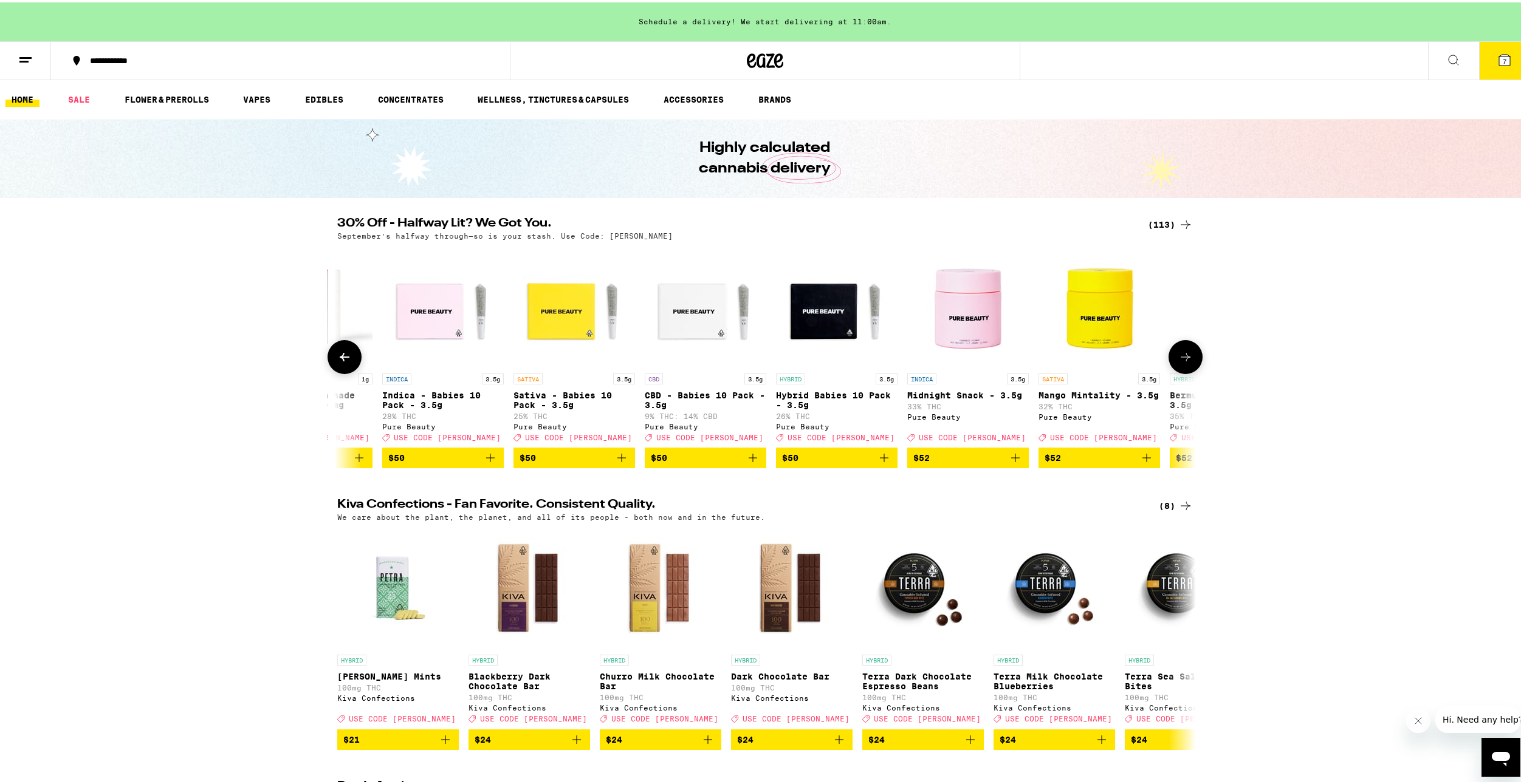
click at [1186, 362] on icon at bounding box center [1186, 355] width 15 height 15
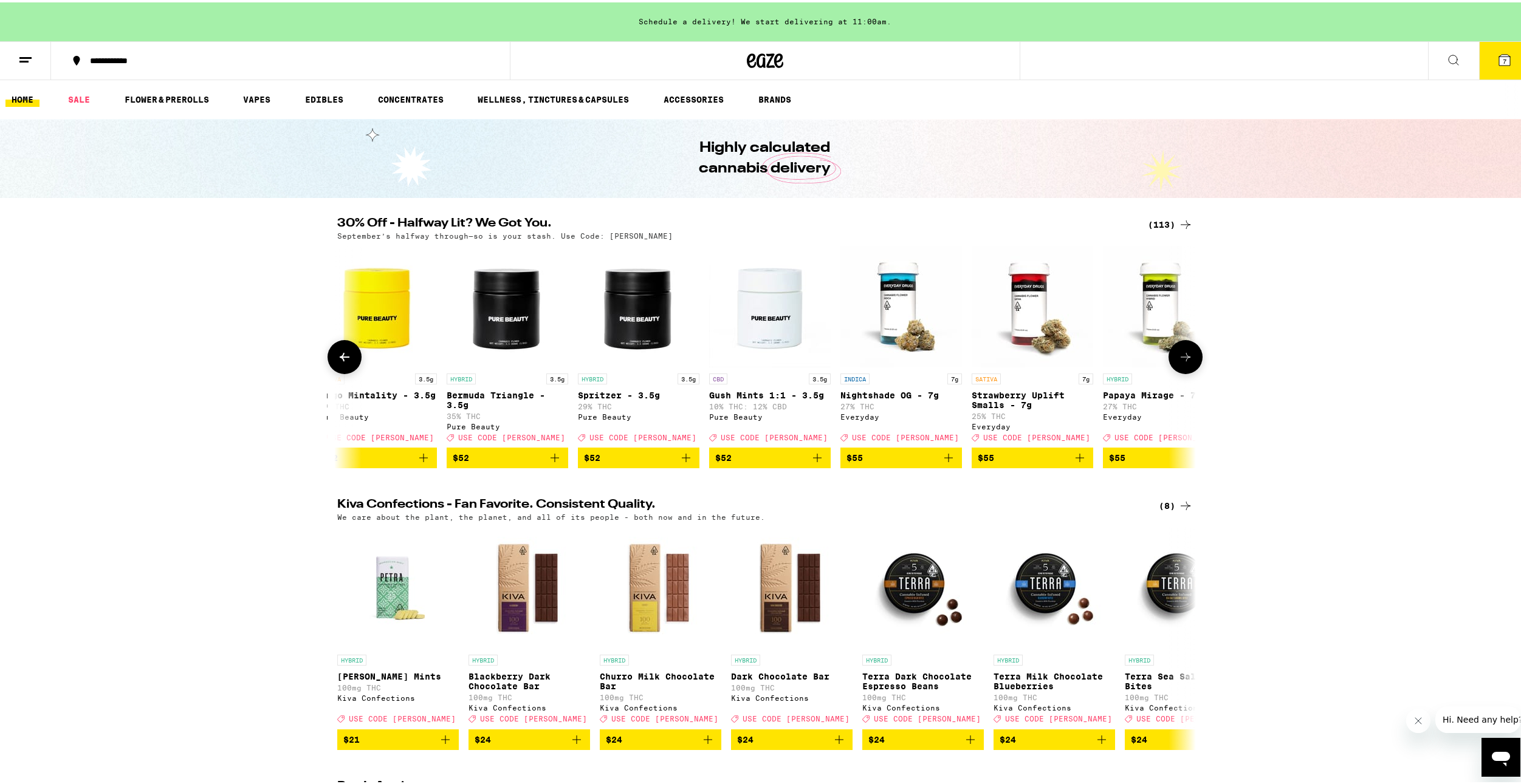
click at [1186, 362] on icon at bounding box center [1186, 355] width 15 height 15
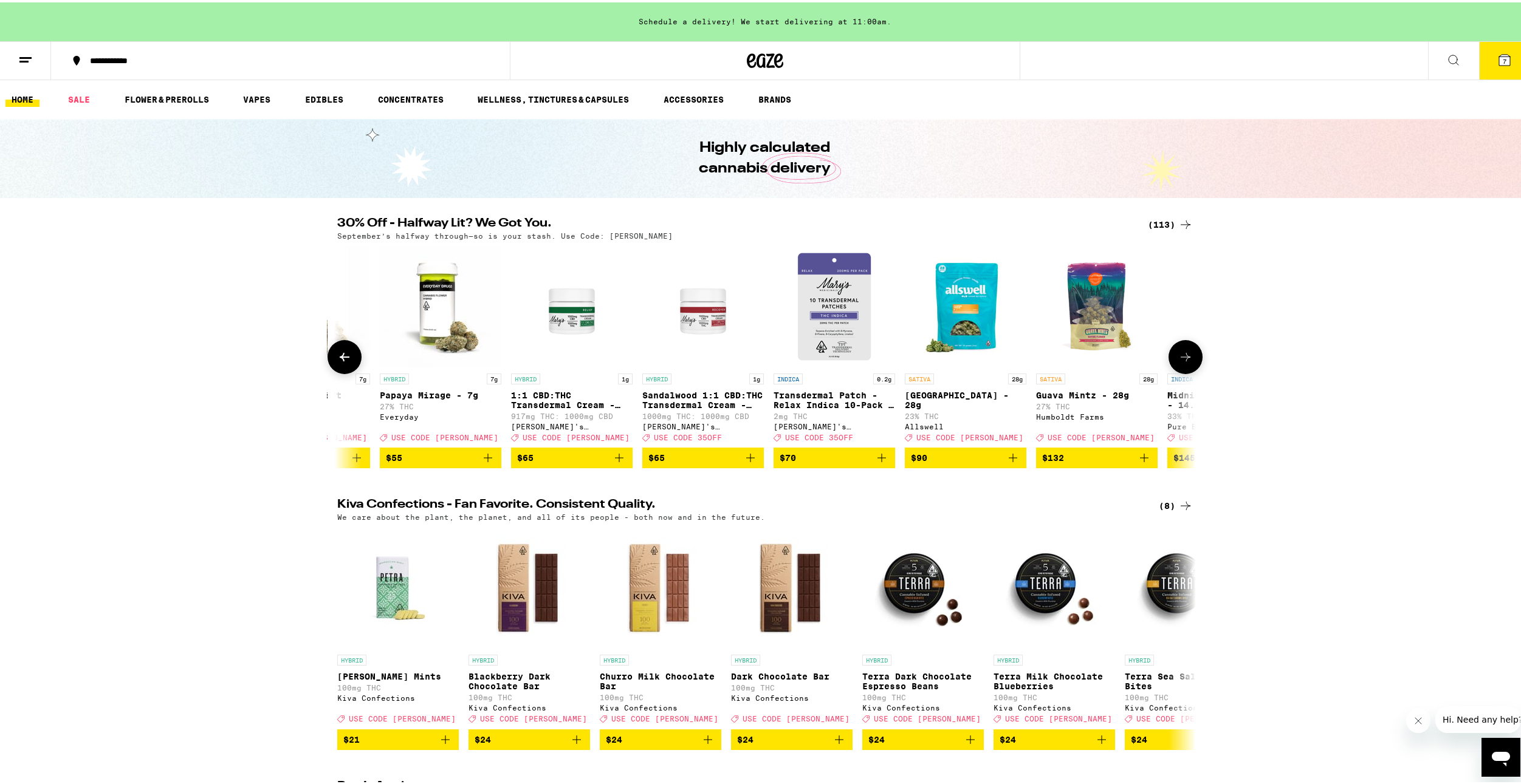
click at [1185, 362] on icon at bounding box center [1186, 355] width 15 height 15
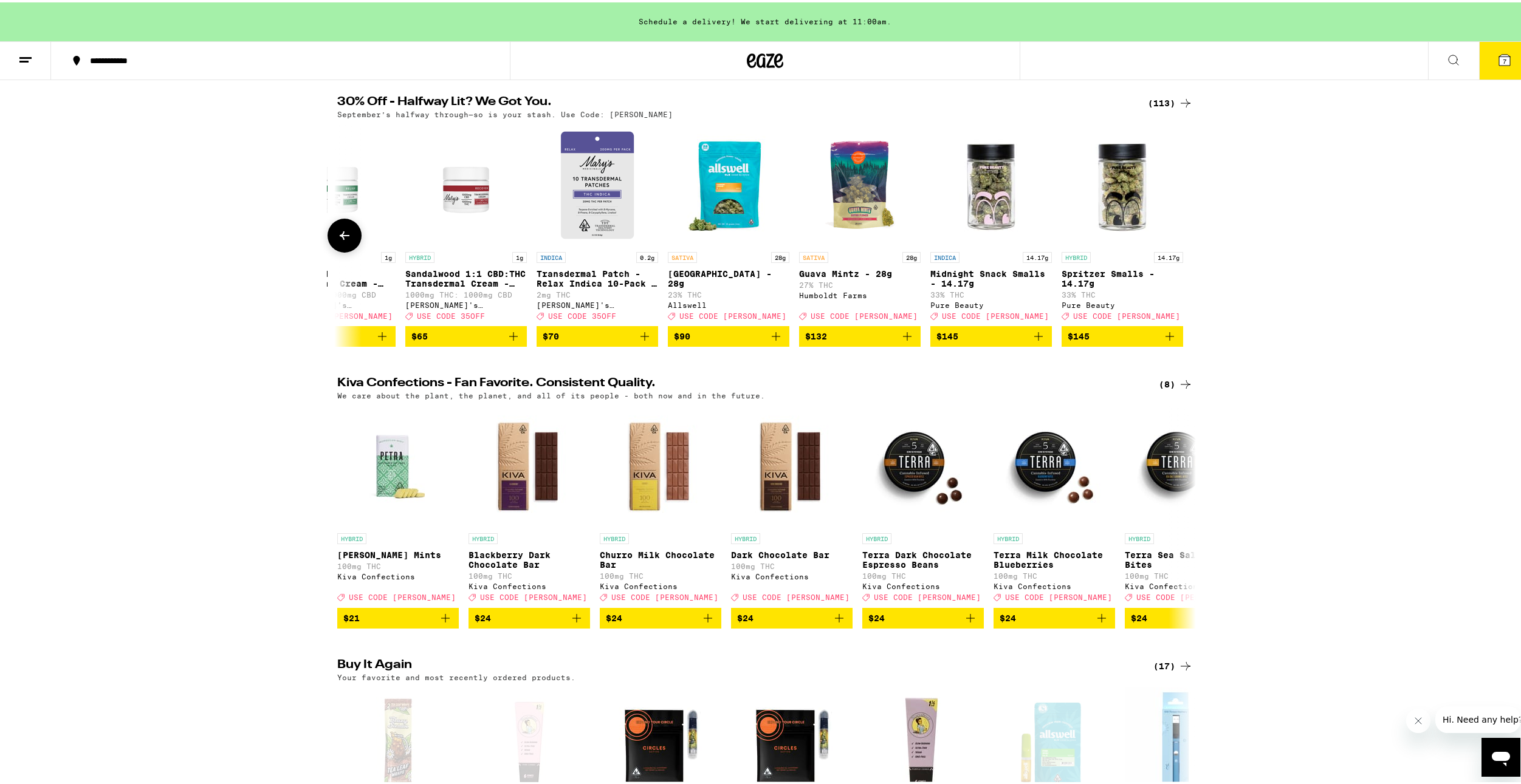
scroll to position [182, 0]
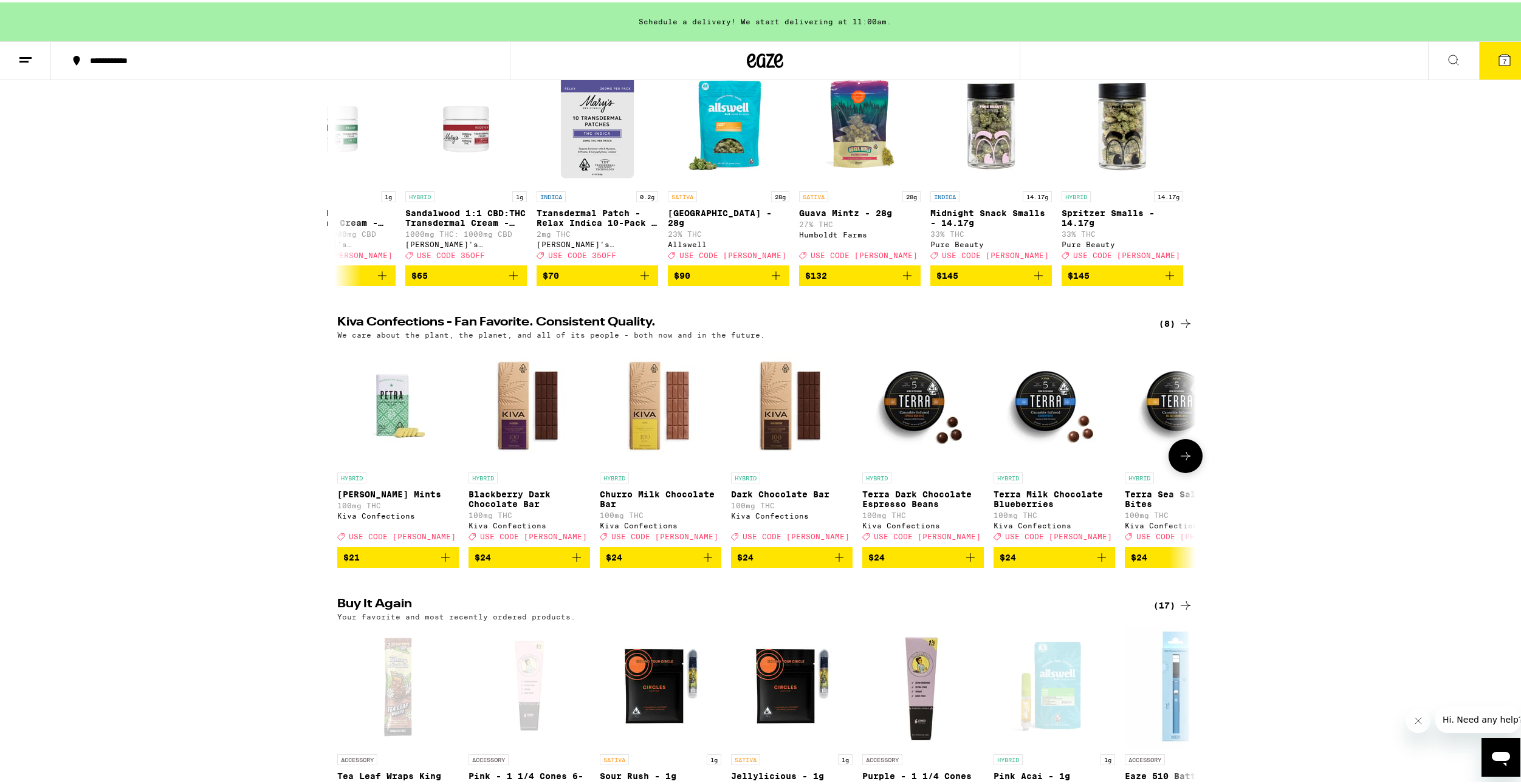
click at [1185, 461] on icon at bounding box center [1186, 454] width 15 height 15
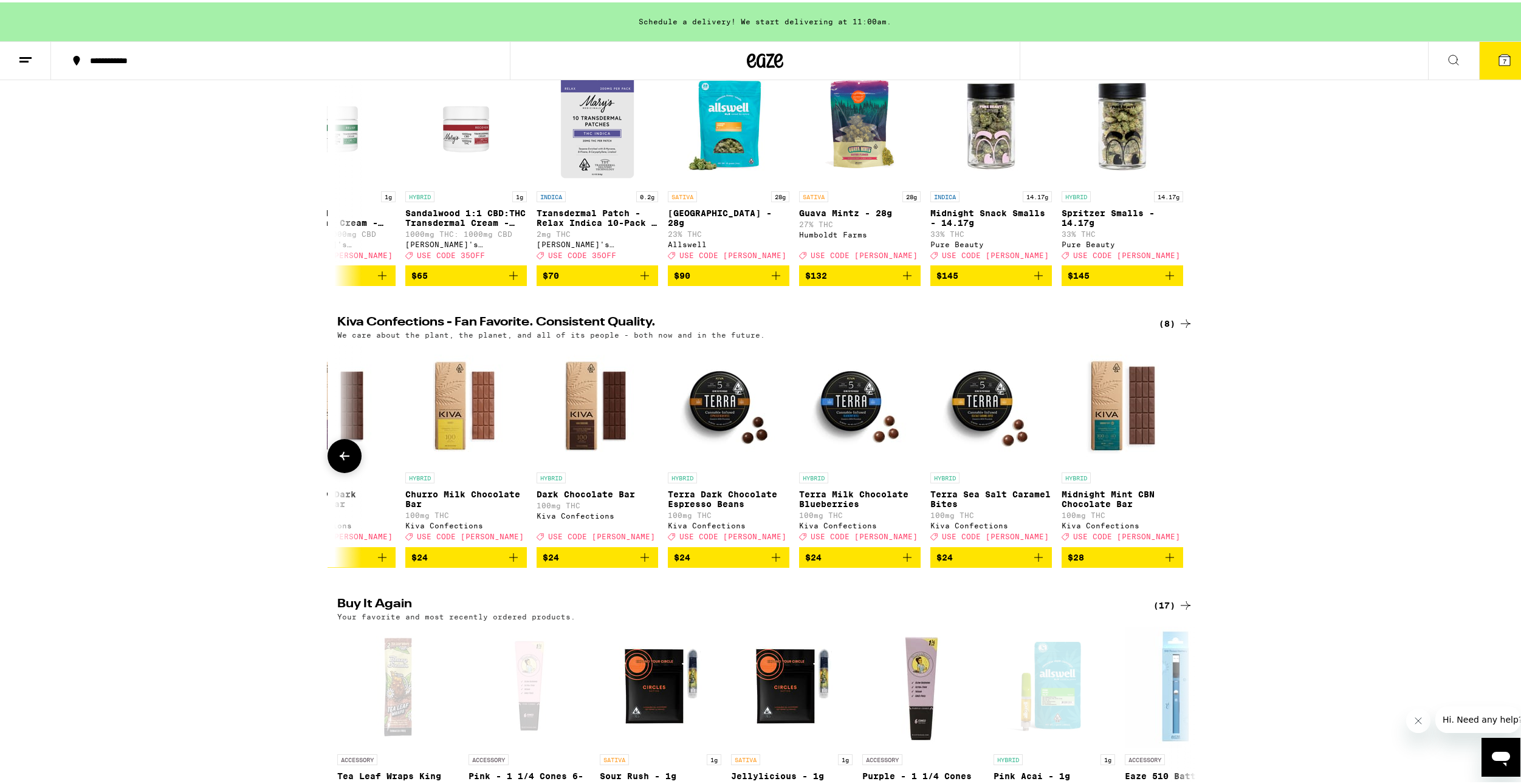
scroll to position [0, 0]
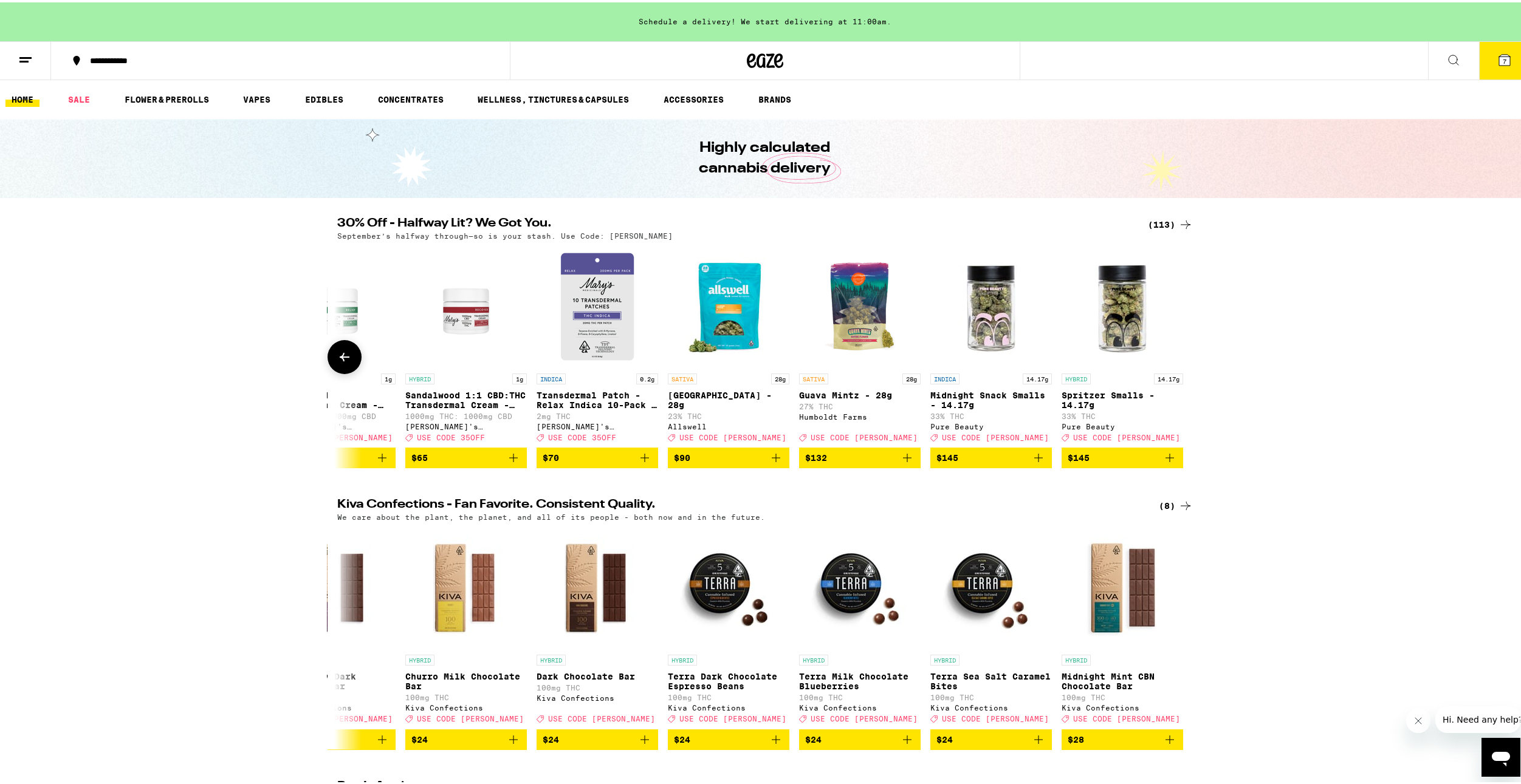
click at [338, 362] on icon at bounding box center [345, 355] width 15 height 15
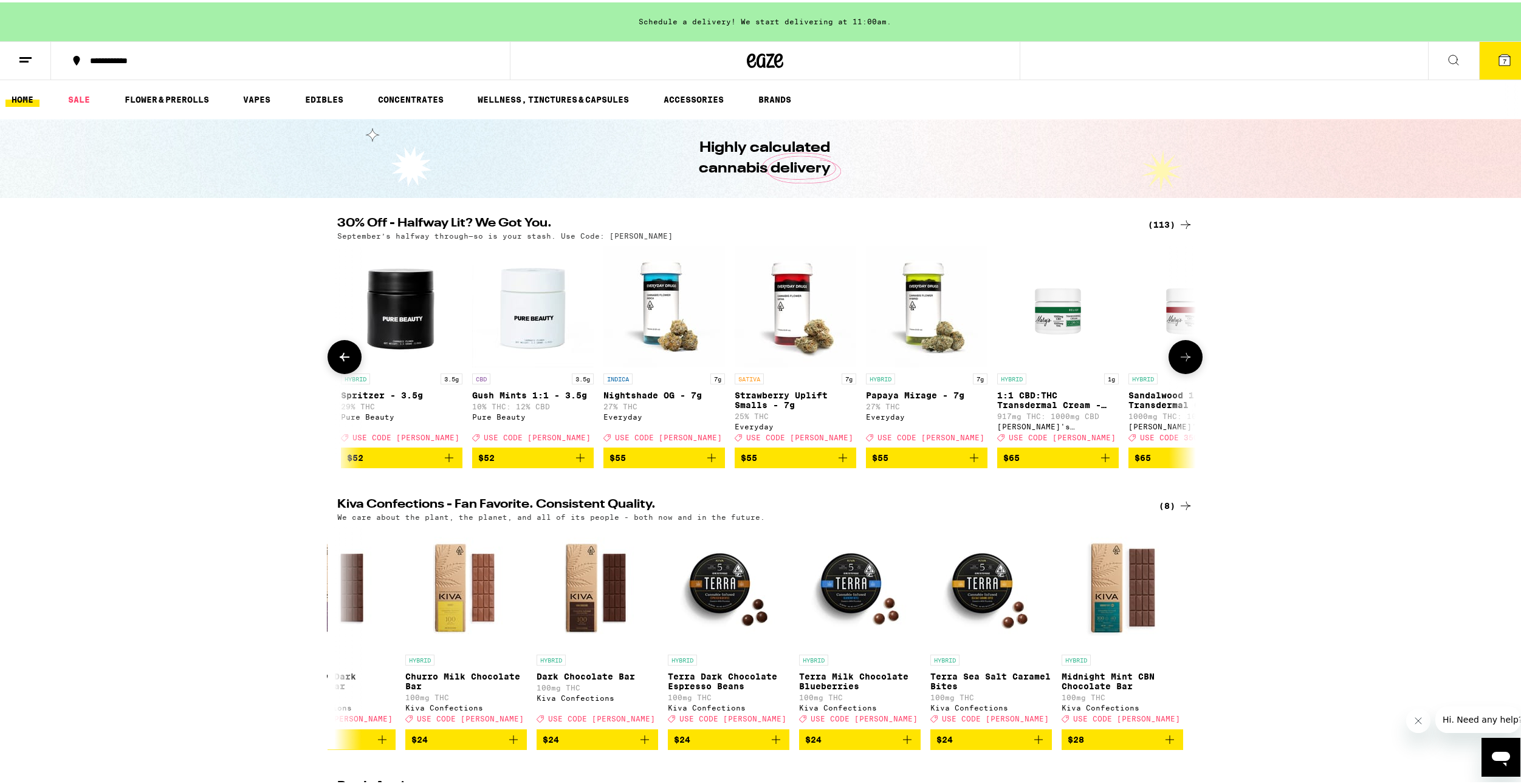
click at [340, 359] on icon at bounding box center [345, 355] width 10 height 9
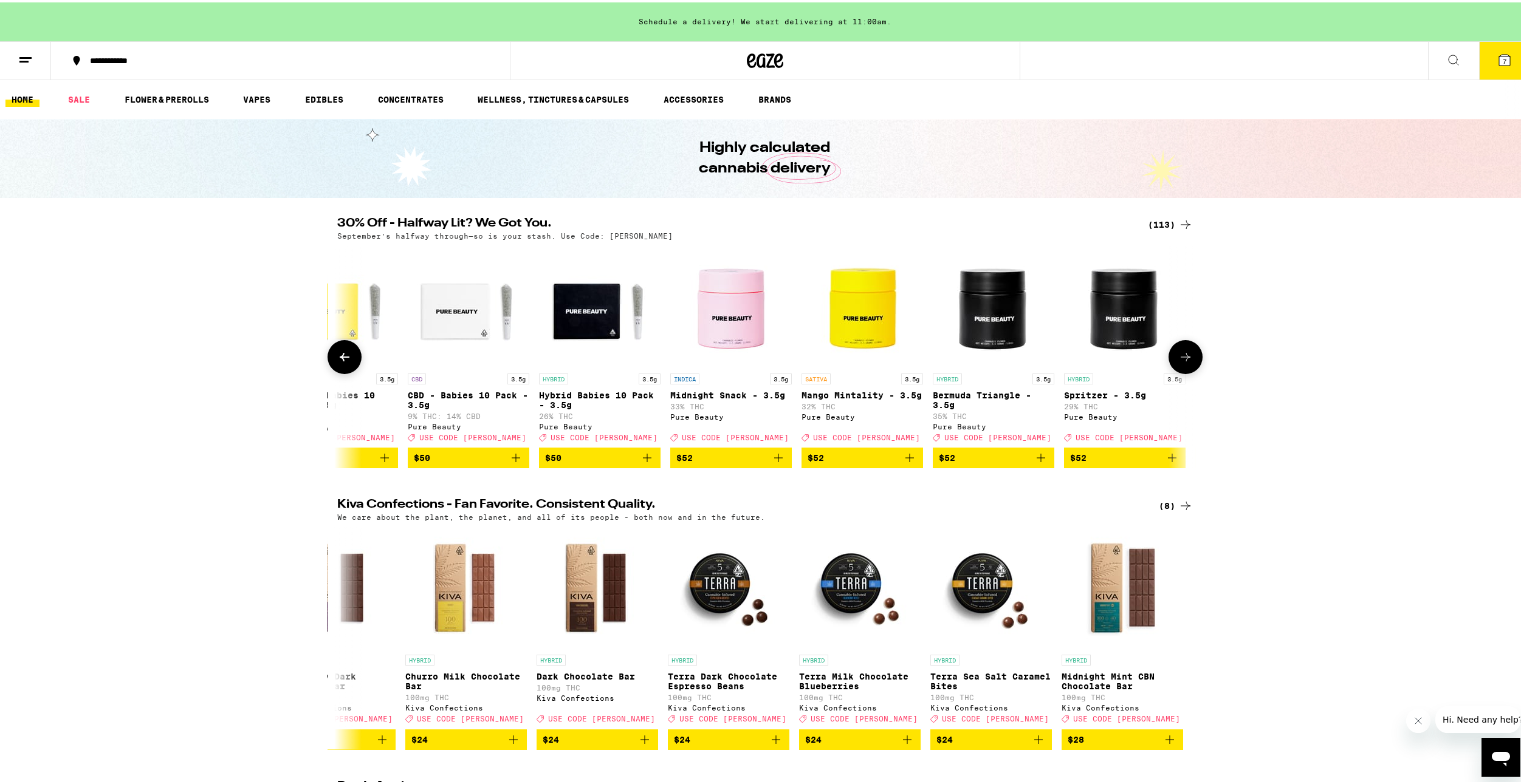
click at [340, 359] on icon at bounding box center [345, 355] width 10 height 9
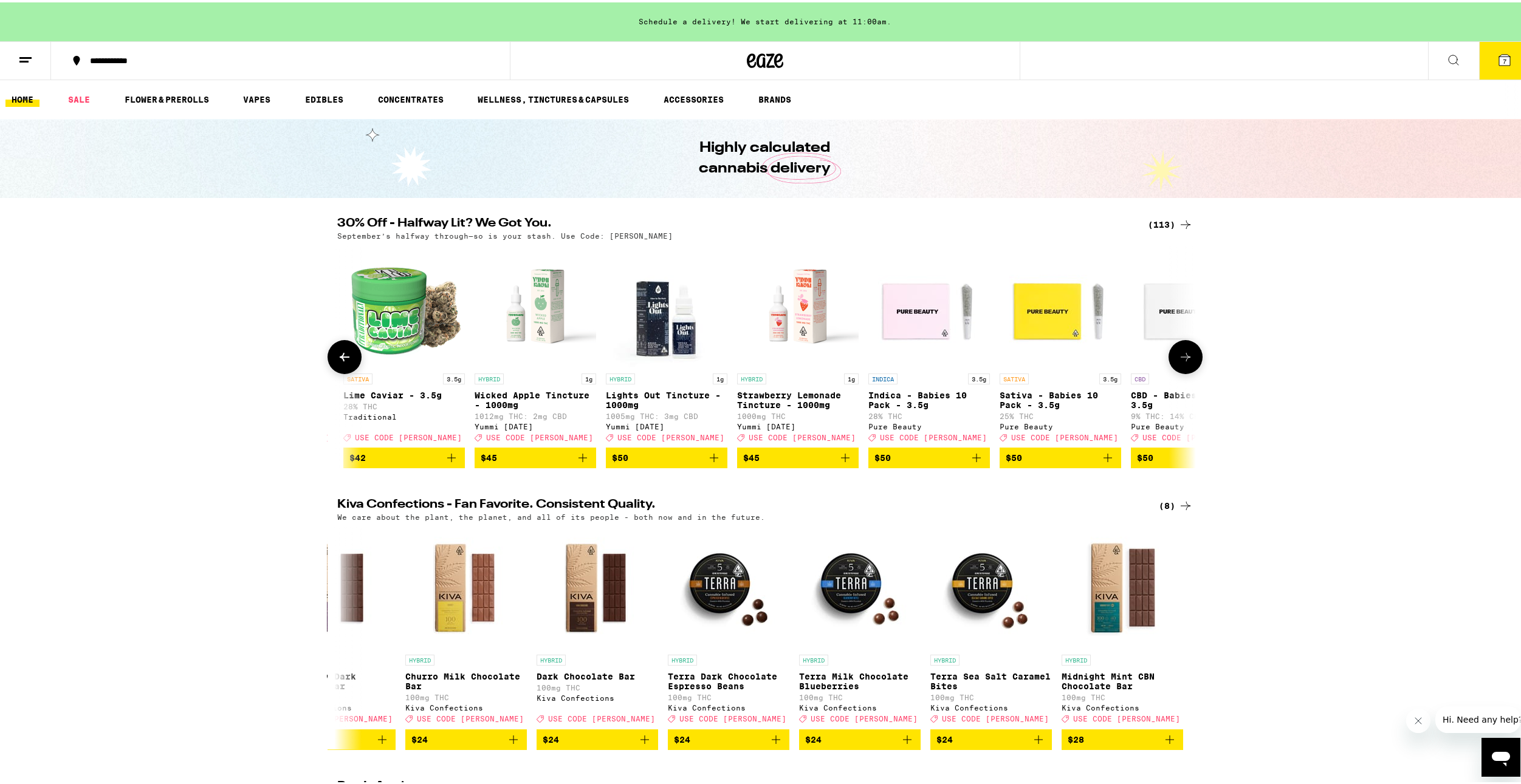
click at [340, 359] on icon at bounding box center [345, 355] width 10 height 9
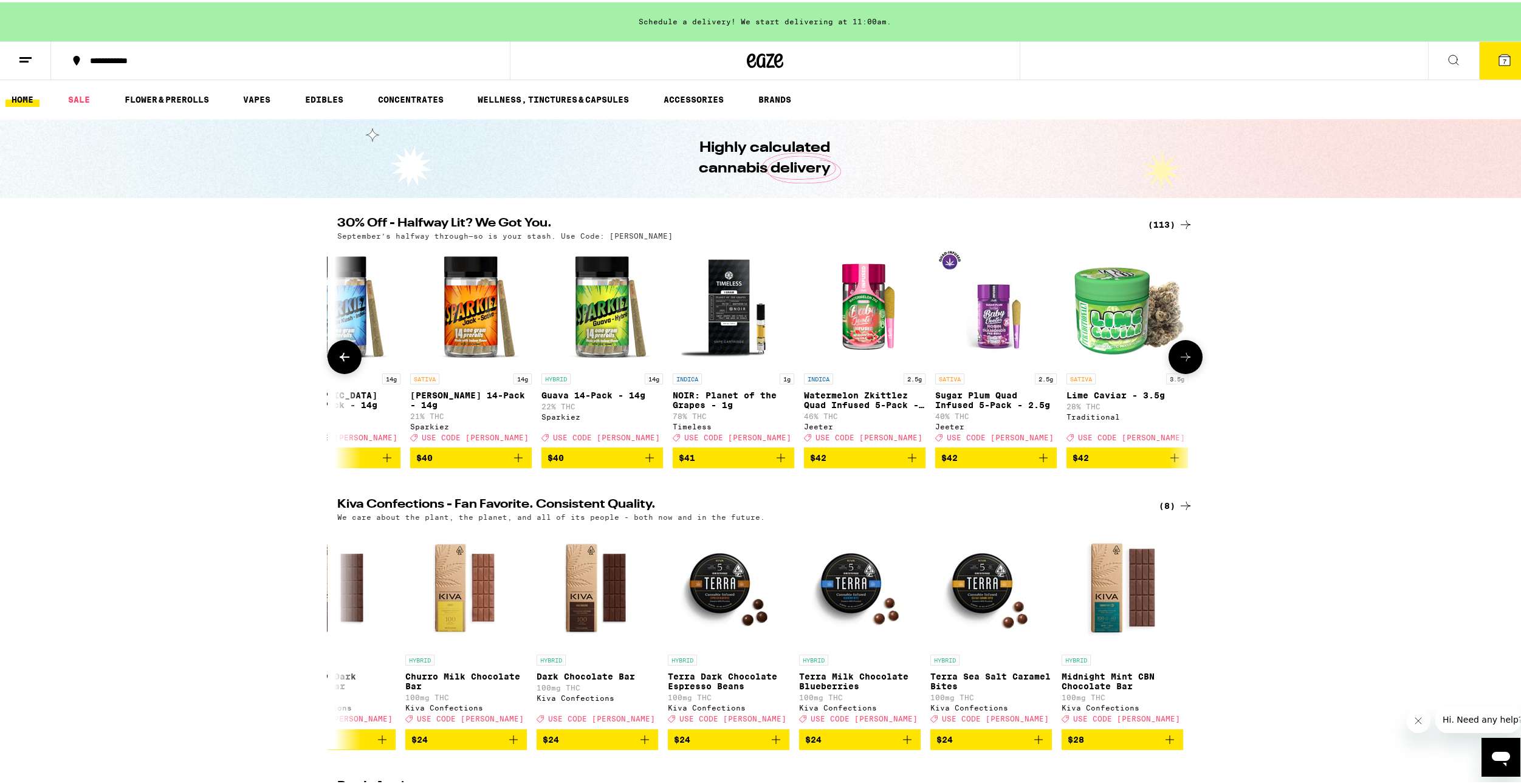
click at [340, 359] on icon at bounding box center [345, 355] width 10 height 9
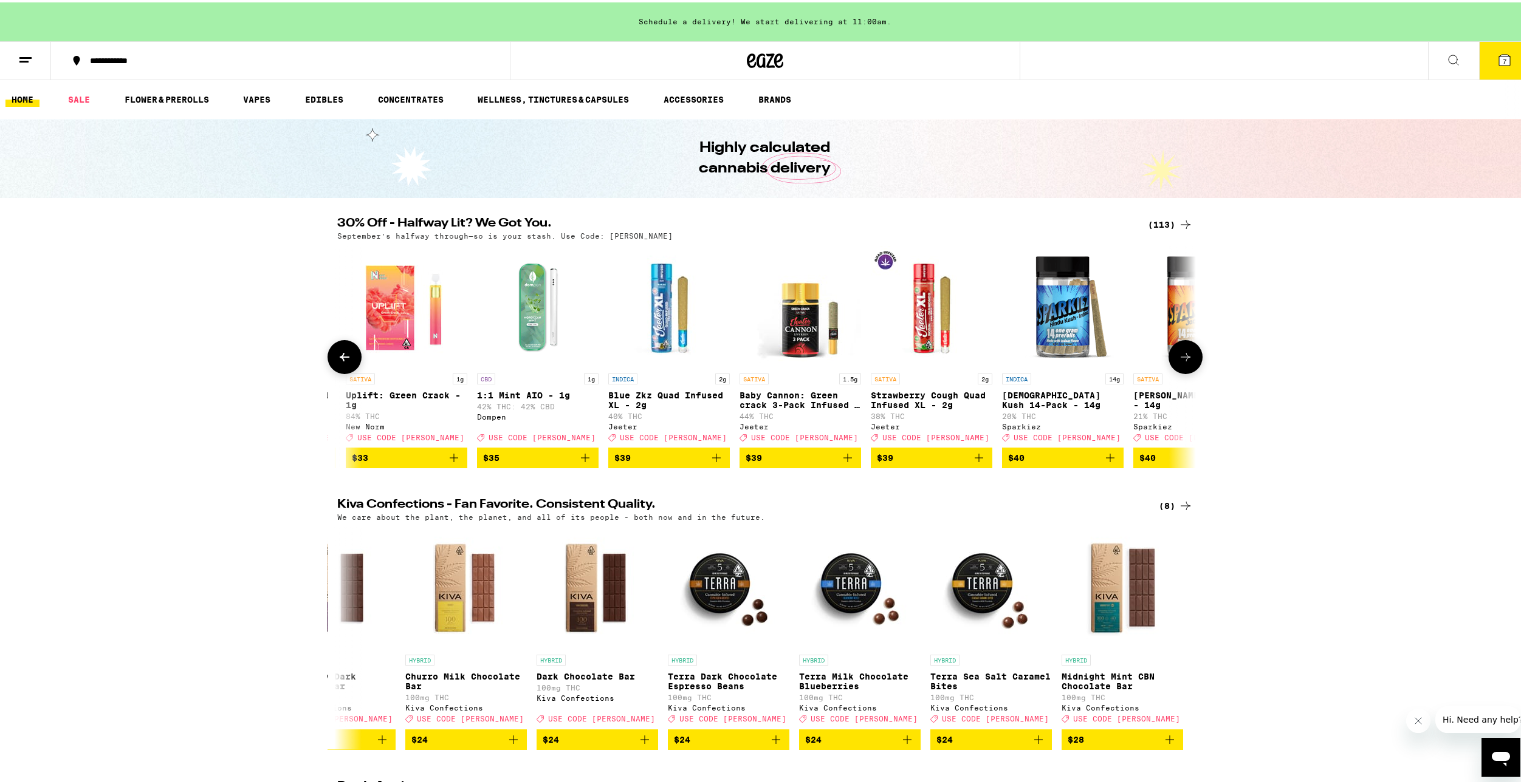
click at [338, 362] on icon at bounding box center [345, 355] width 15 height 15
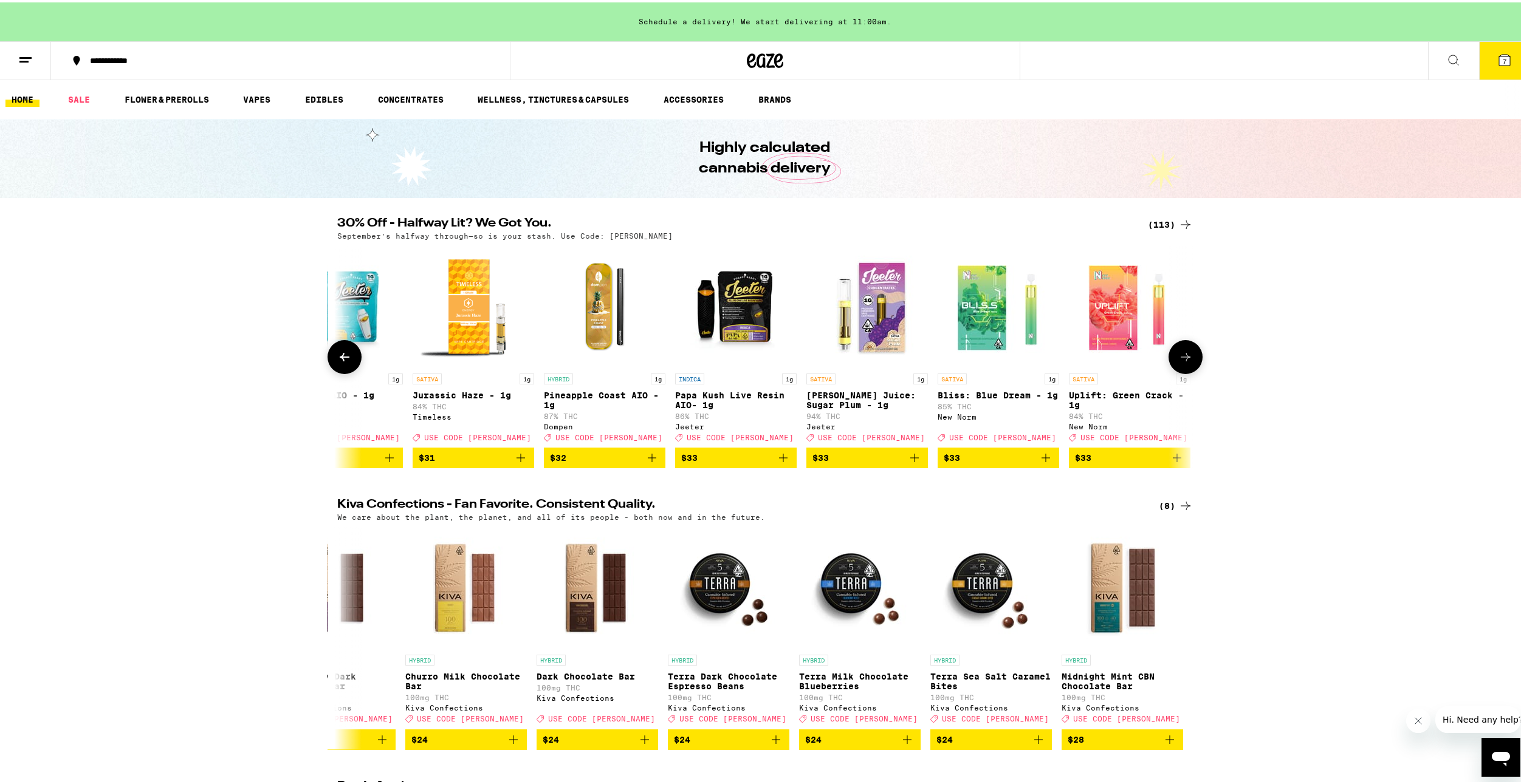
click at [338, 362] on icon at bounding box center [345, 355] width 15 height 15
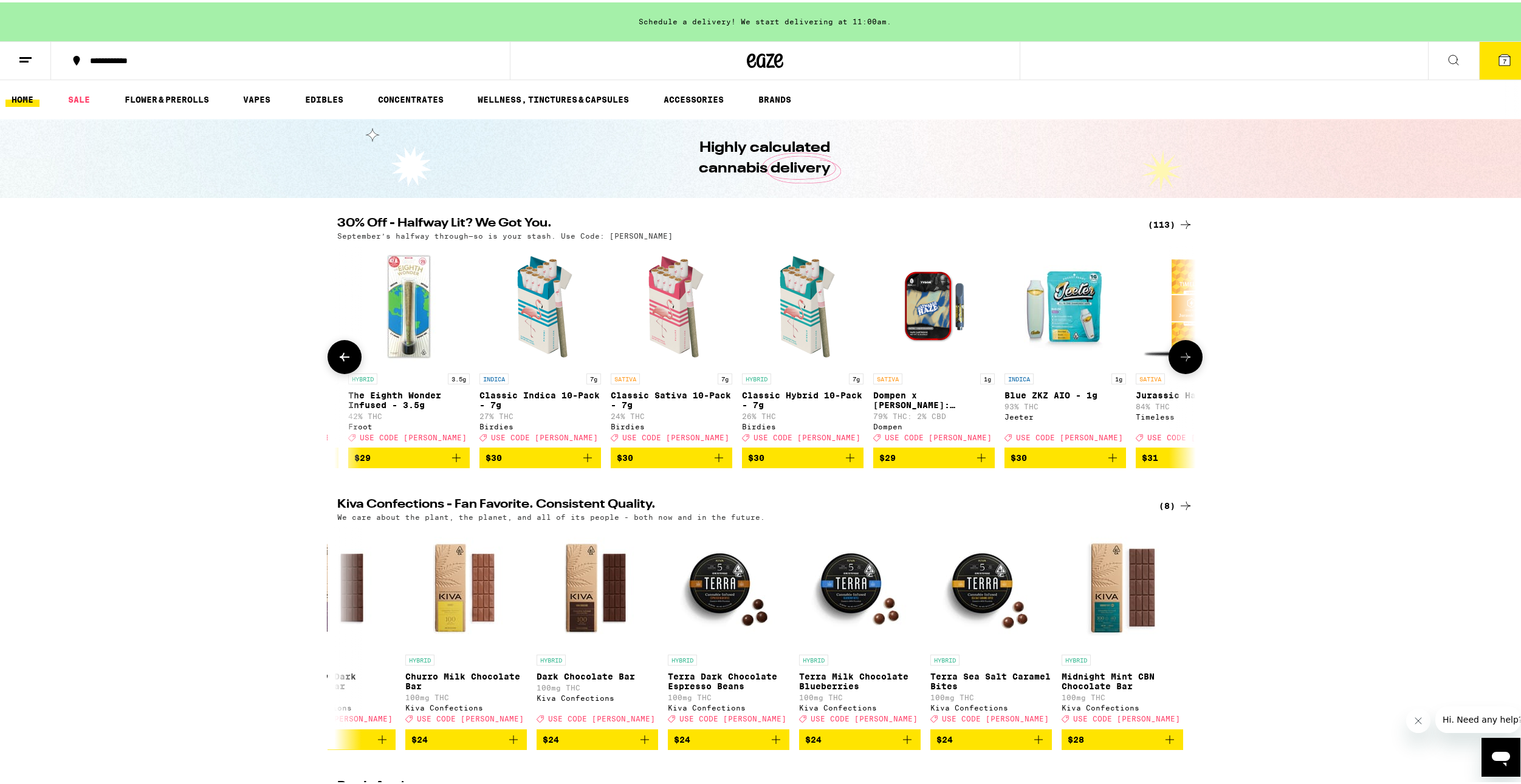
click at [344, 356] on icon at bounding box center [345, 355] width 15 height 15
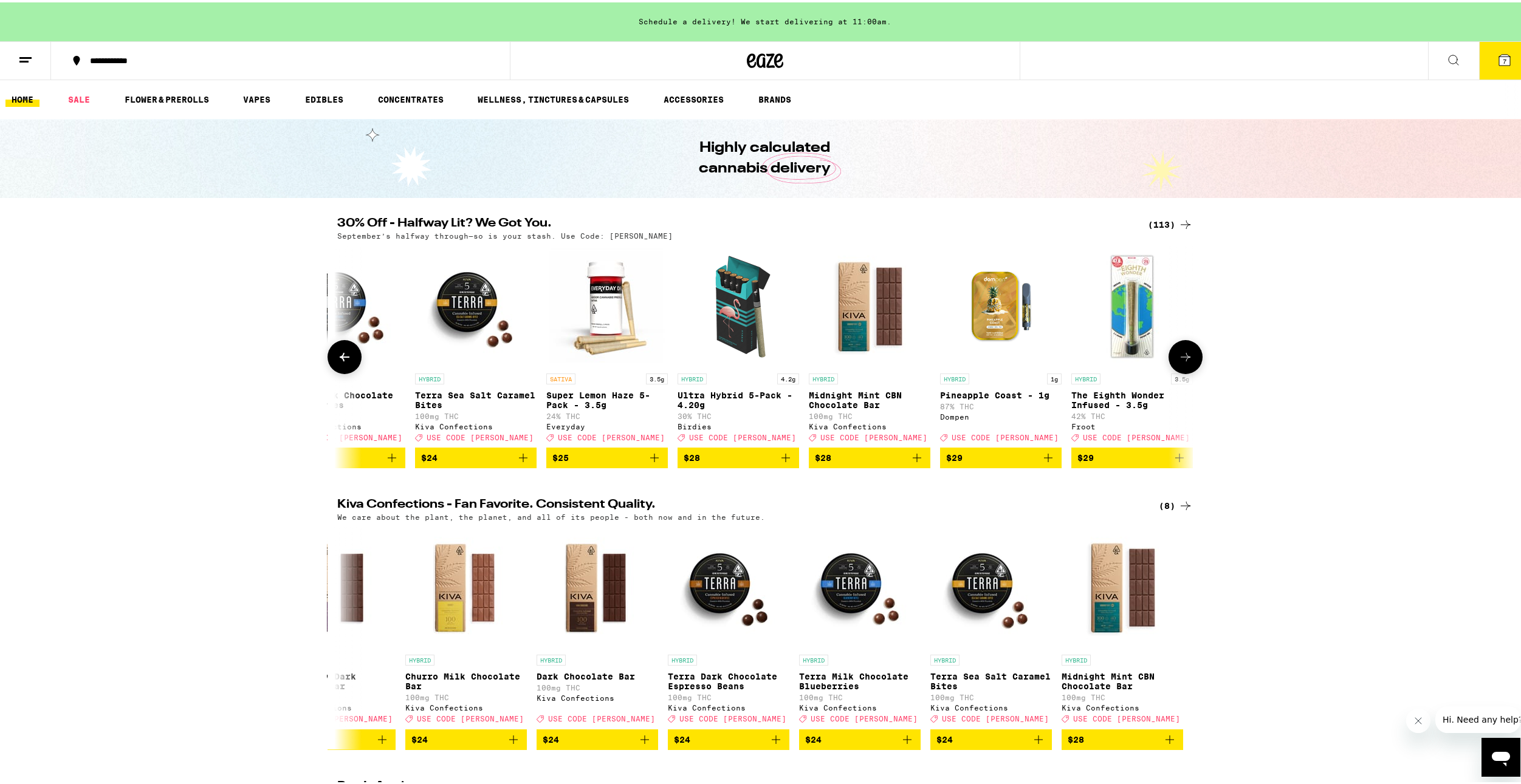
click at [345, 355] on icon at bounding box center [345, 355] width 15 height 15
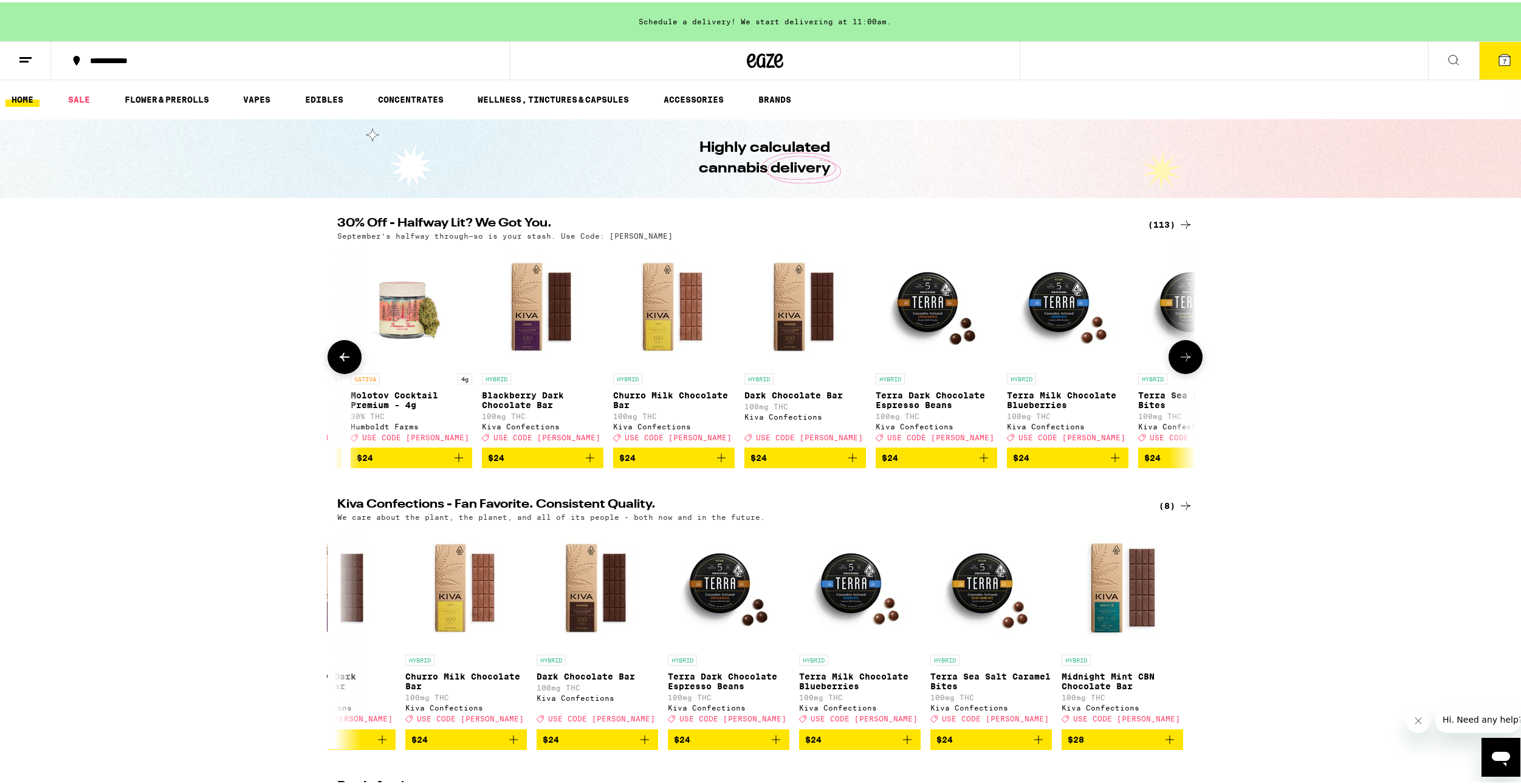
click at [345, 355] on icon at bounding box center [345, 355] width 15 height 15
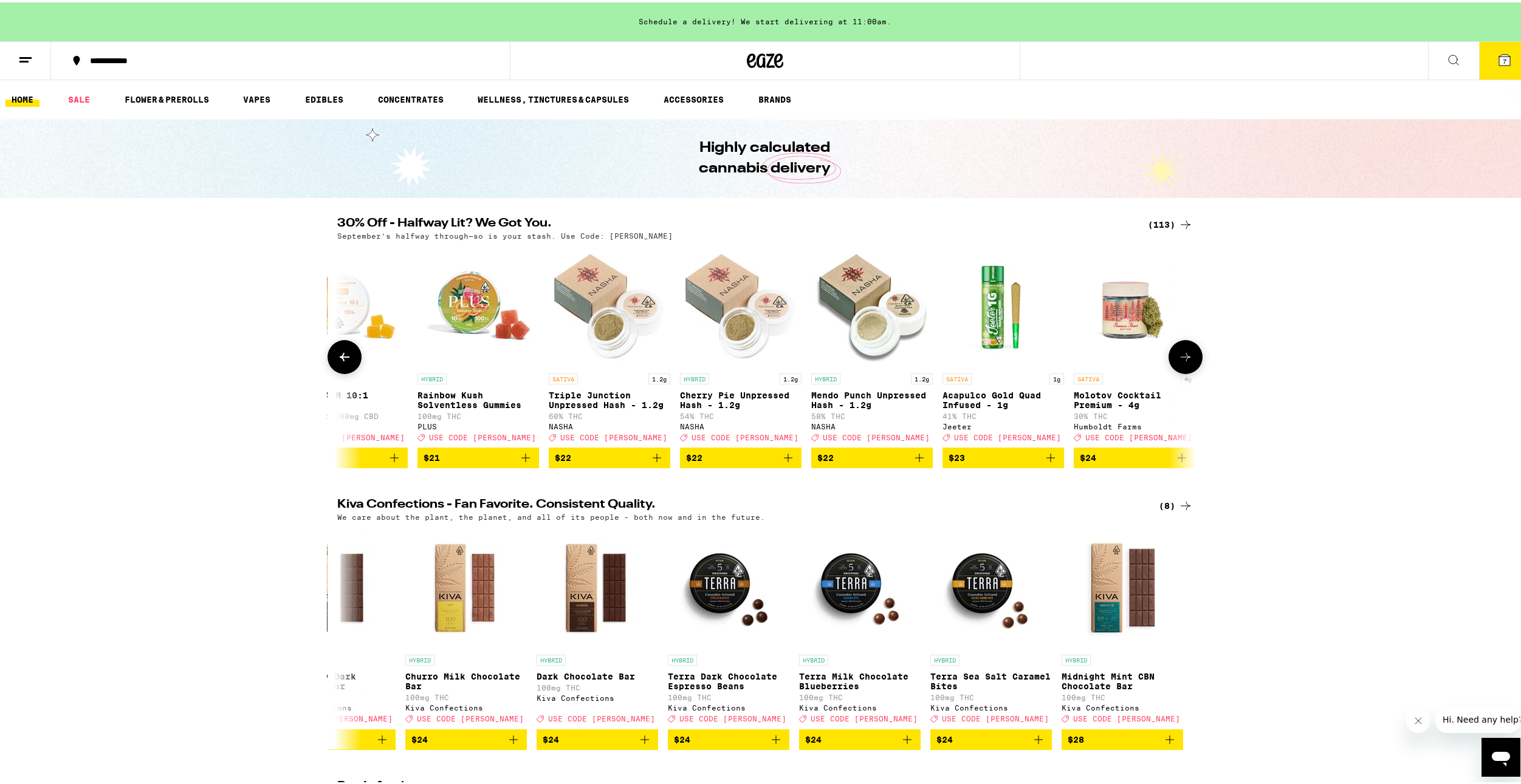
click at [345, 355] on icon at bounding box center [345, 355] width 15 height 15
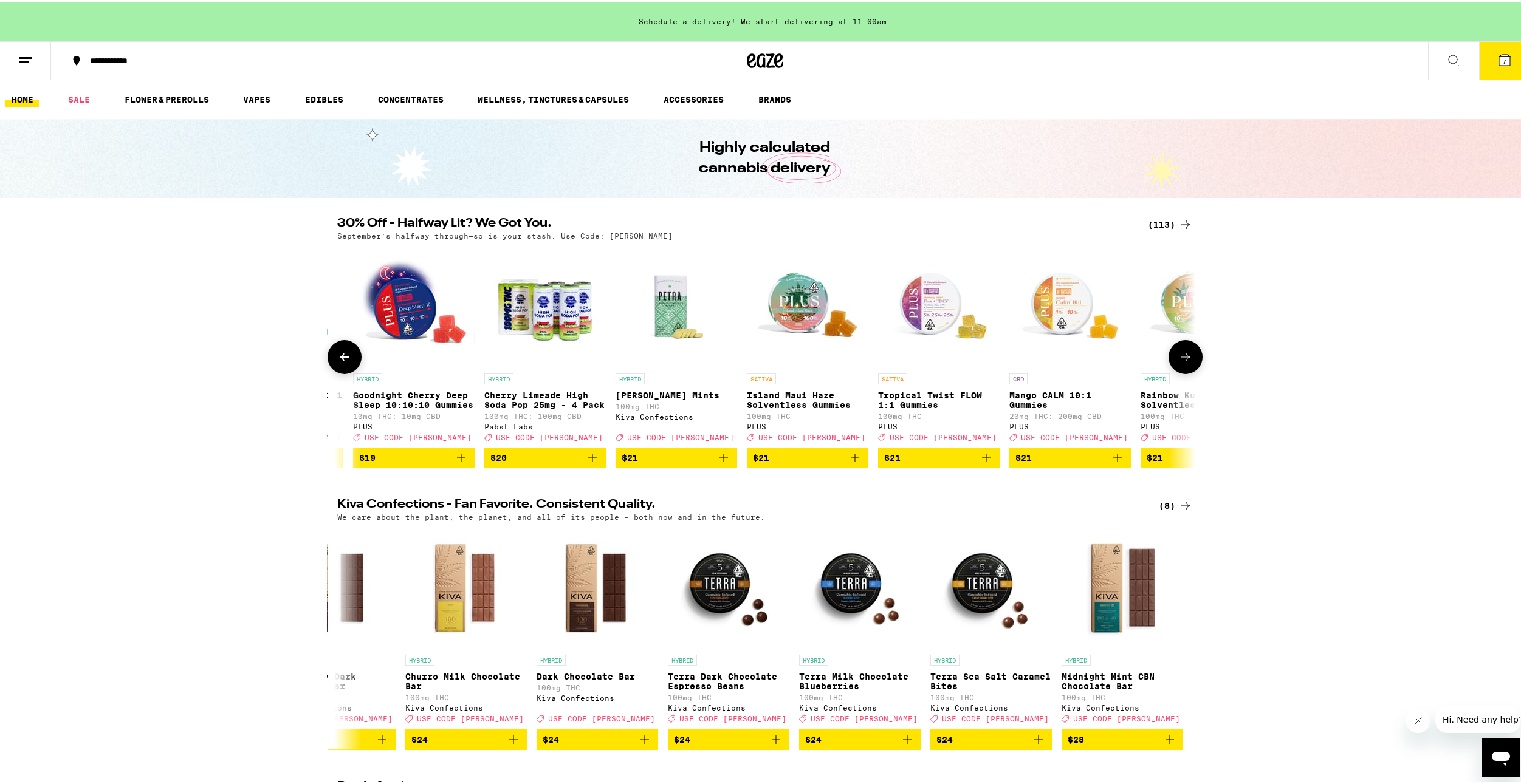
click at [345, 355] on icon at bounding box center [345, 355] width 15 height 15
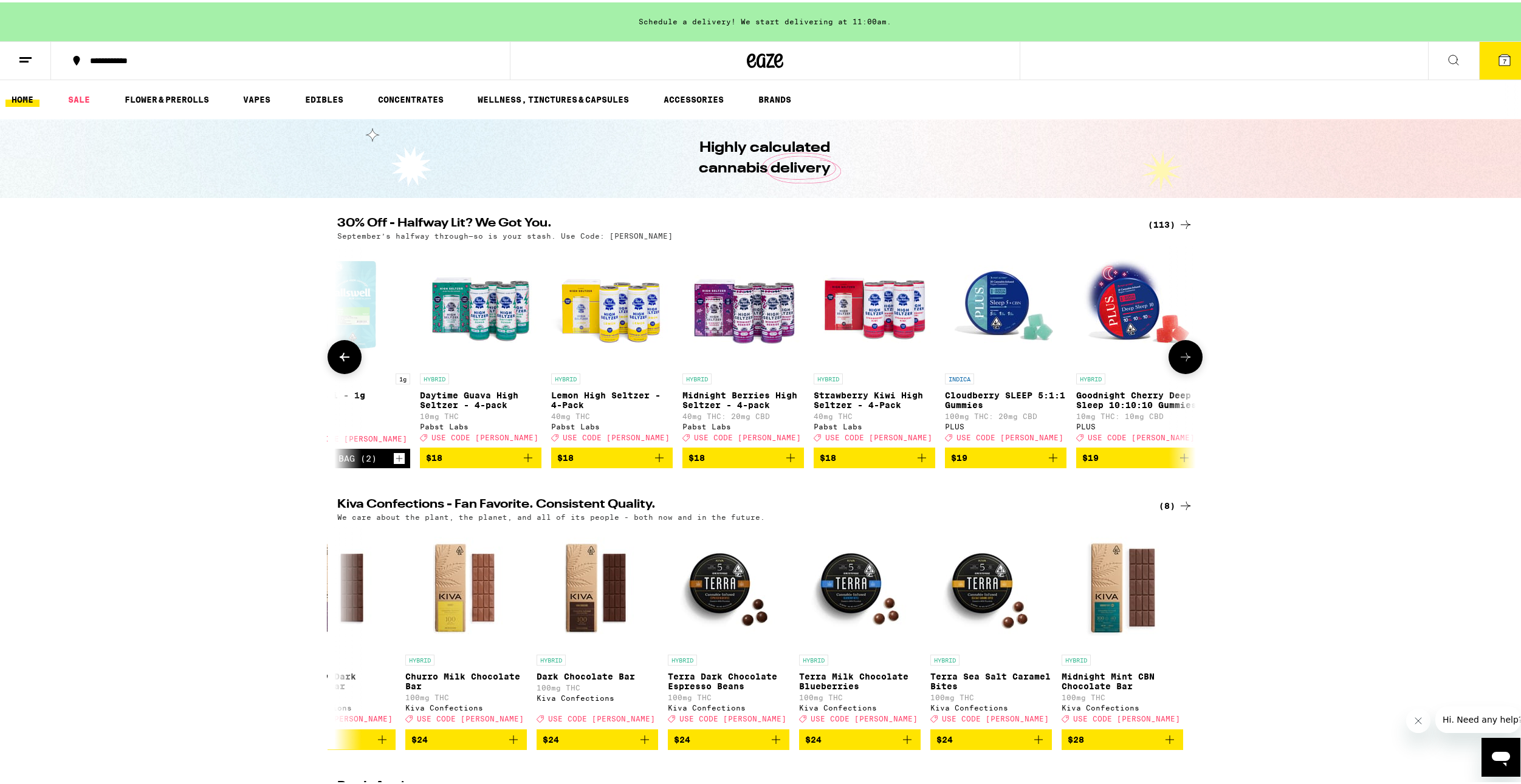
click at [345, 355] on icon at bounding box center [345, 355] width 15 height 15
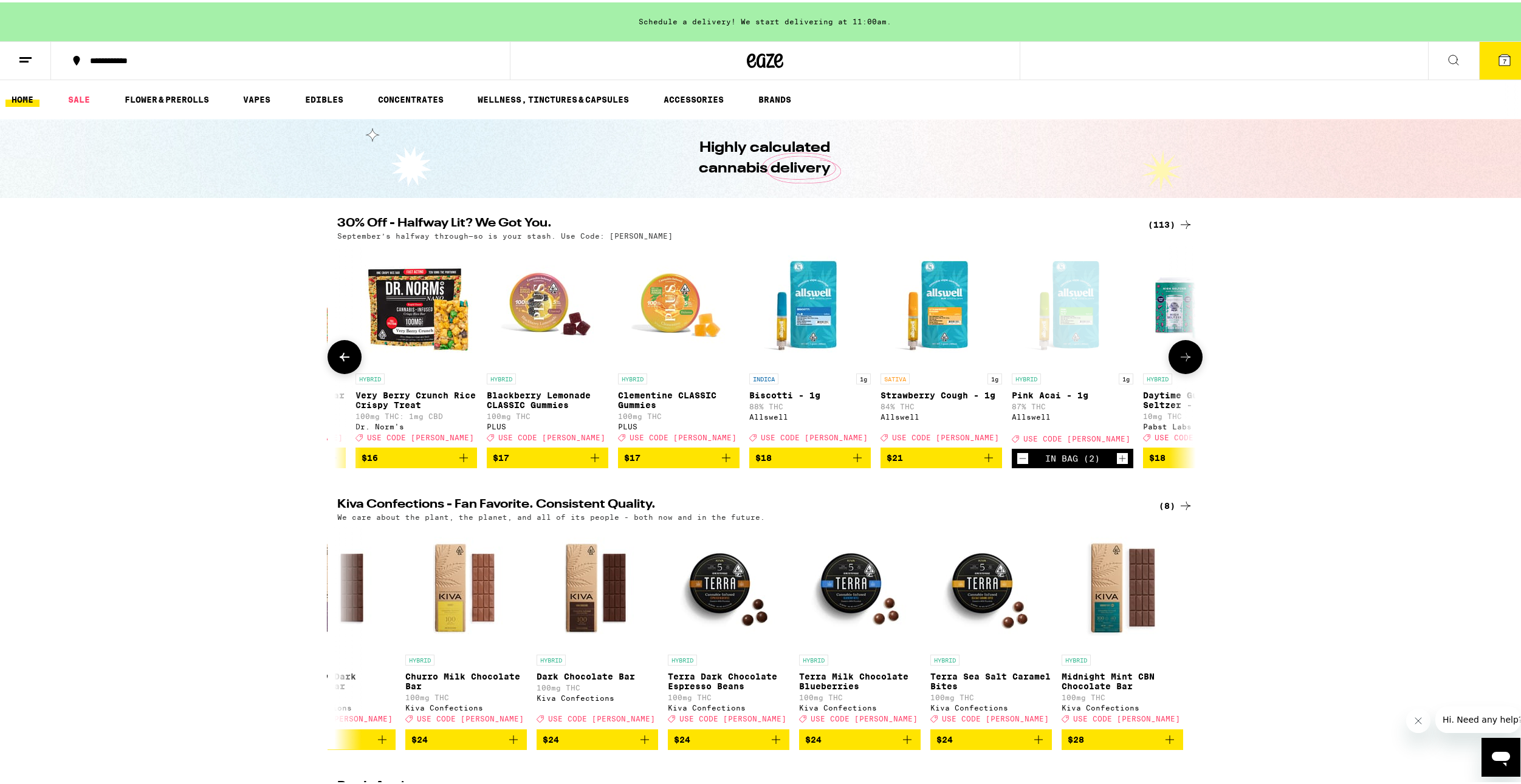
click at [345, 355] on icon at bounding box center [345, 355] width 15 height 15
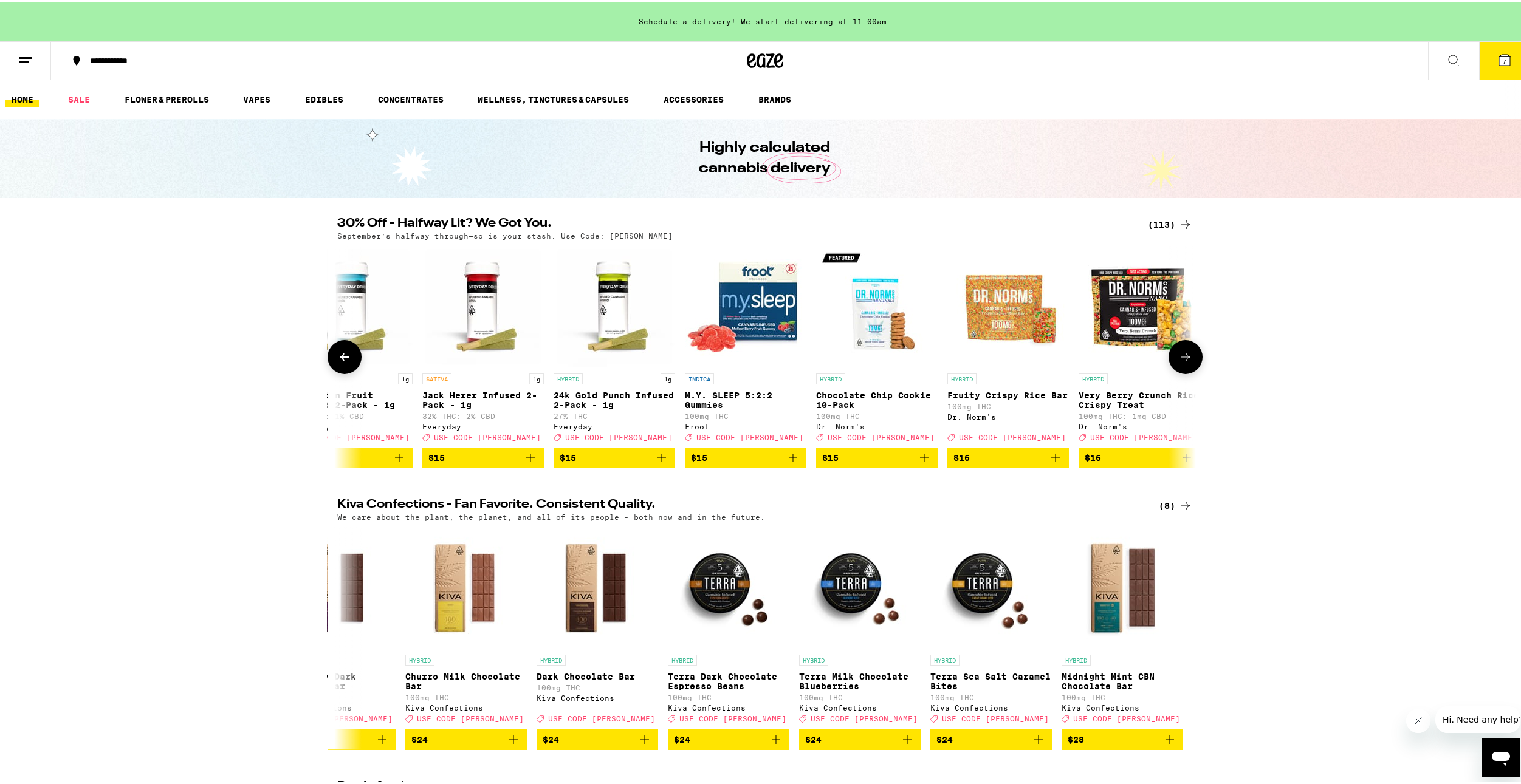
click at [345, 355] on icon at bounding box center [345, 355] width 15 height 15
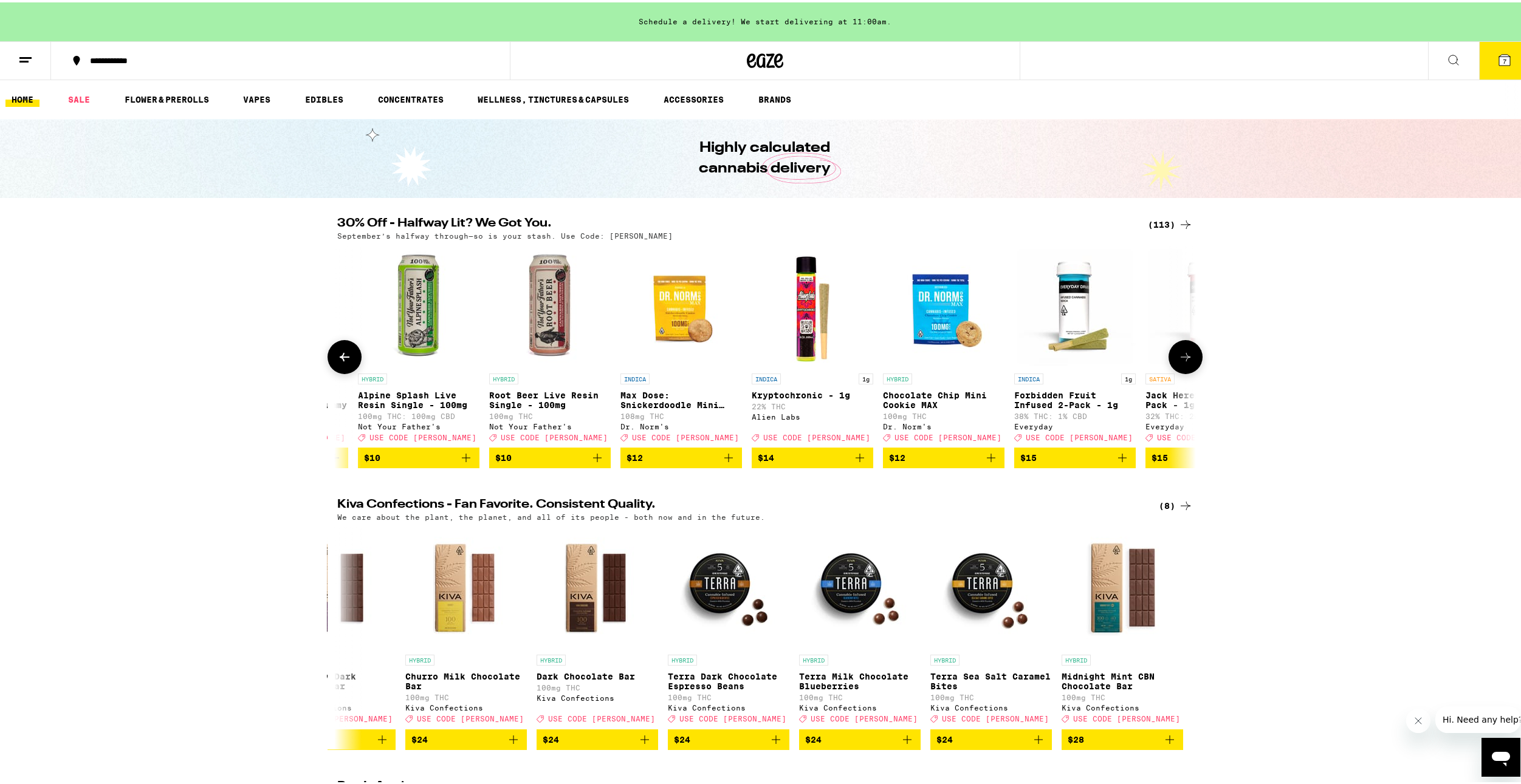
click at [345, 355] on icon at bounding box center [345, 355] width 15 height 15
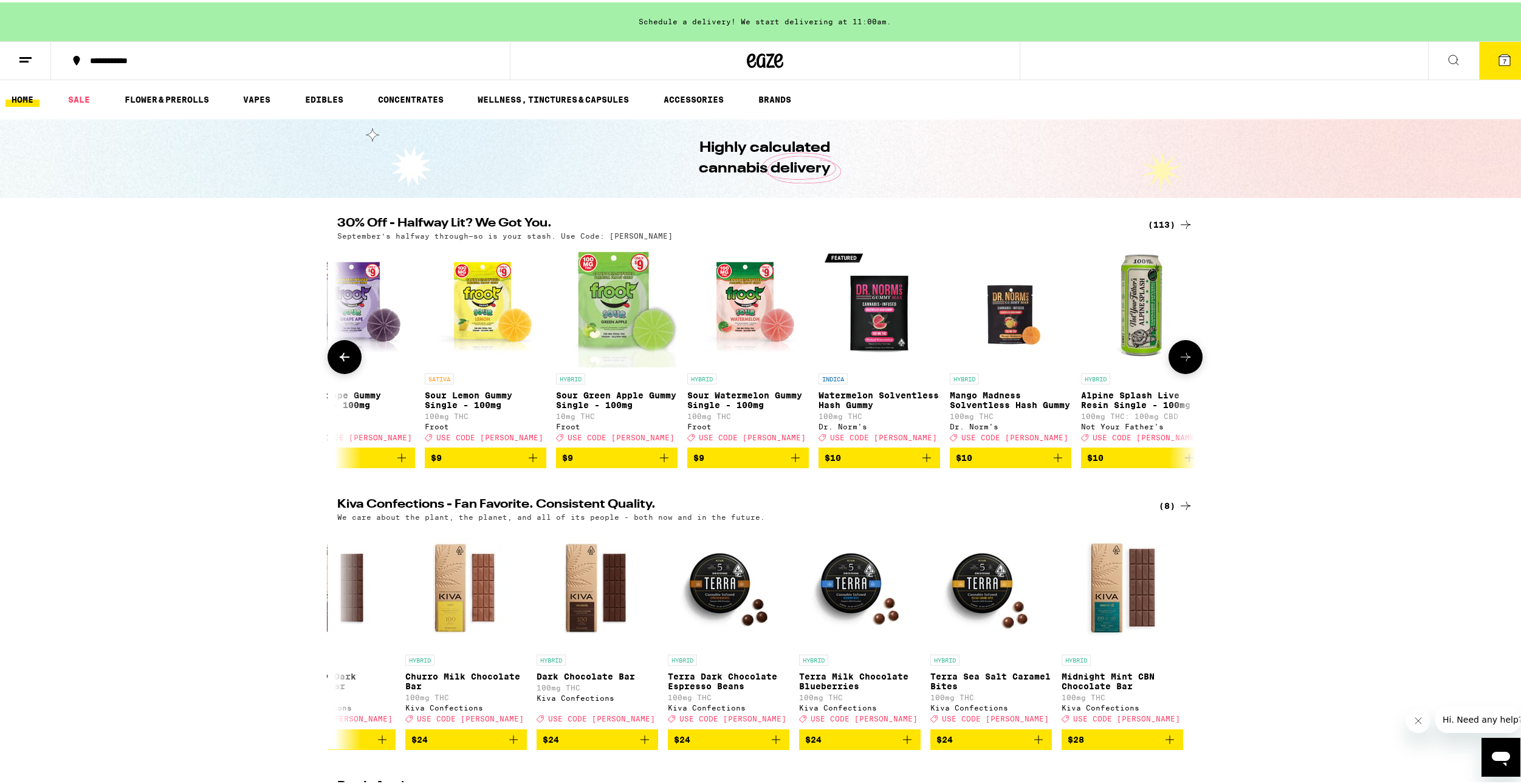
click at [345, 355] on icon at bounding box center [345, 355] width 15 height 15
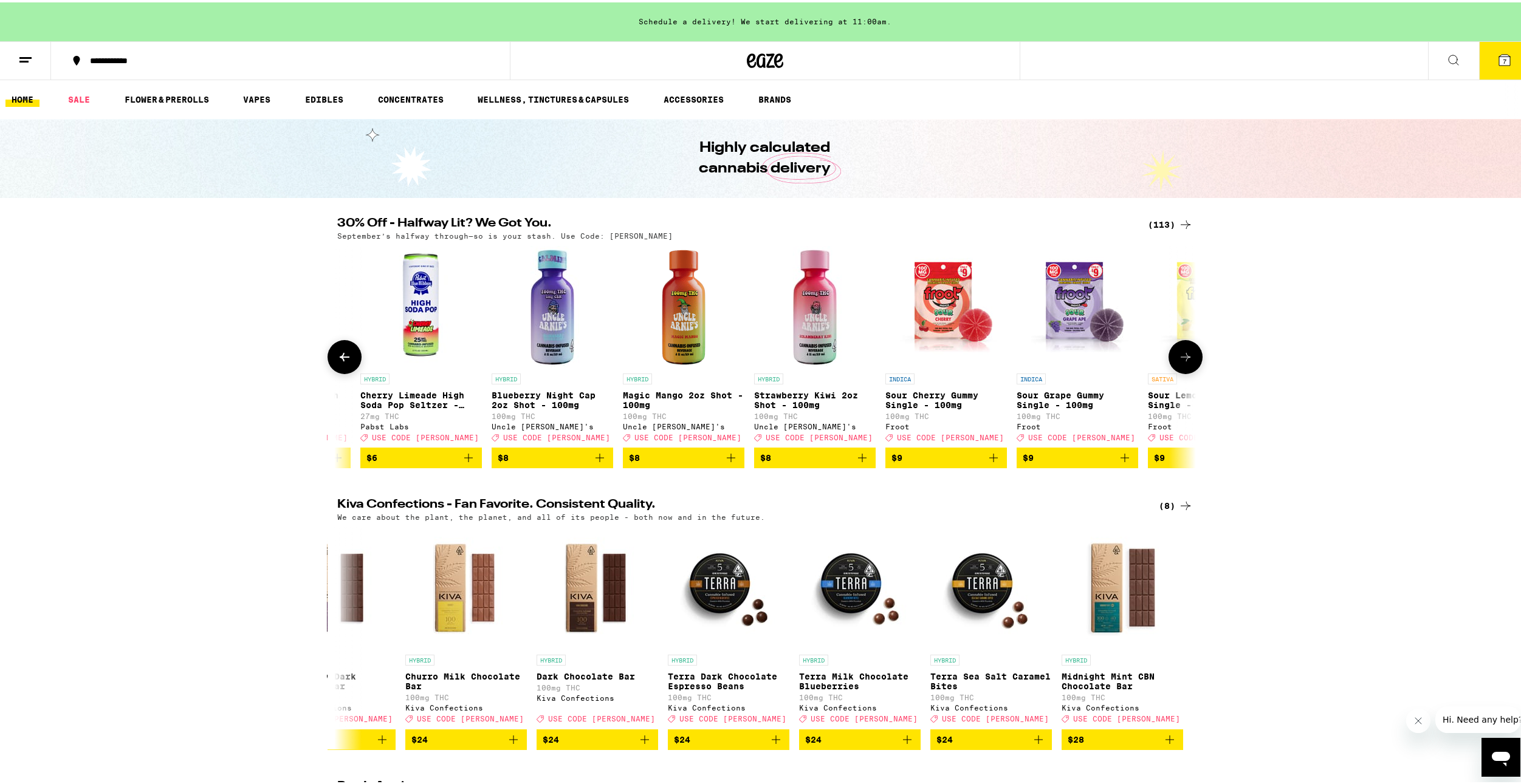
click at [345, 355] on icon at bounding box center [345, 355] width 15 height 15
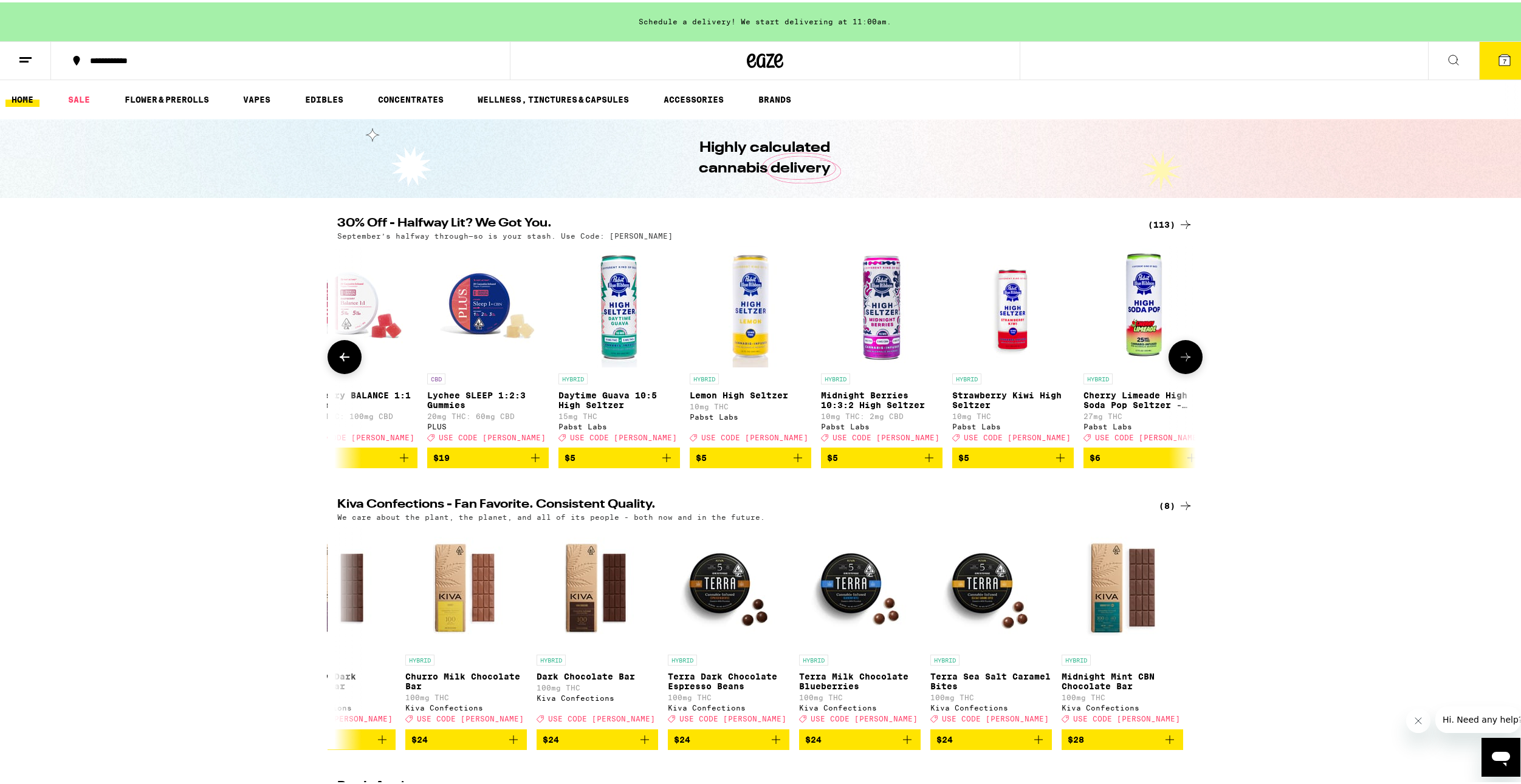
click at [345, 355] on icon at bounding box center [345, 355] width 15 height 15
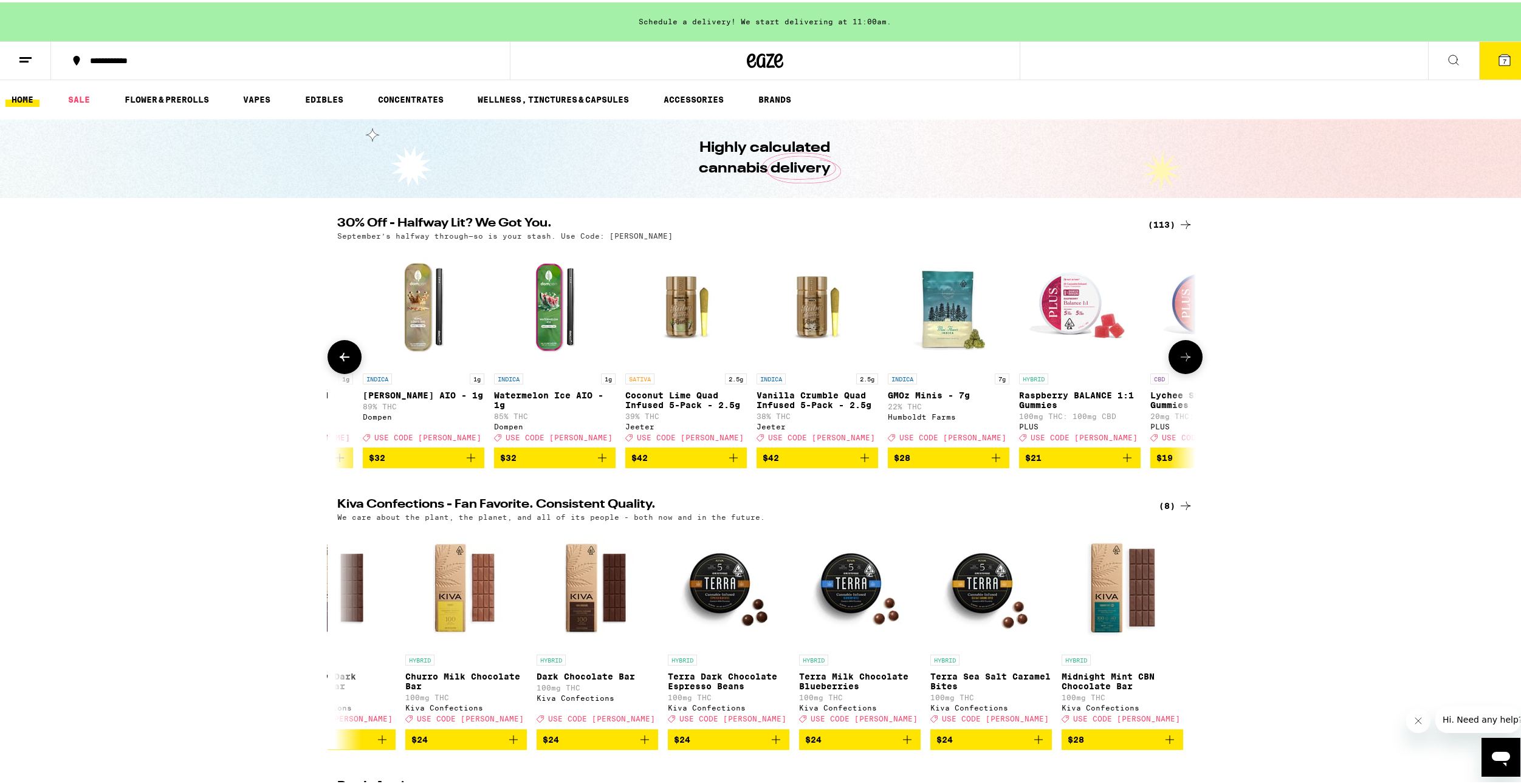
click at [345, 355] on icon at bounding box center [345, 355] width 15 height 15
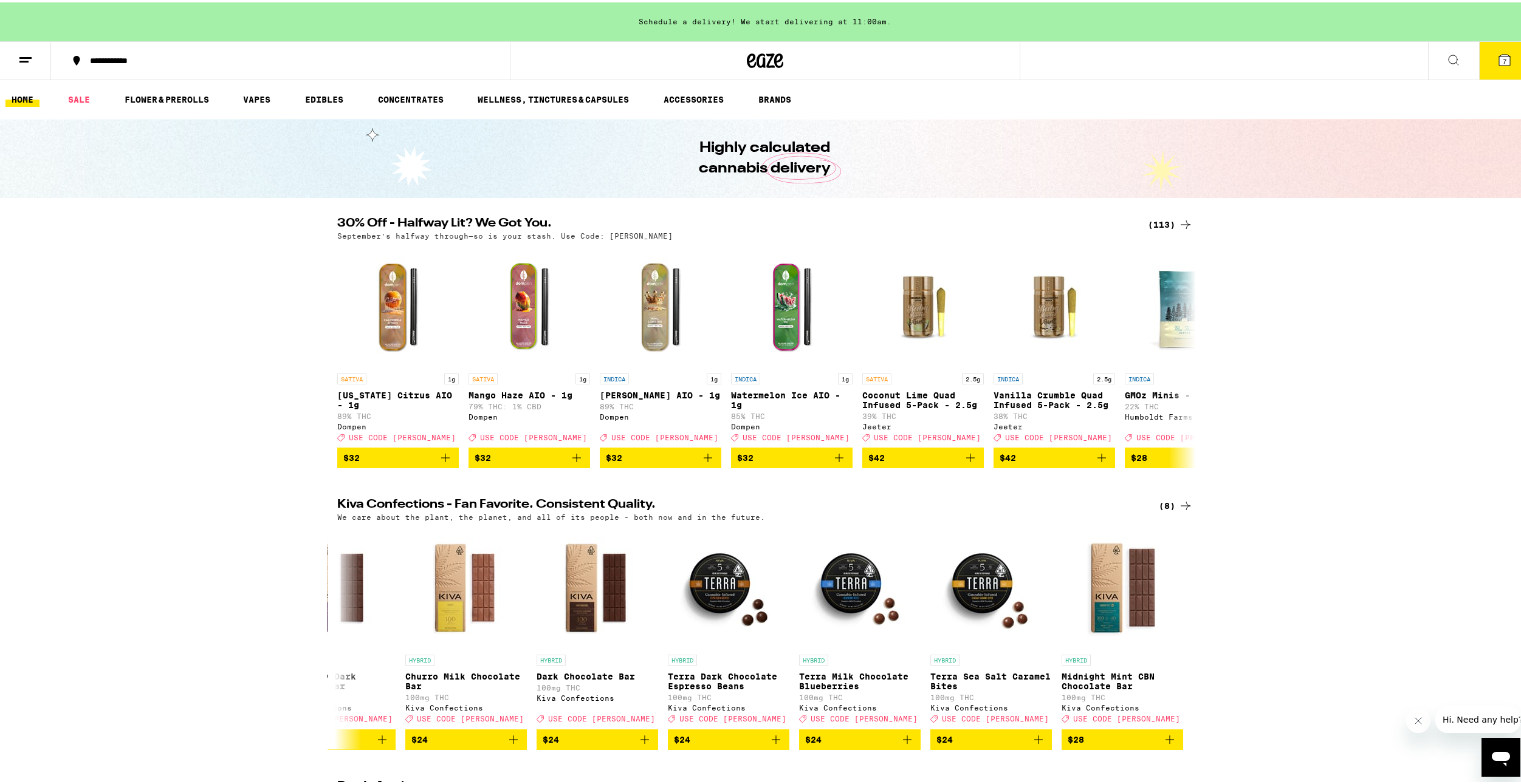
click at [1502, 65] on button "7" at bounding box center [1504, 58] width 51 height 37
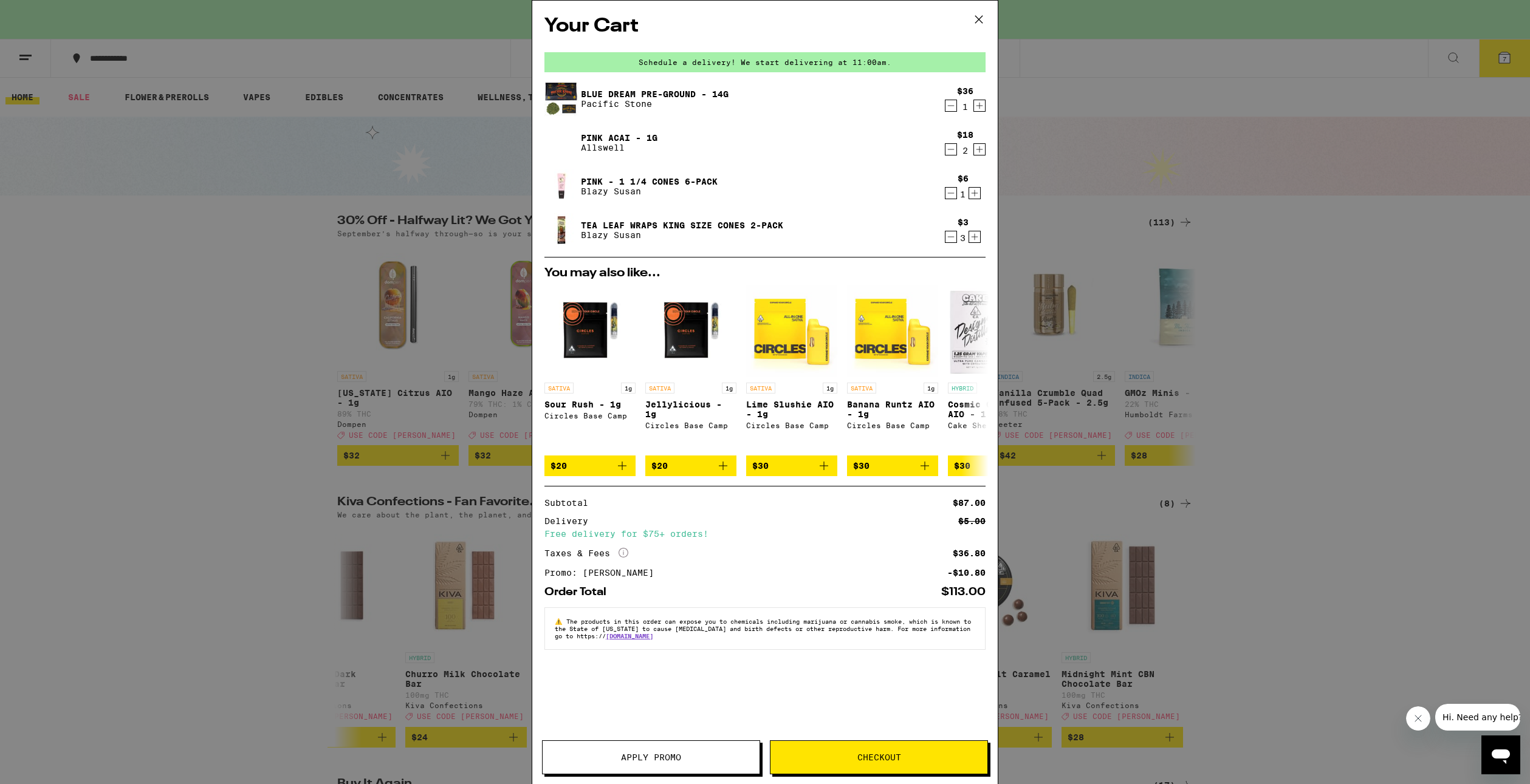
click at [976, 151] on icon "Increment" at bounding box center [980, 149] width 11 height 15
click at [952, 149] on icon "Decrement" at bounding box center [951, 149] width 11 height 15
click at [1443, 578] on div "Your Cart Schedule a delivery! We start delivering at 11:00am. Blue Dream Pre-G…" at bounding box center [765, 392] width 1530 height 784
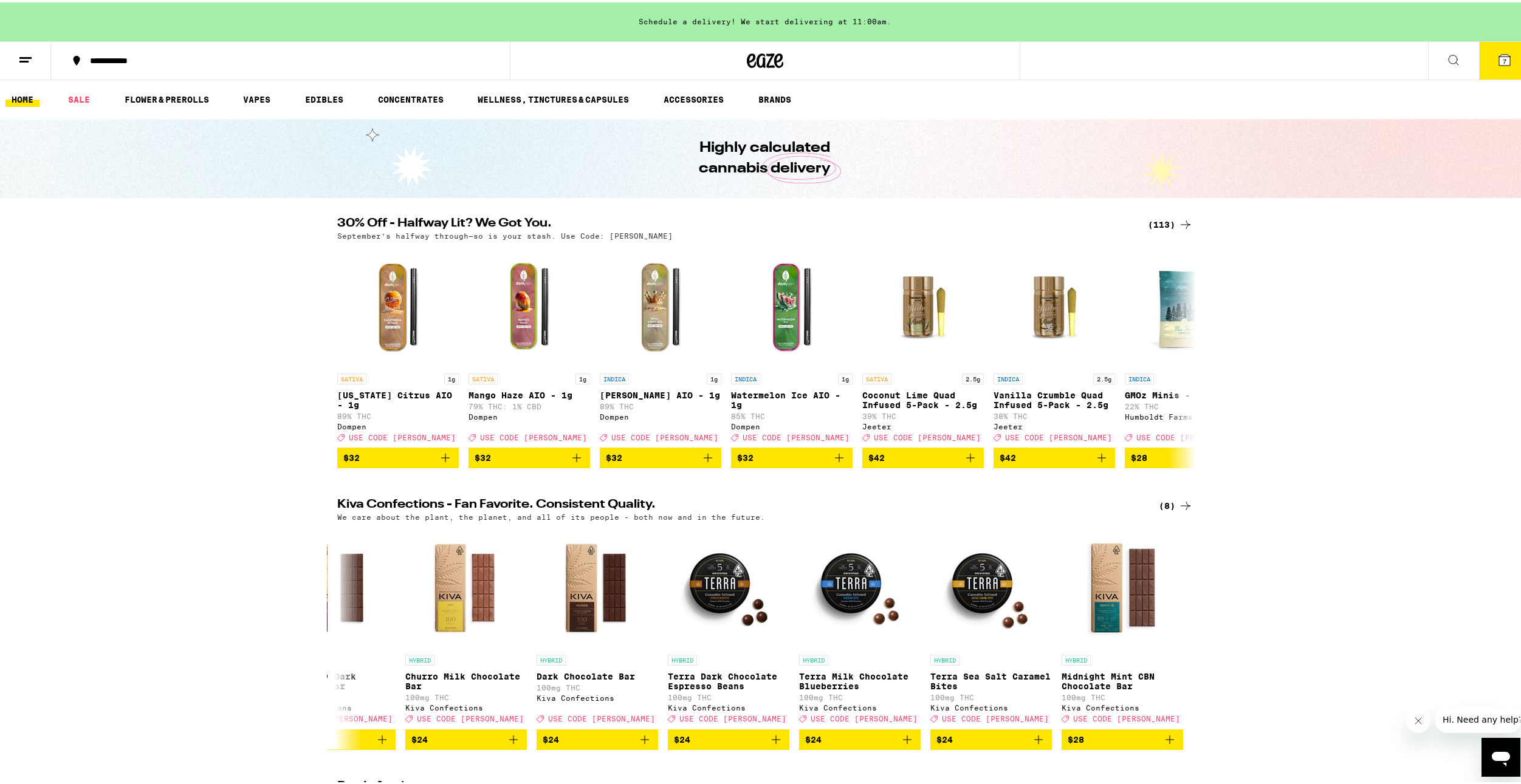
click at [29, 99] on link "HOME" at bounding box center [22, 97] width 34 height 15
click at [38, 101] on link "HOME" at bounding box center [22, 97] width 34 height 15
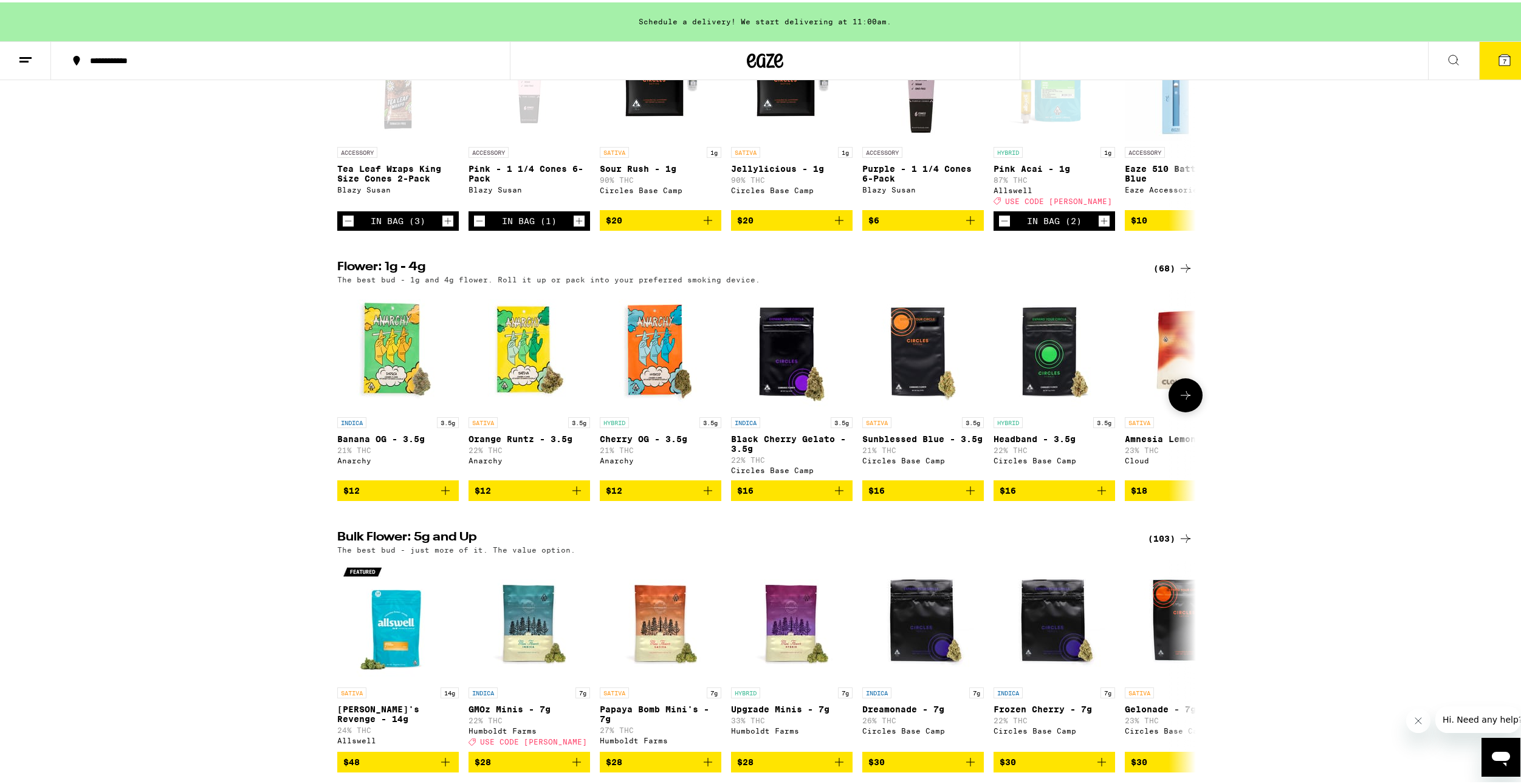
scroll to position [850, 0]
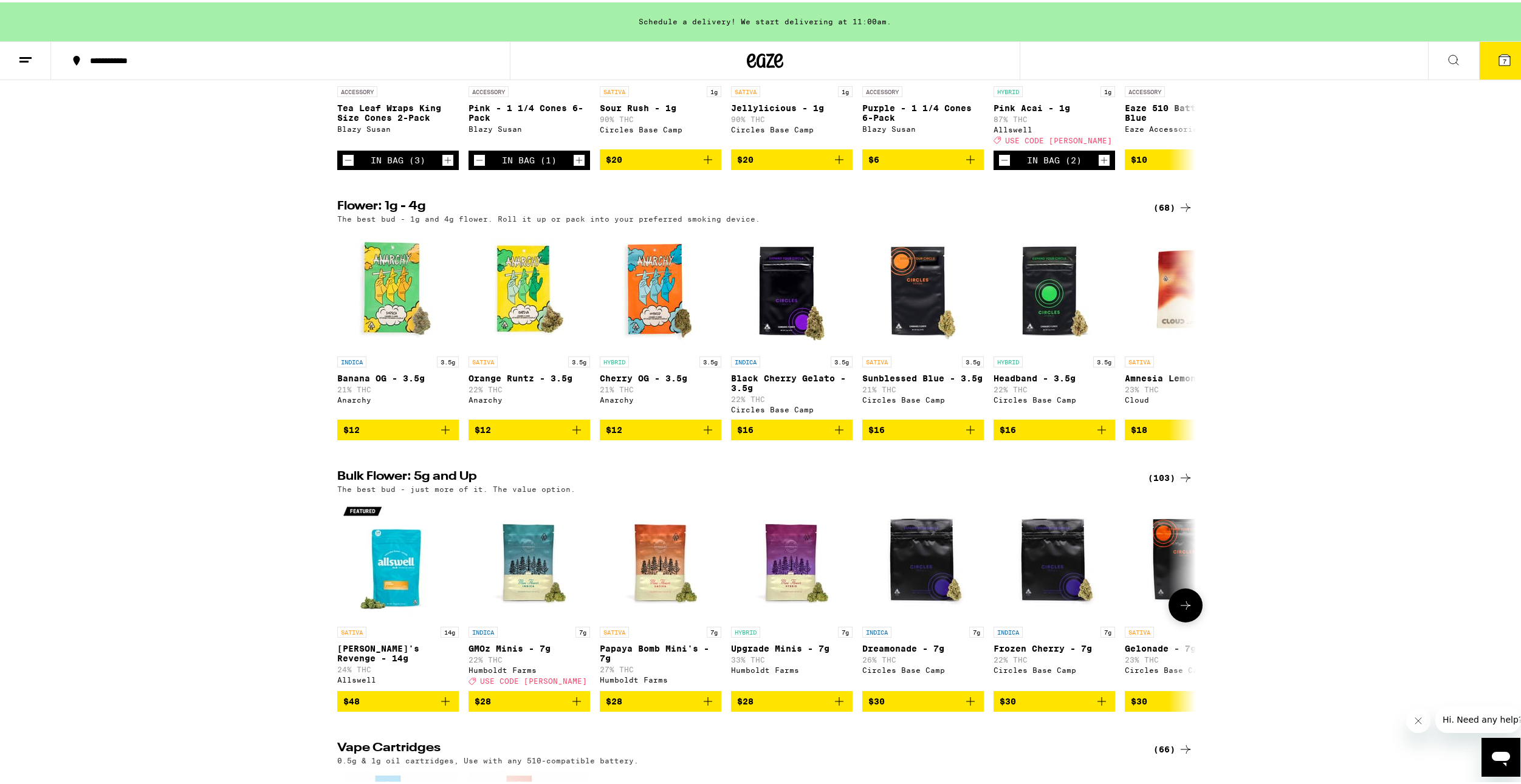
click at [1172, 620] on button at bounding box center [1185, 603] width 34 height 34
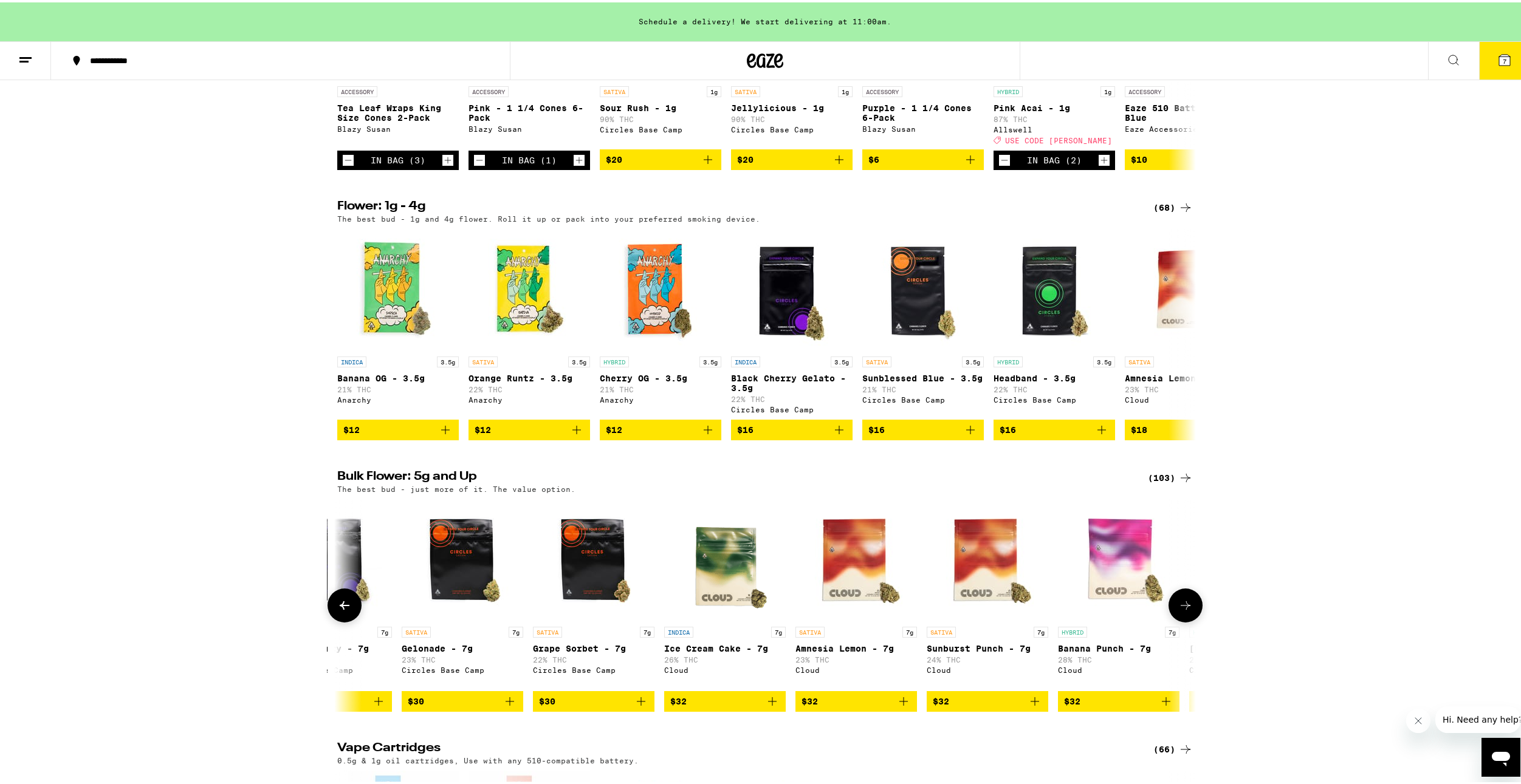
click at [1172, 620] on button at bounding box center [1185, 603] width 34 height 34
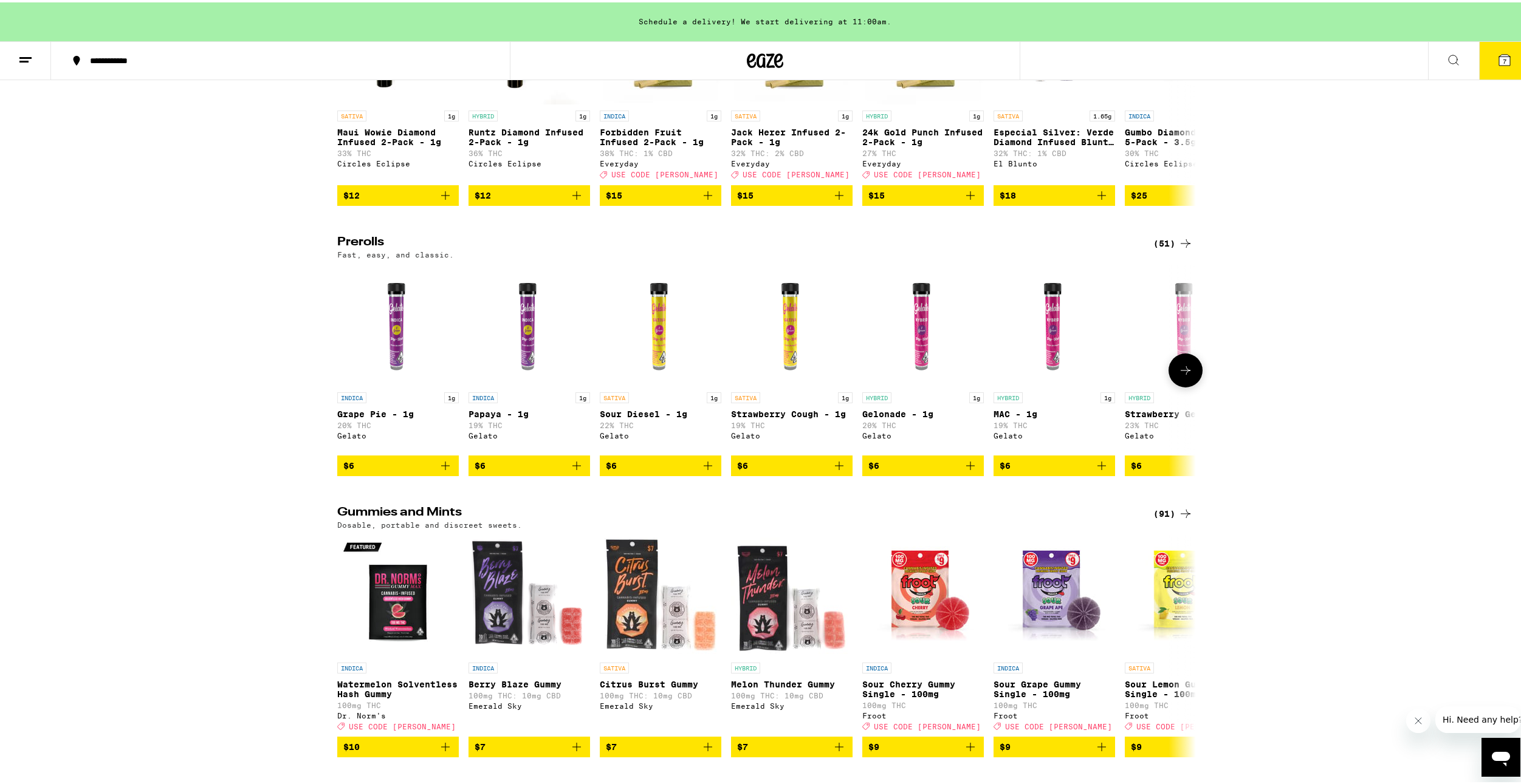
scroll to position [2915, 0]
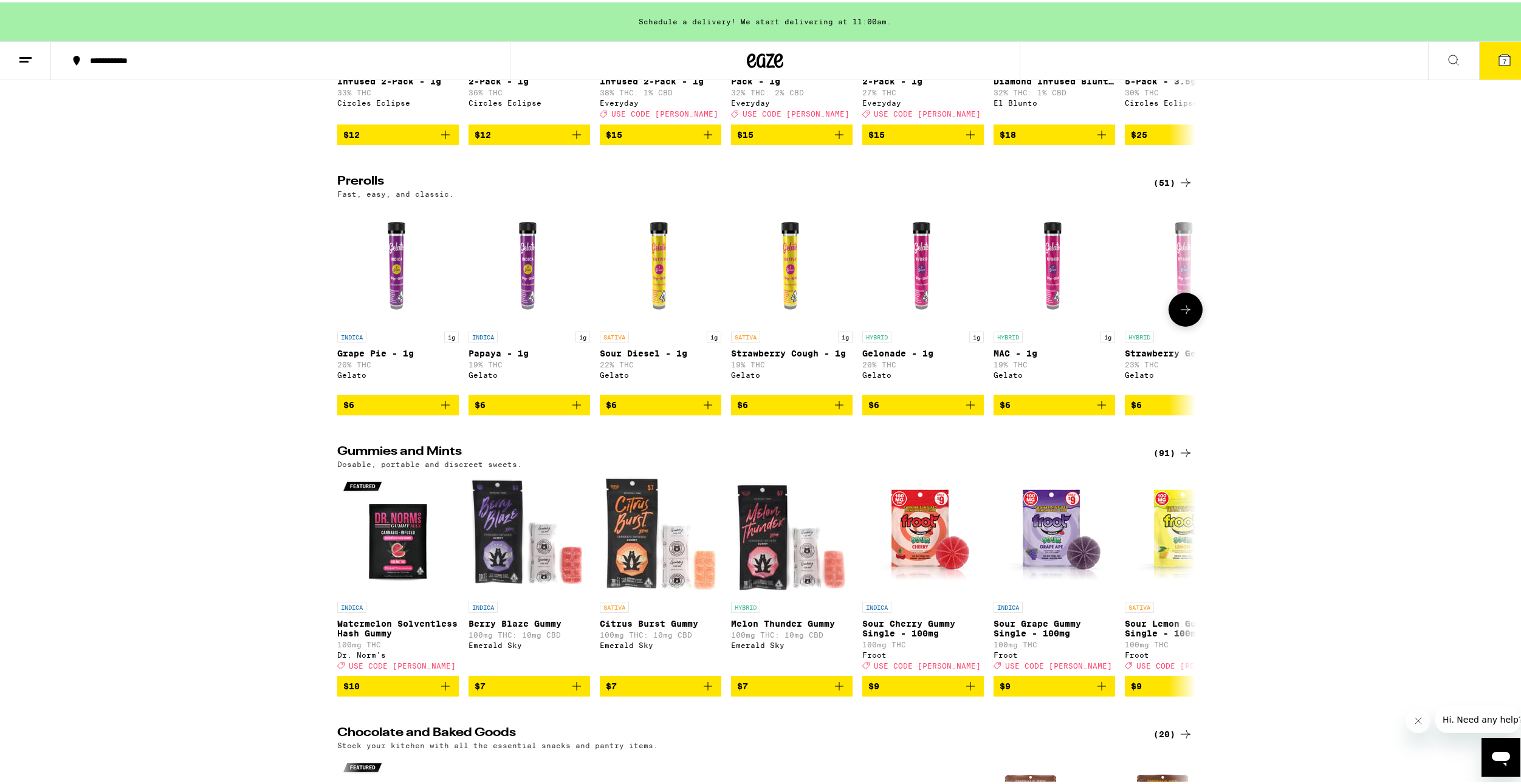
click at [837, 410] on icon "Add to bag" at bounding box center [839, 403] width 15 height 15
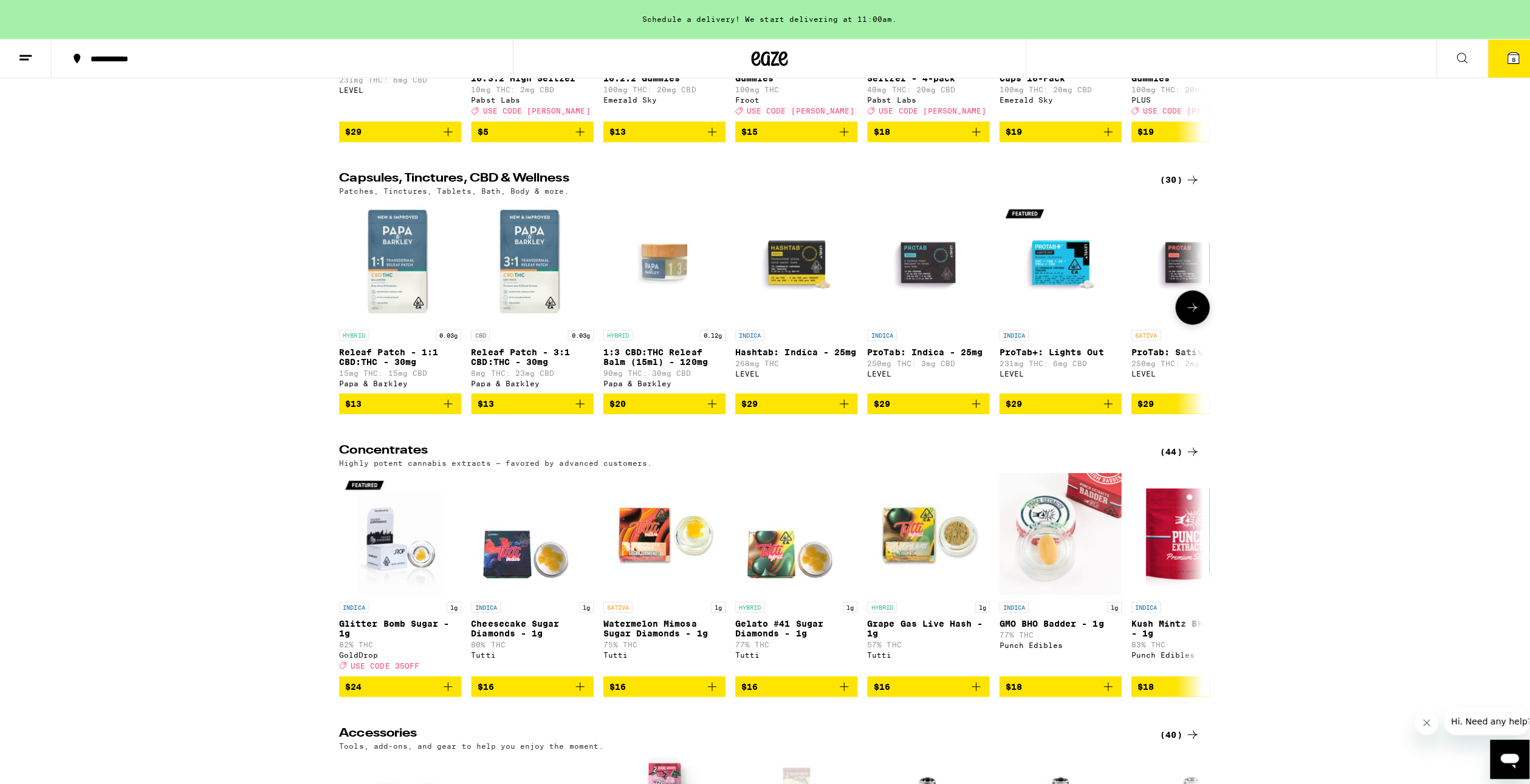
scroll to position [4555, 0]
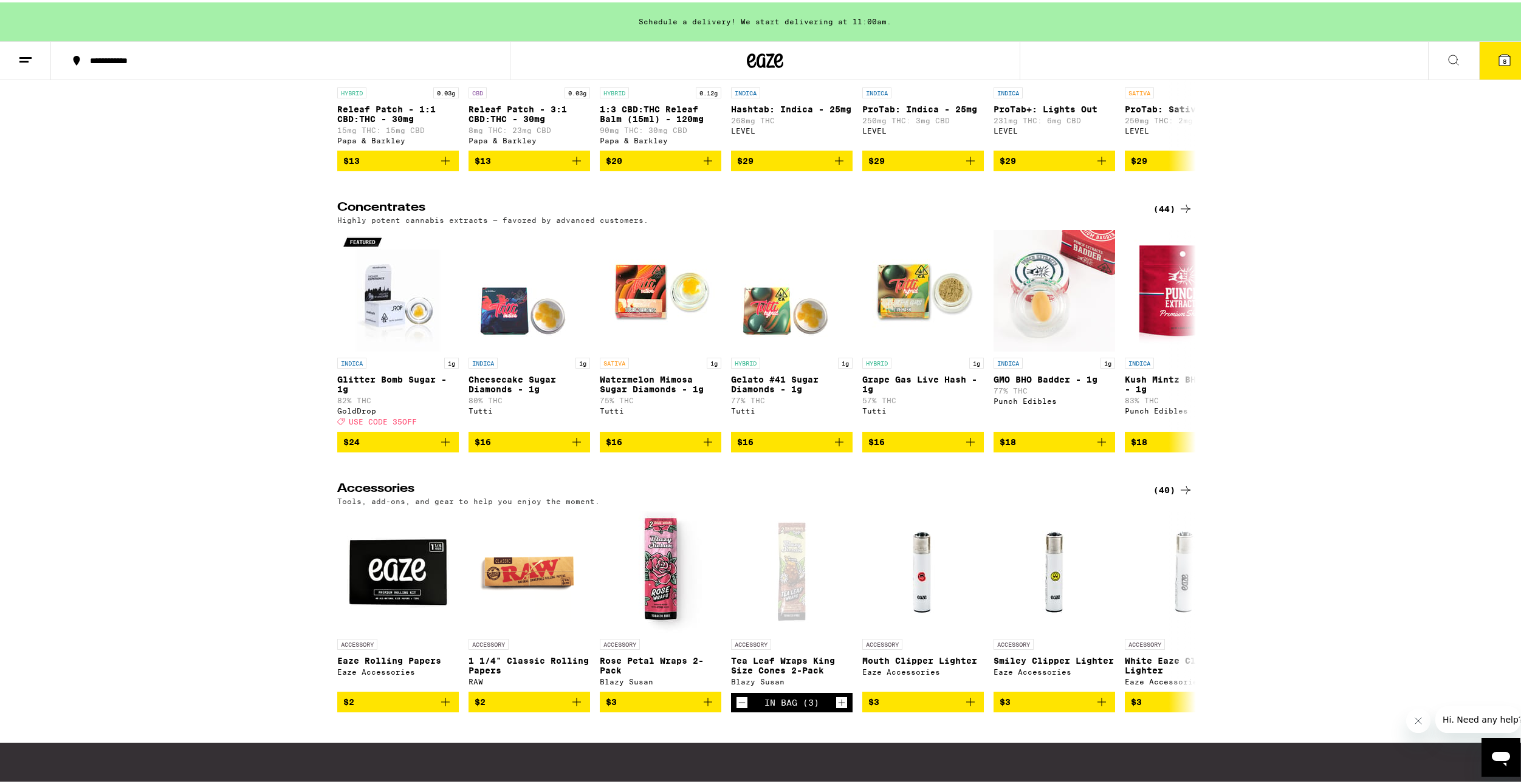
click at [1498, 64] on icon at bounding box center [1505, 58] width 15 height 15
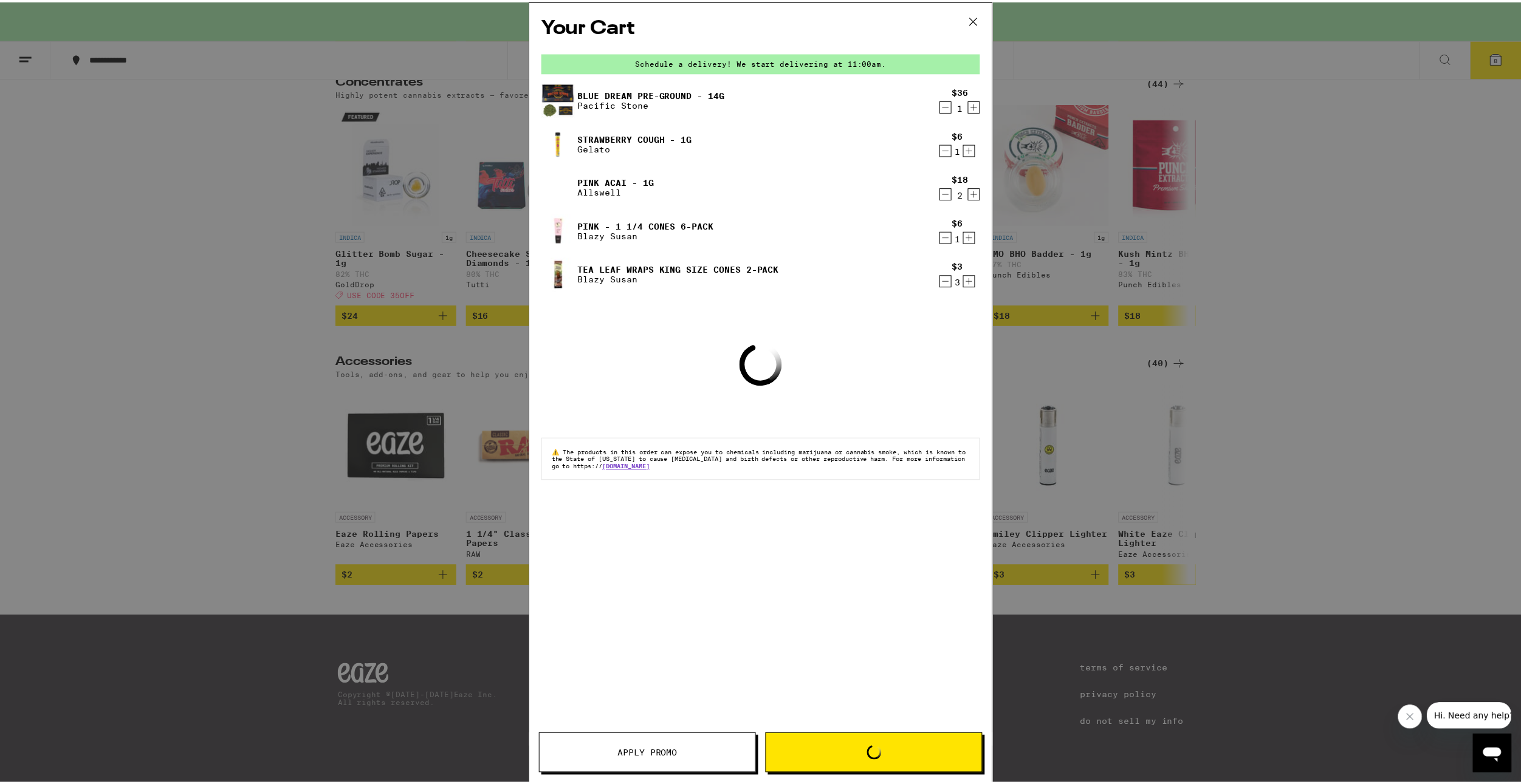
scroll to position [4431, 0]
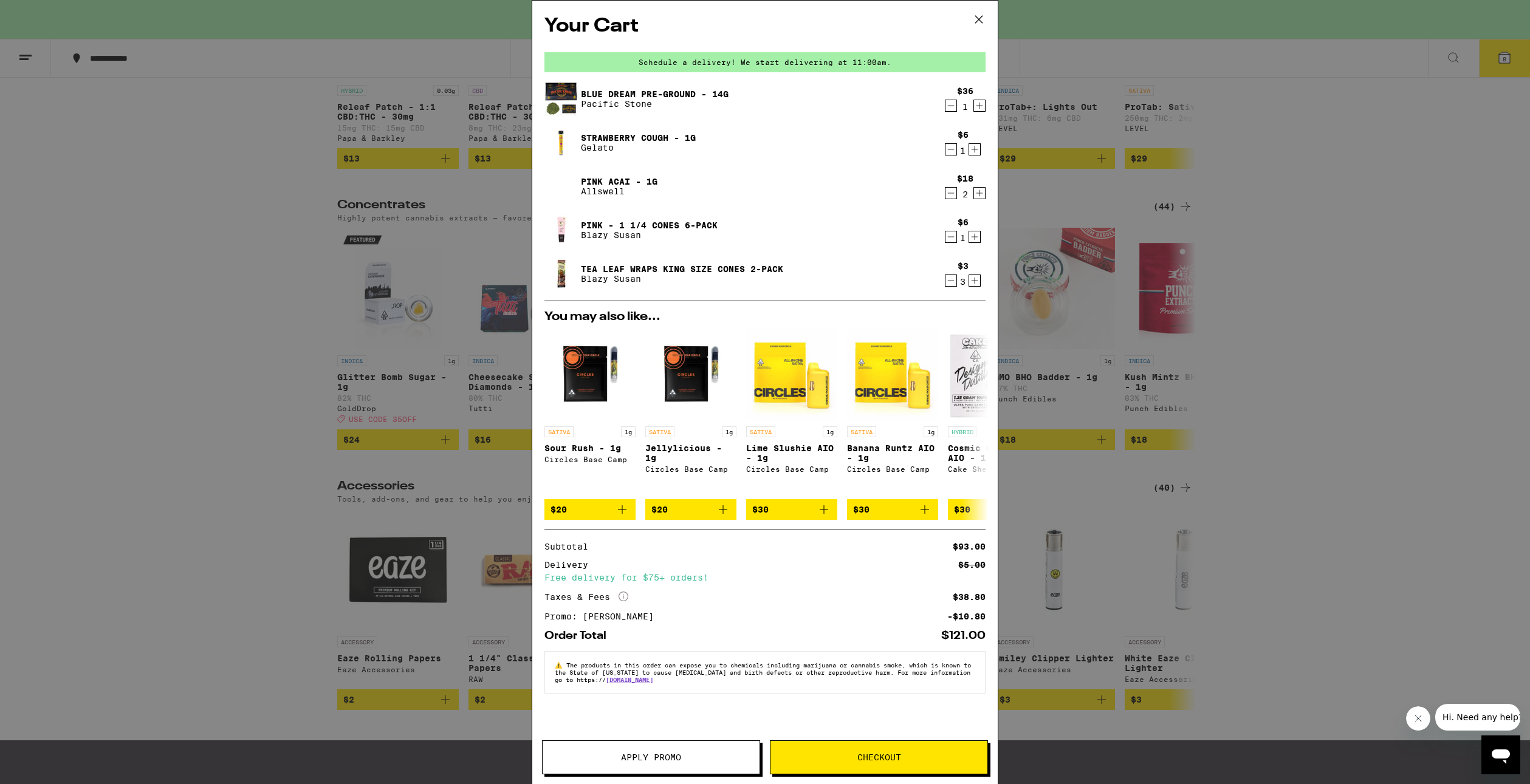
click at [972, 151] on icon "Increment" at bounding box center [975, 149] width 11 height 15
click at [508, 298] on div "Your Cart Schedule a delivery! We start delivering at 11:00am. Blue Dream Pre-G…" at bounding box center [765, 392] width 1530 height 784
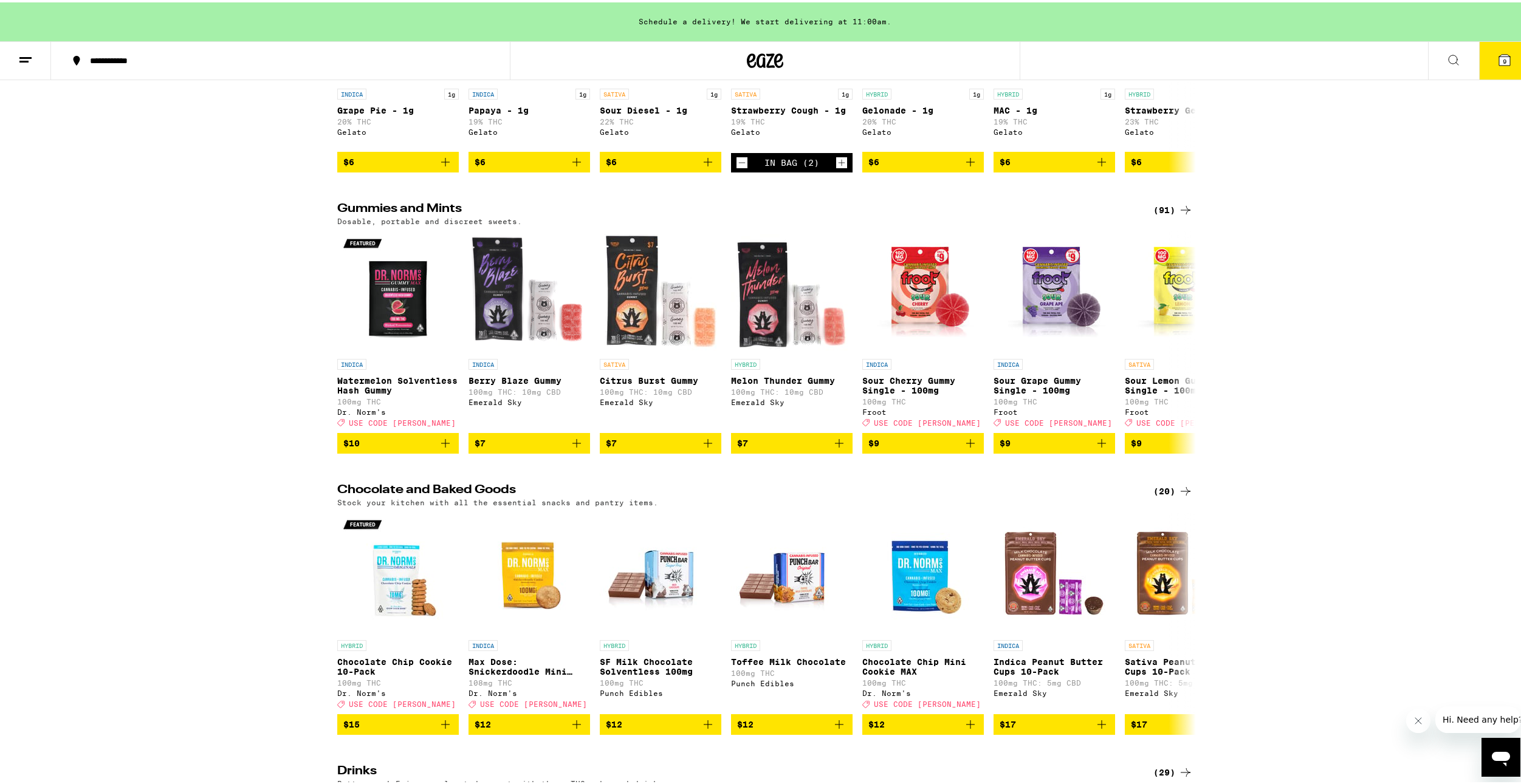
scroll to position [2976, 0]
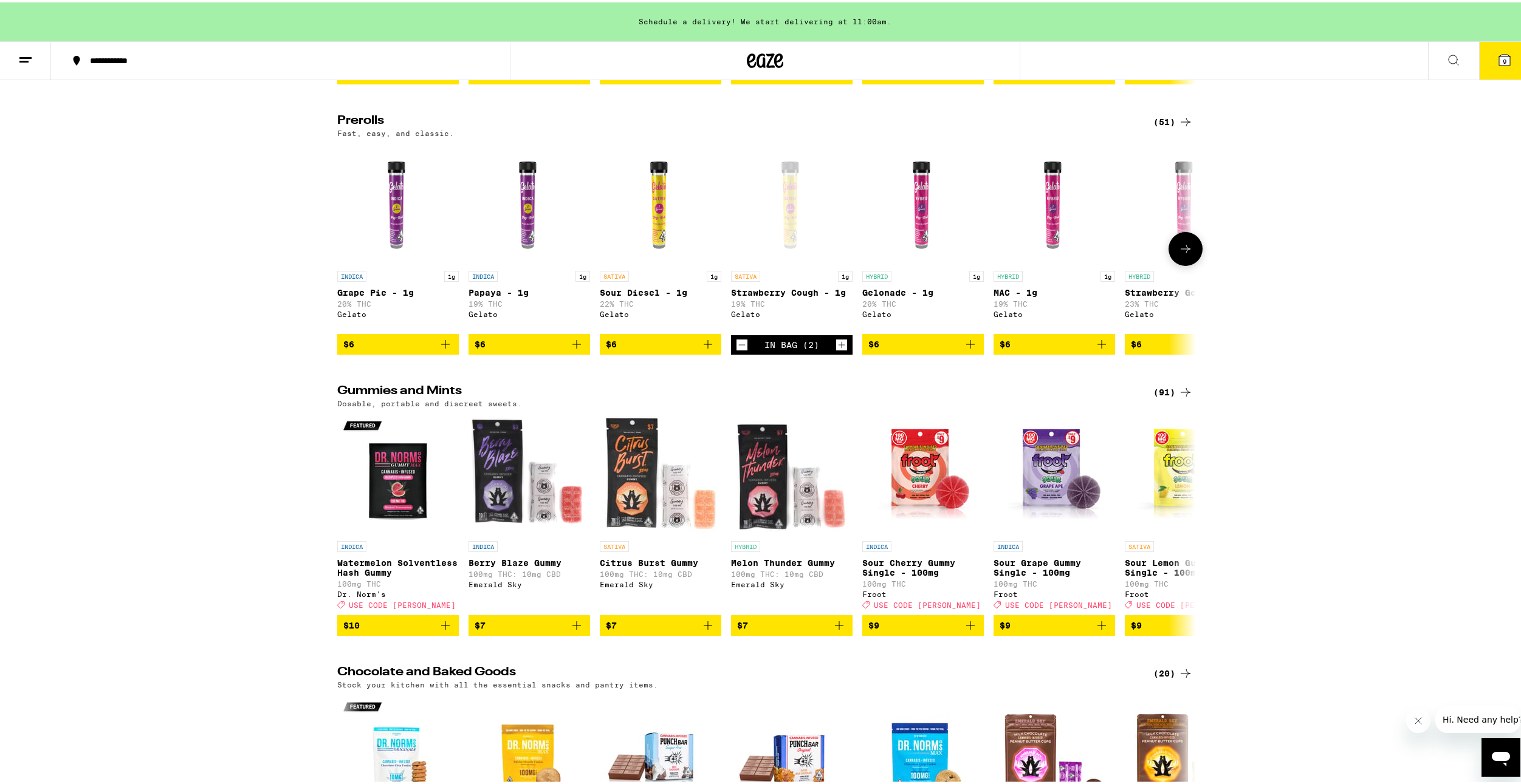
click at [1186, 254] on icon at bounding box center [1186, 246] width 15 height 15
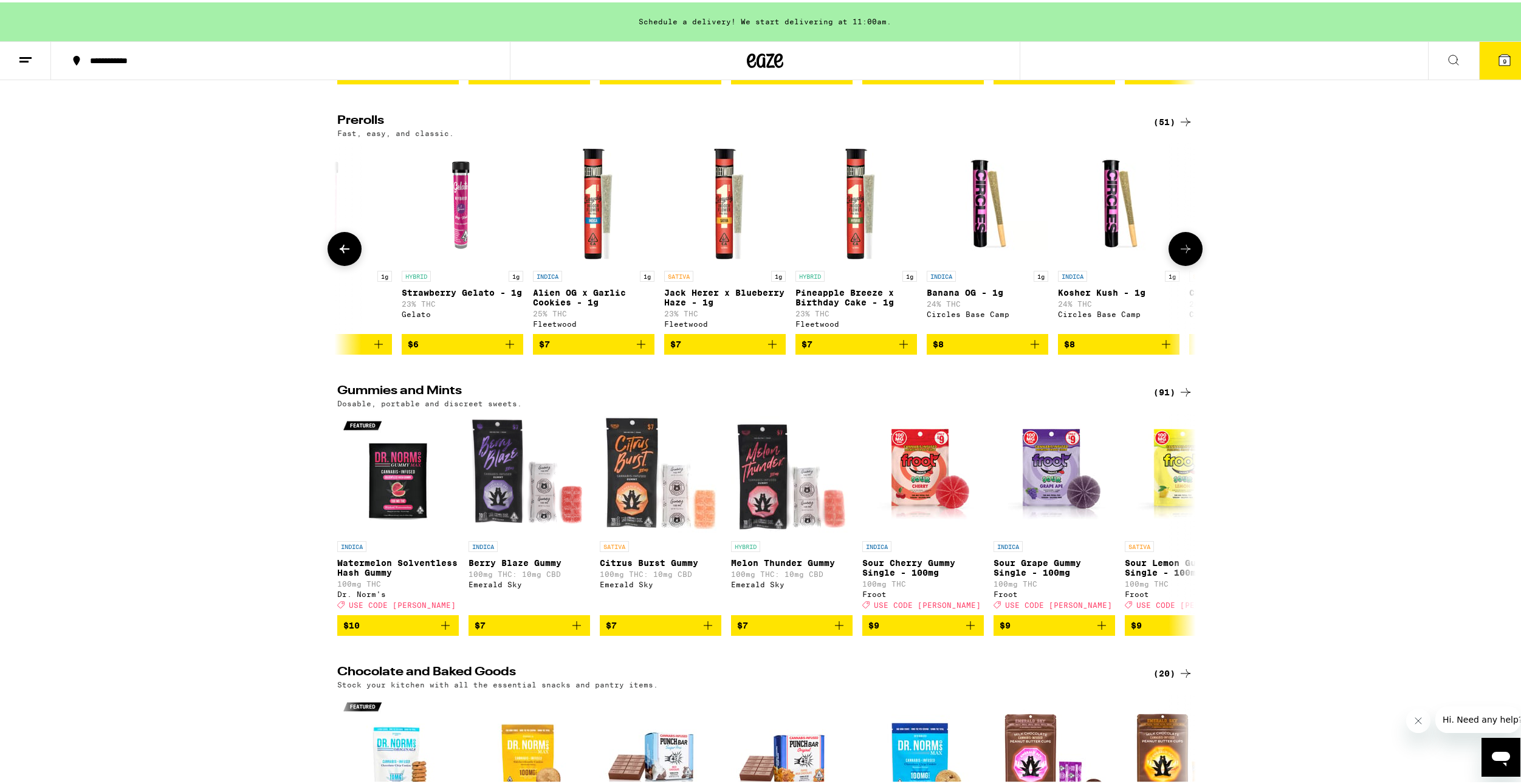
click at [1186, 254] on icon at bounding box center [1186, 246] width 15 height 15
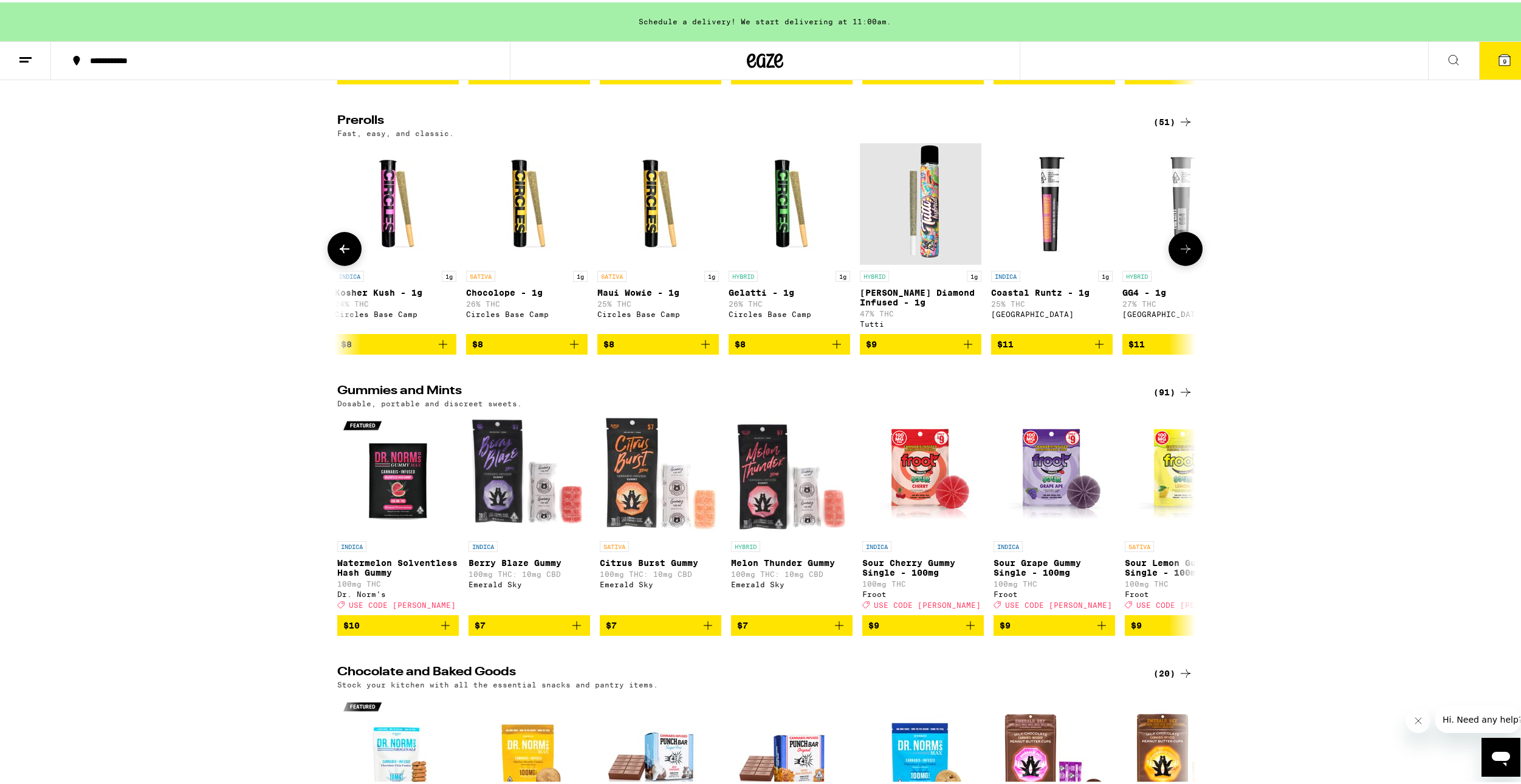
click at [1186, 254] on icon at bounding box center [1186, 246] width 15 height 15
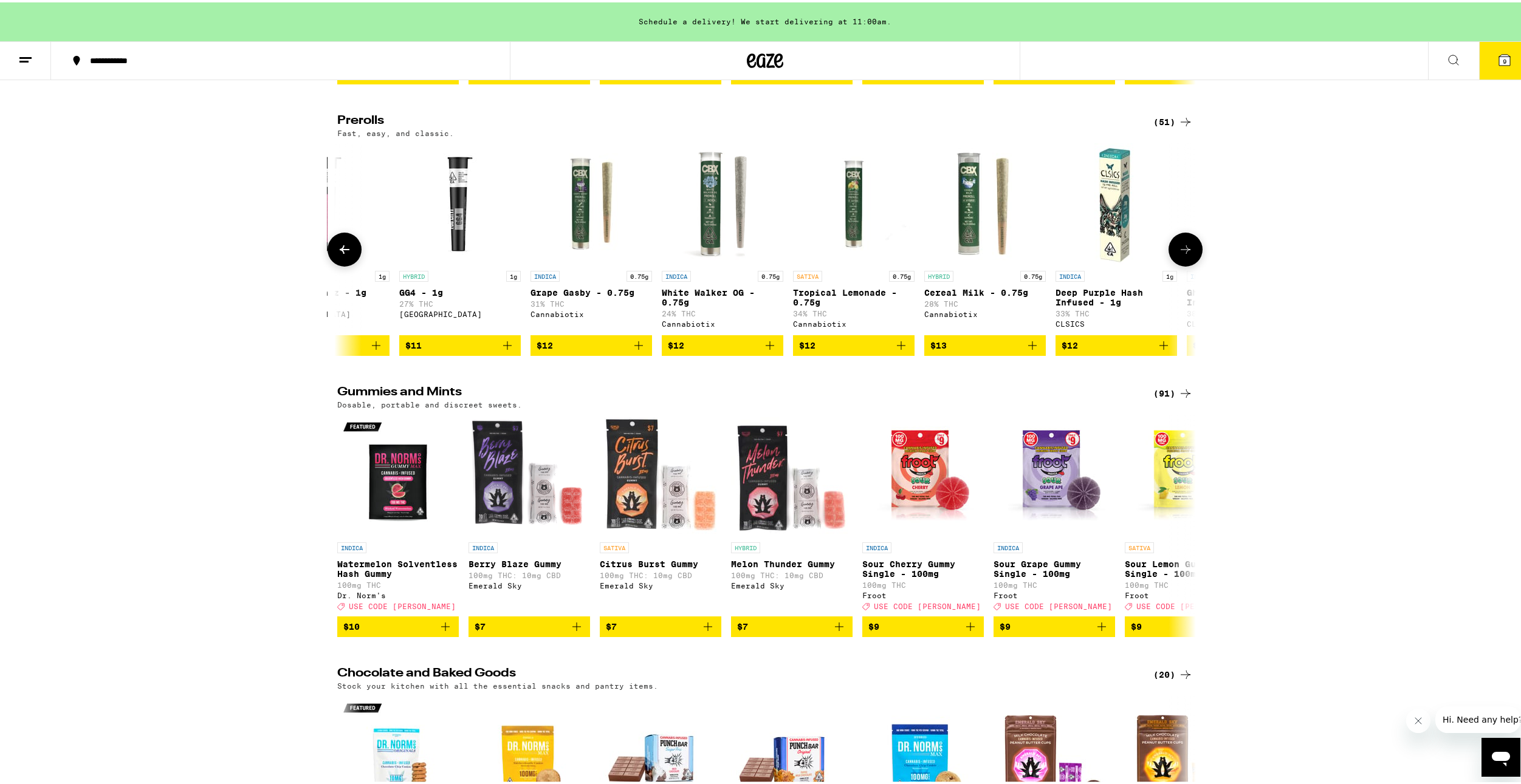
click at [1186, 254] on icon at bounding box center [1186, 247] width 15 height 15
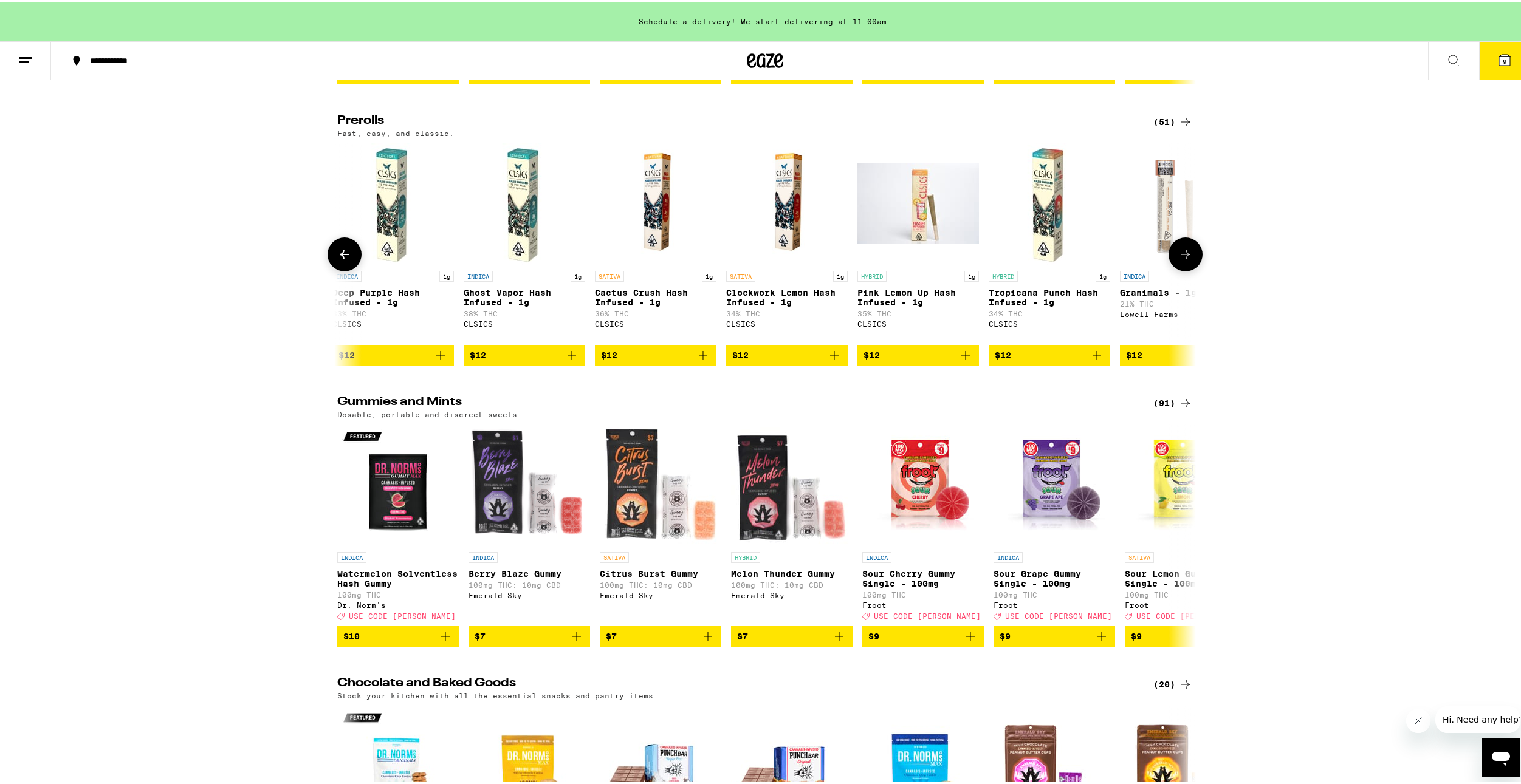
click at [1186, 259] on icon at bounding box center [1186, 252] width 15 height 15
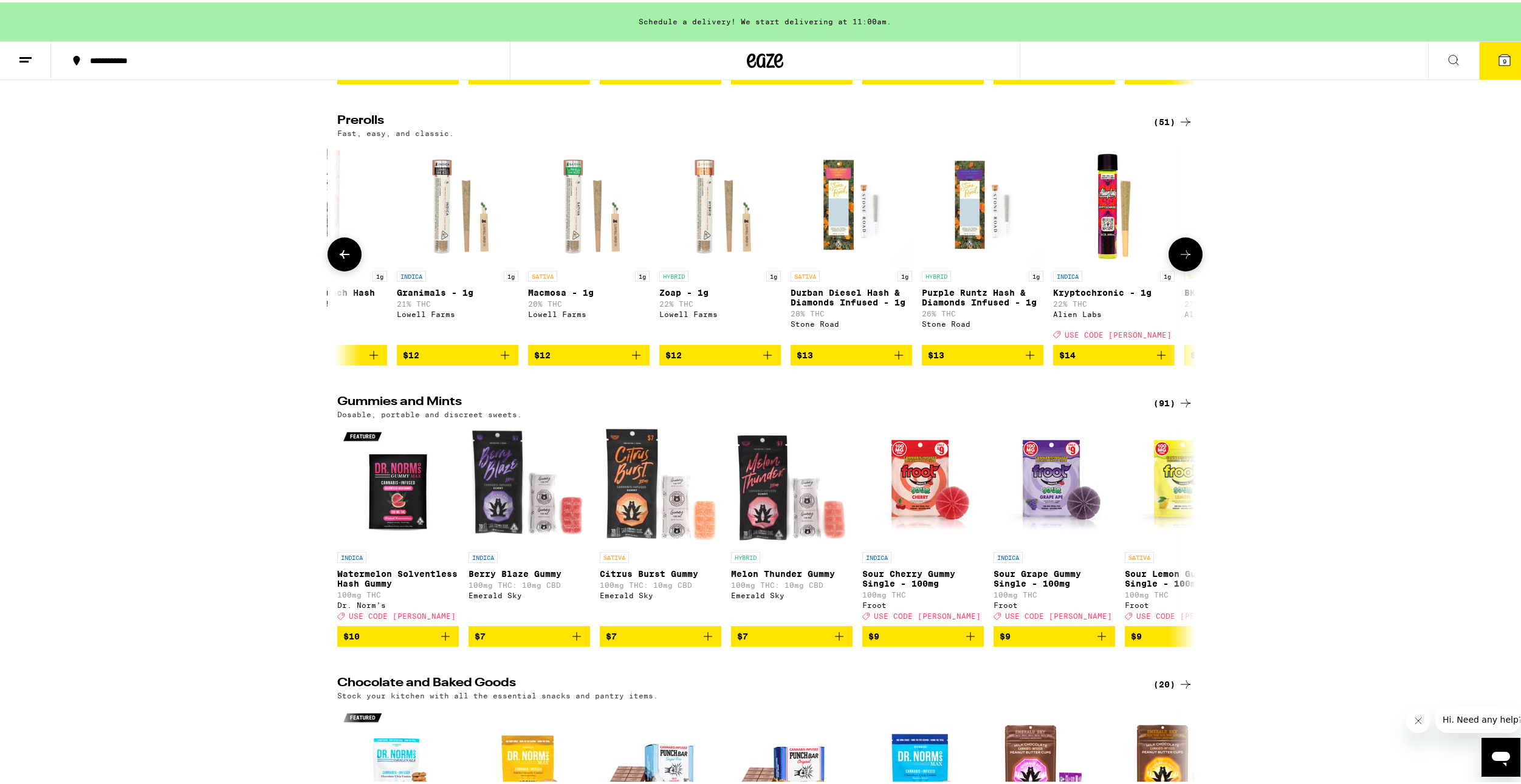
drag, startPoint x: 1184, startPoint y: 351, endPoint x: 1185, endPoint y: 361, distance: 10.0
click at [1185, 269] on button at bounding box center [1185, 252] width 34 height 34
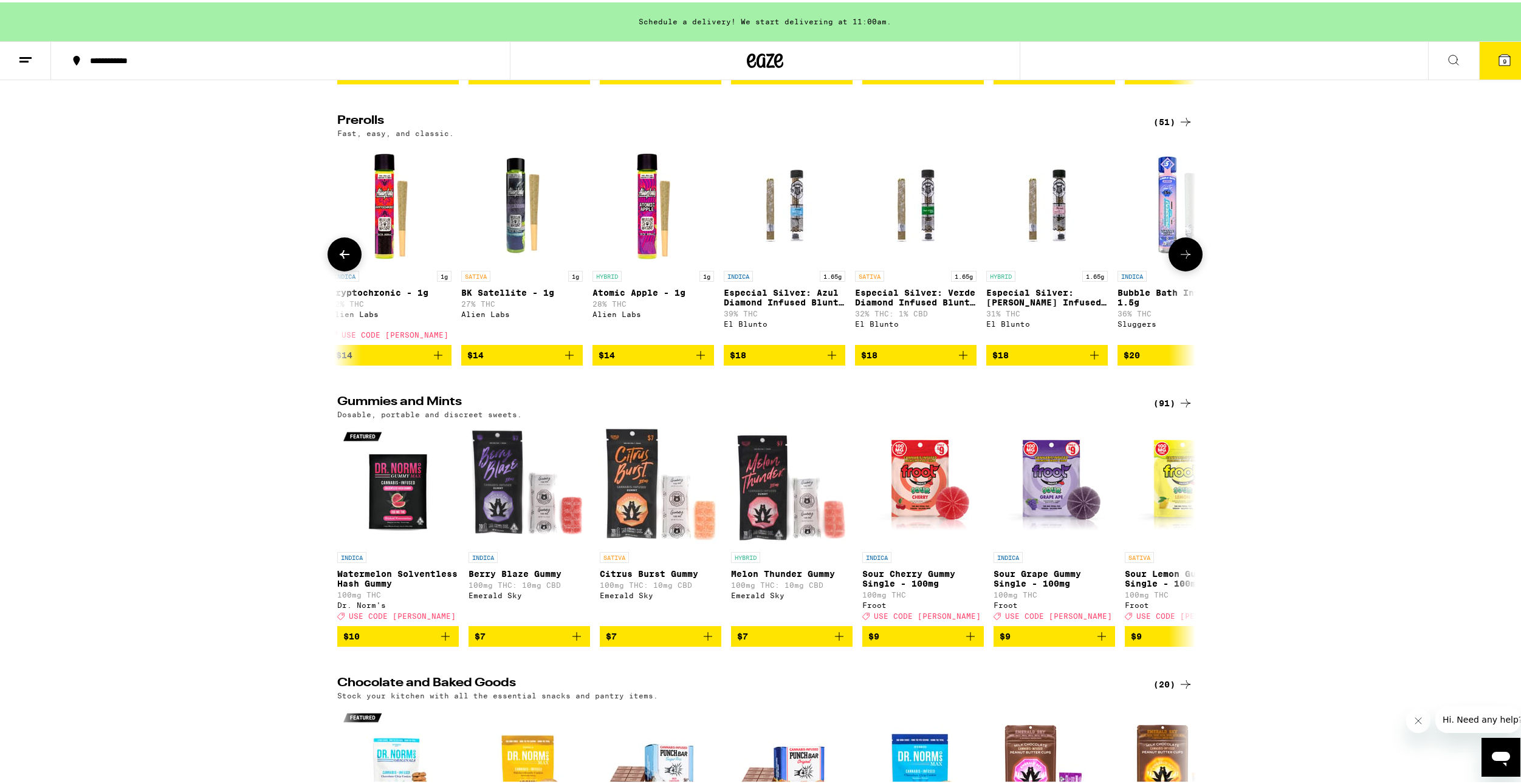
click at [1169, 269] on div at bounding box center [1185, 252] width 34 height 34
click at [1179, 259] on icon at bounding box center [1186, 252] width 15 height 15
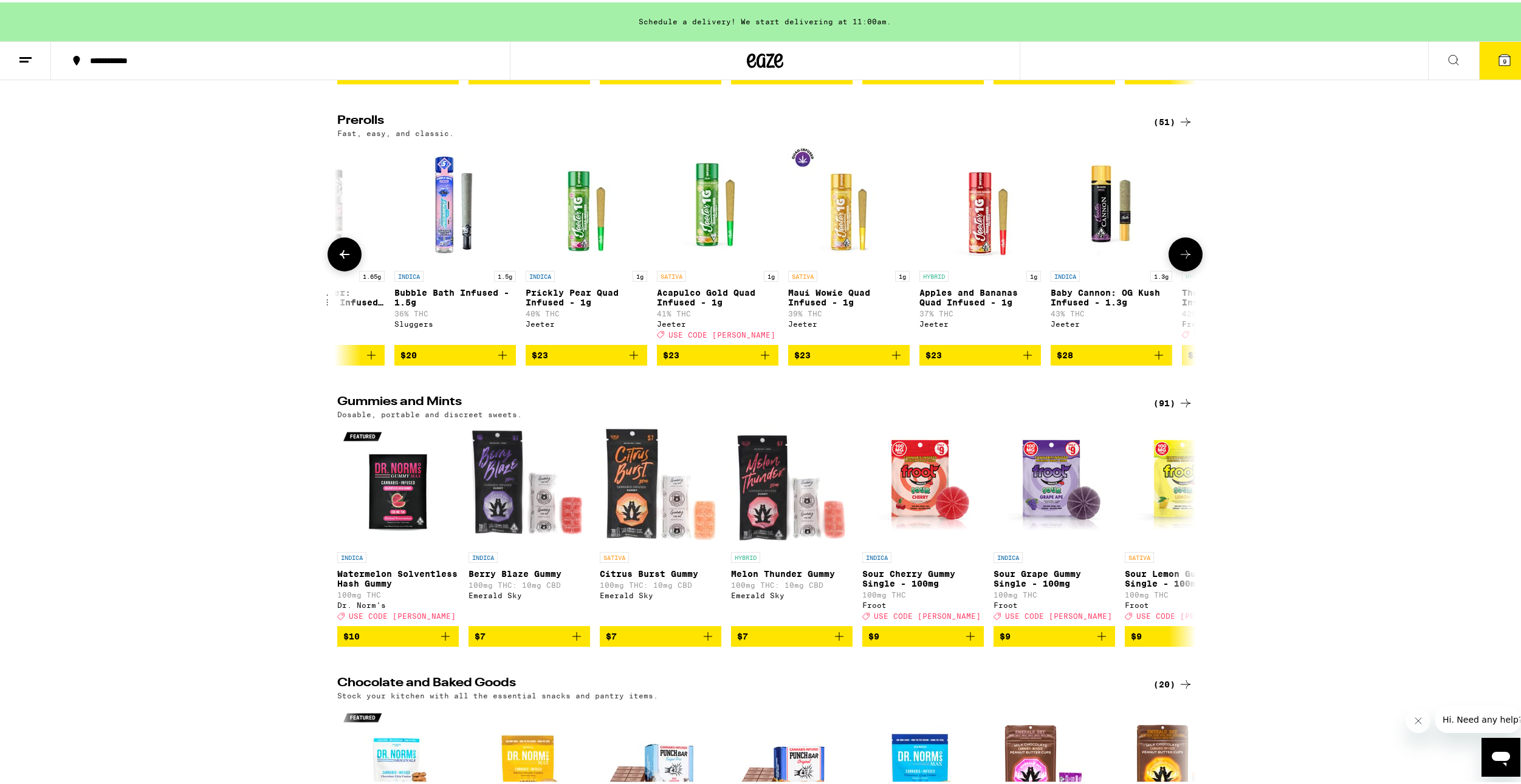
click at [1179, 259] on icon at bounding box center [1186, 252] width 15 height 15
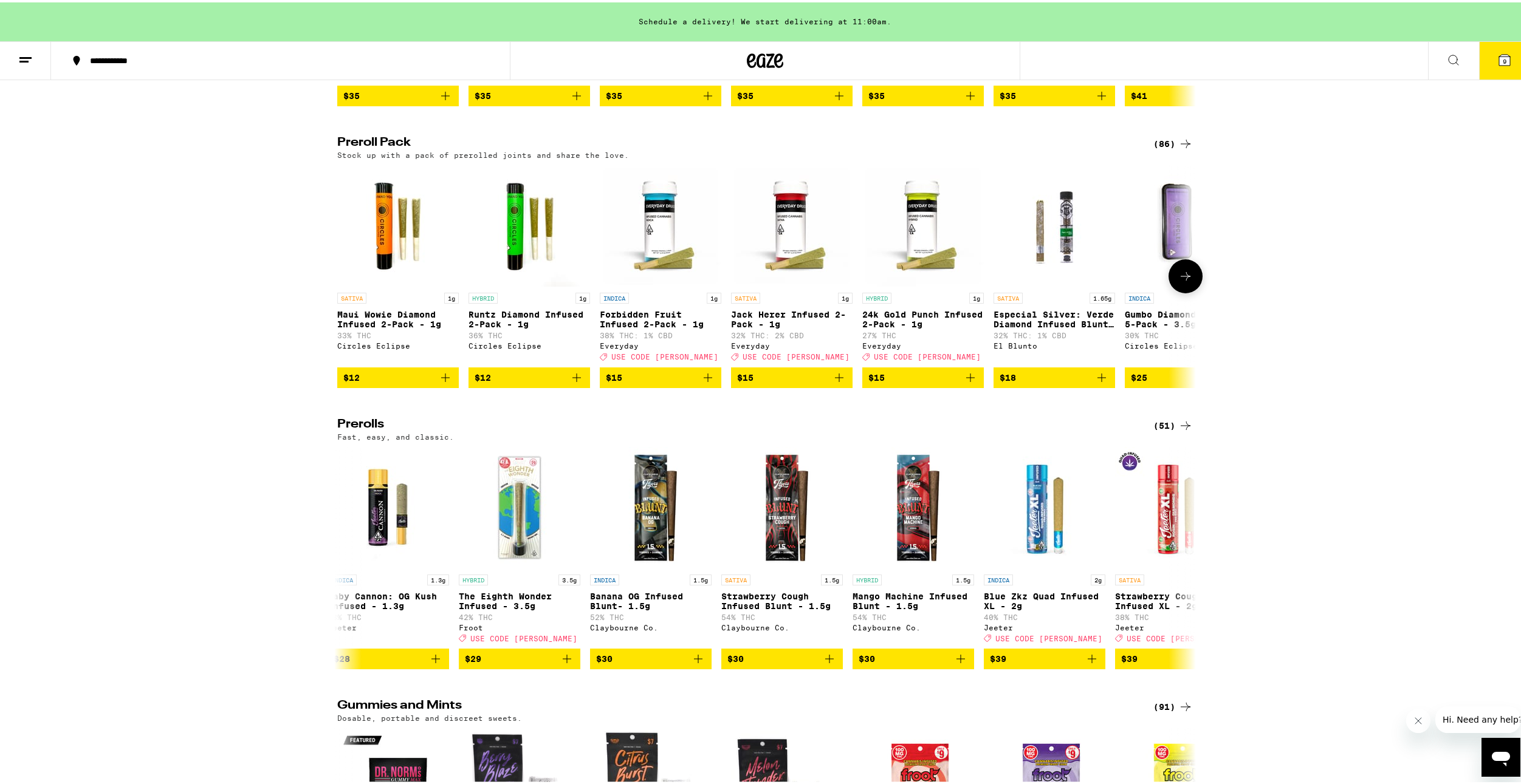
scroll to position [2612, 0]
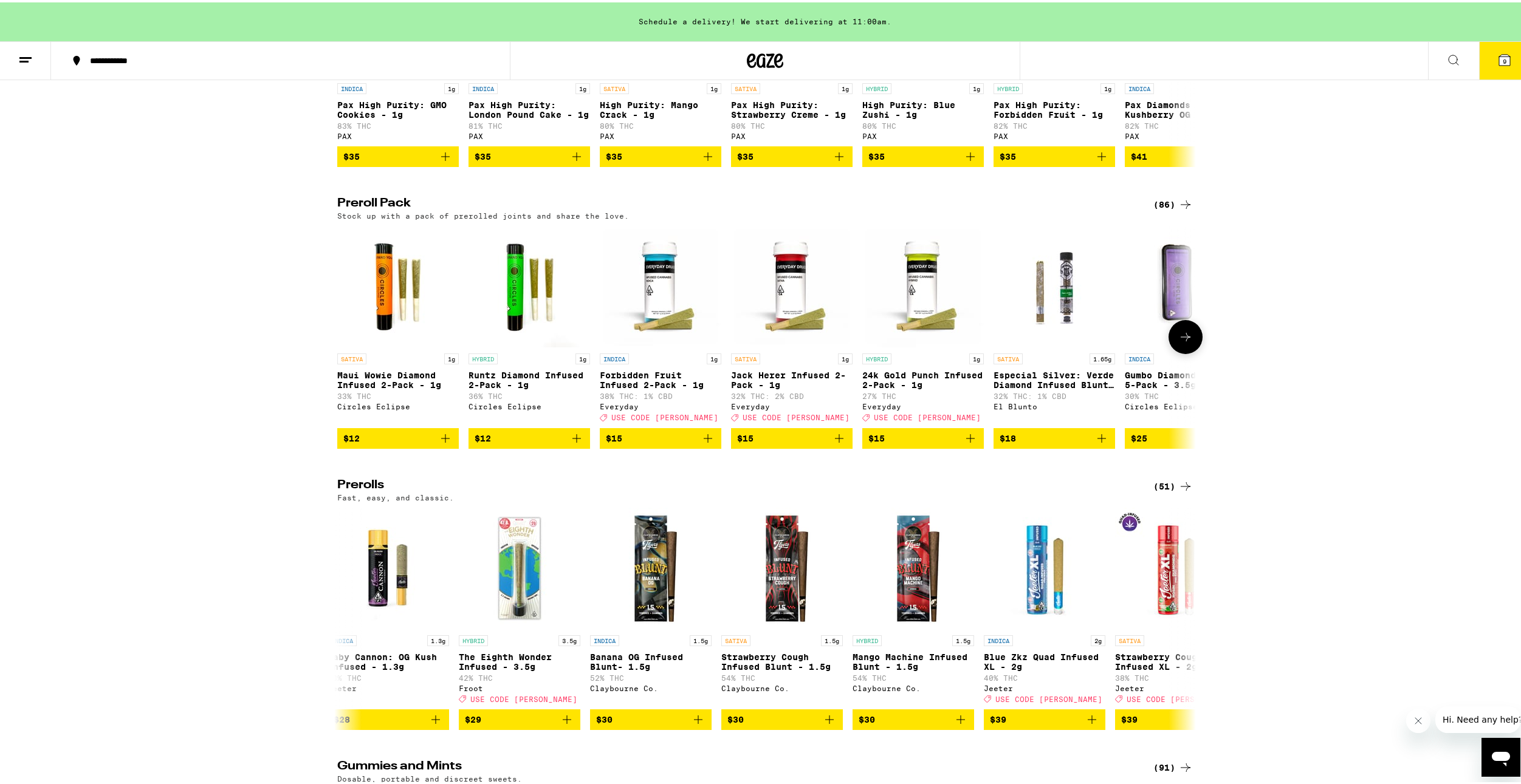
click at [1180, 351] on button at bounding box center [1185, 334] width 34 height 34
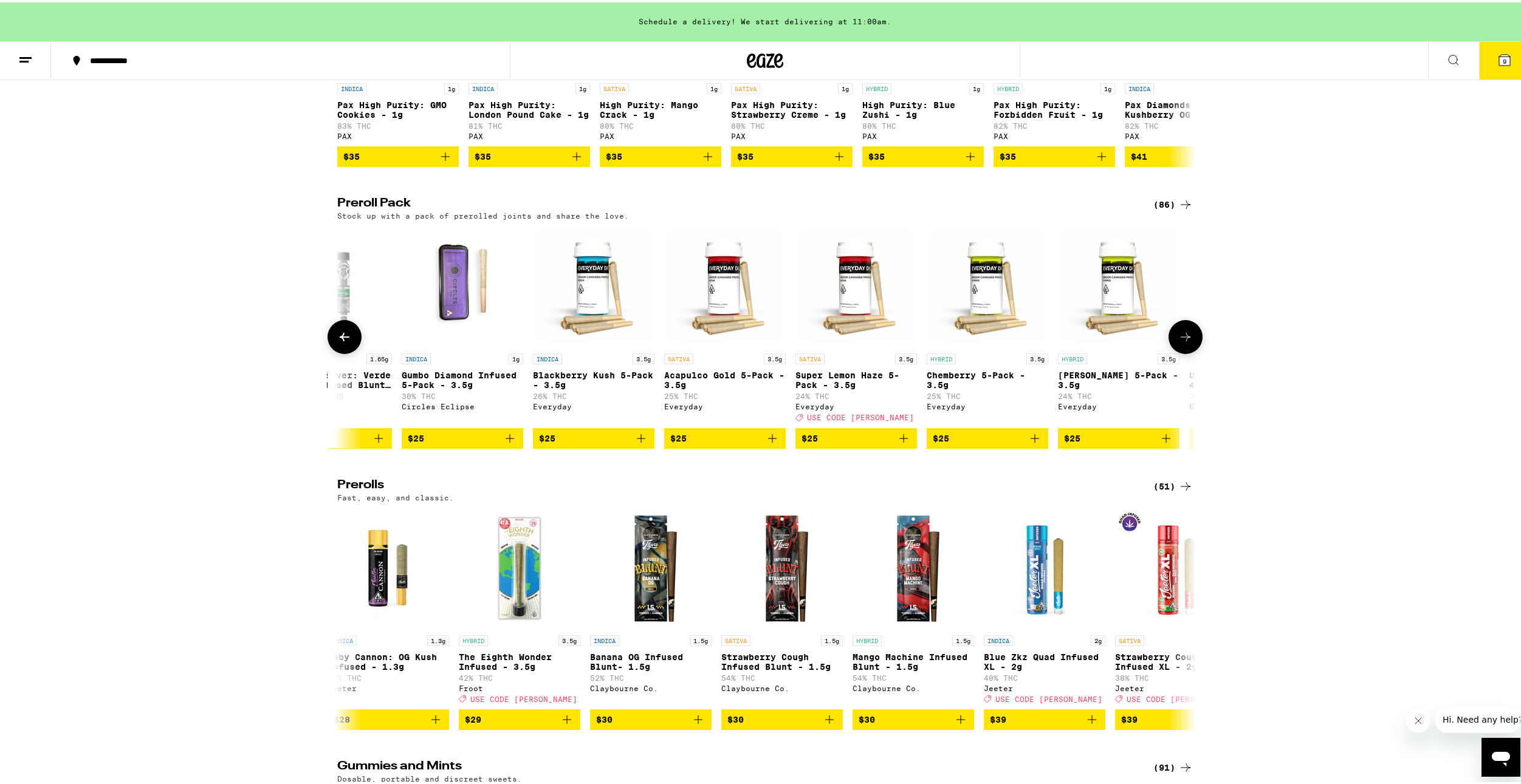
click at [1180, 351] on button at bounding box center [1185, 334] width 34 height 34
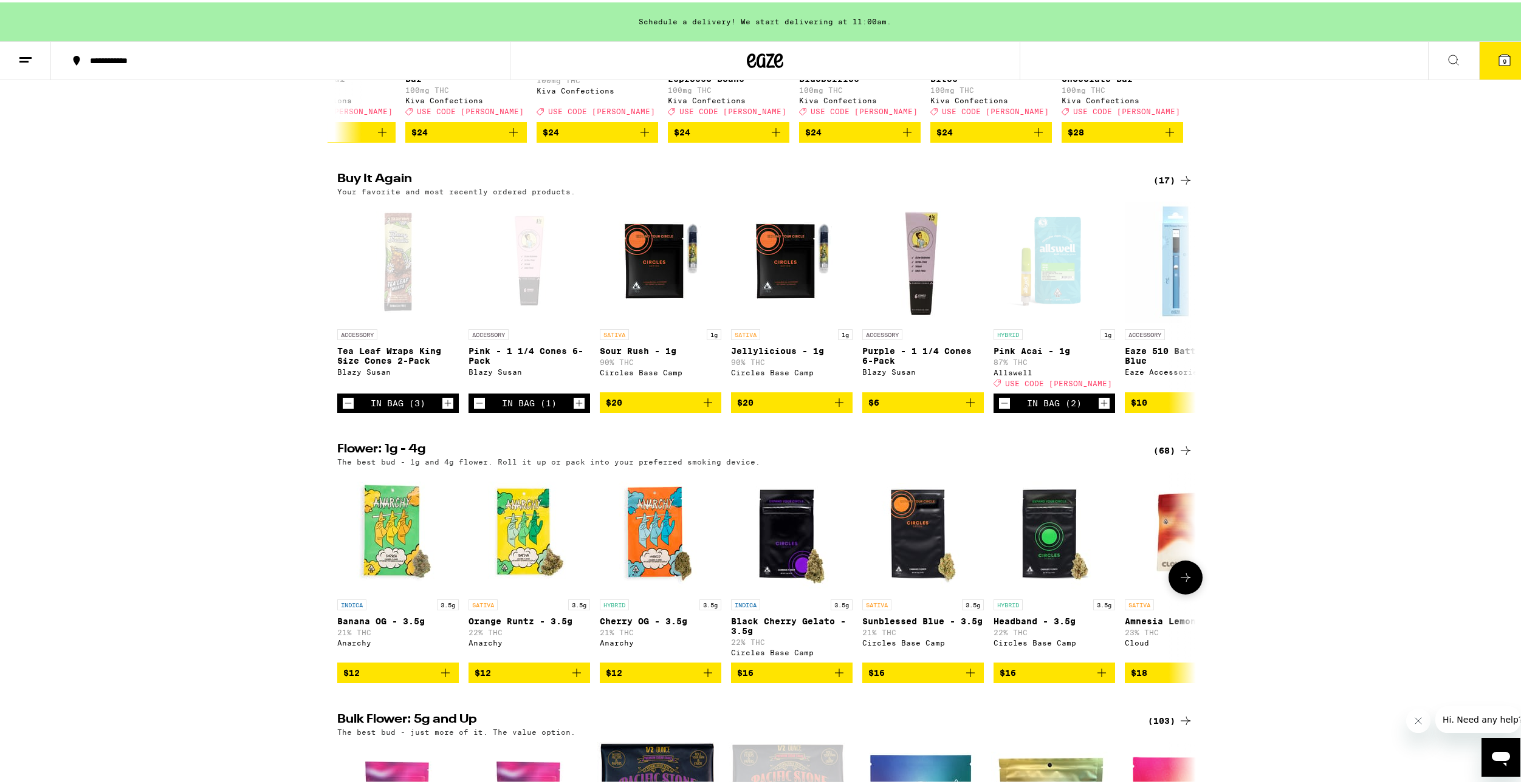
scroll to position [425, 0]
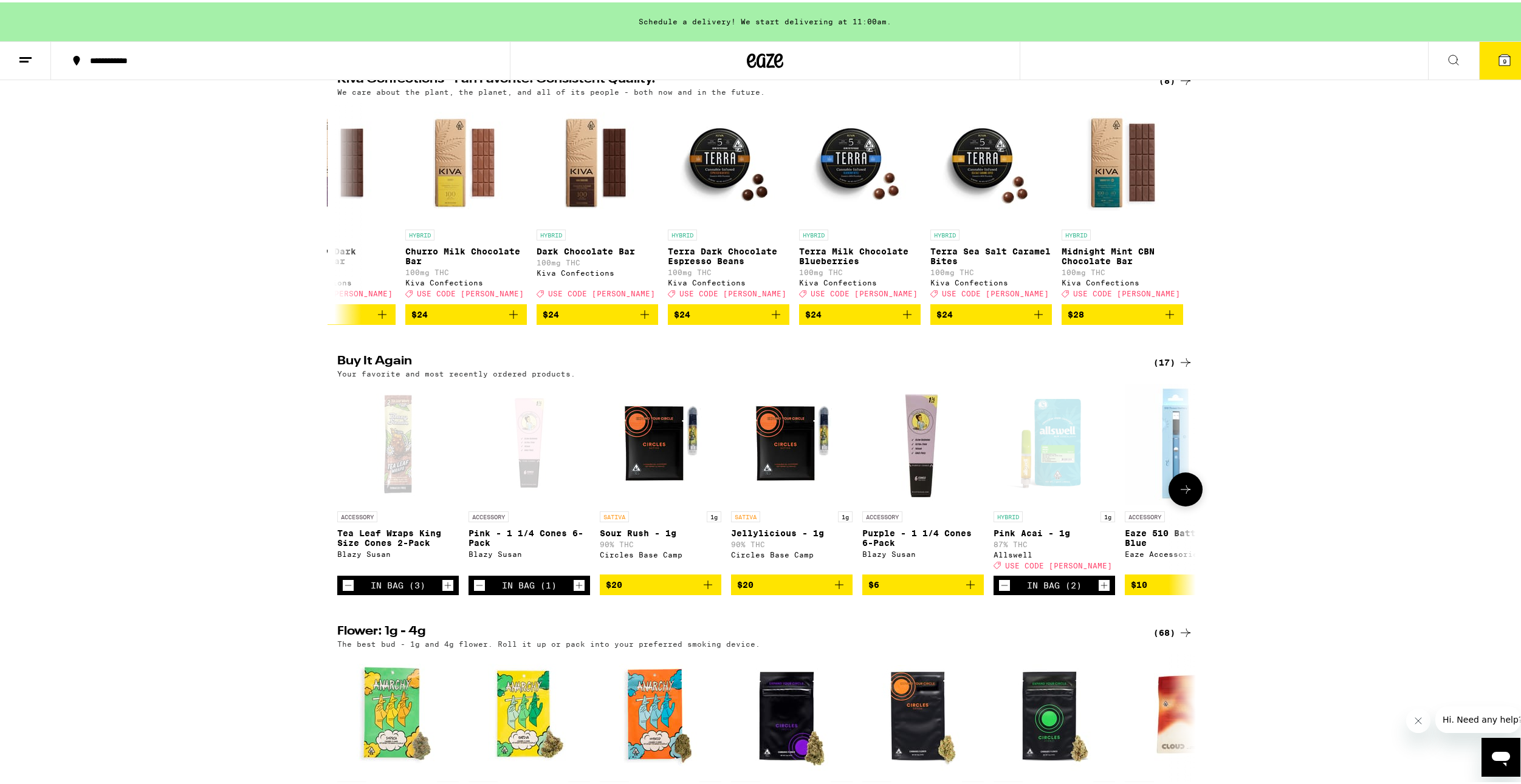
click at [1180, 495] on icon at bounding box center [1186, 487] width 15 height 15
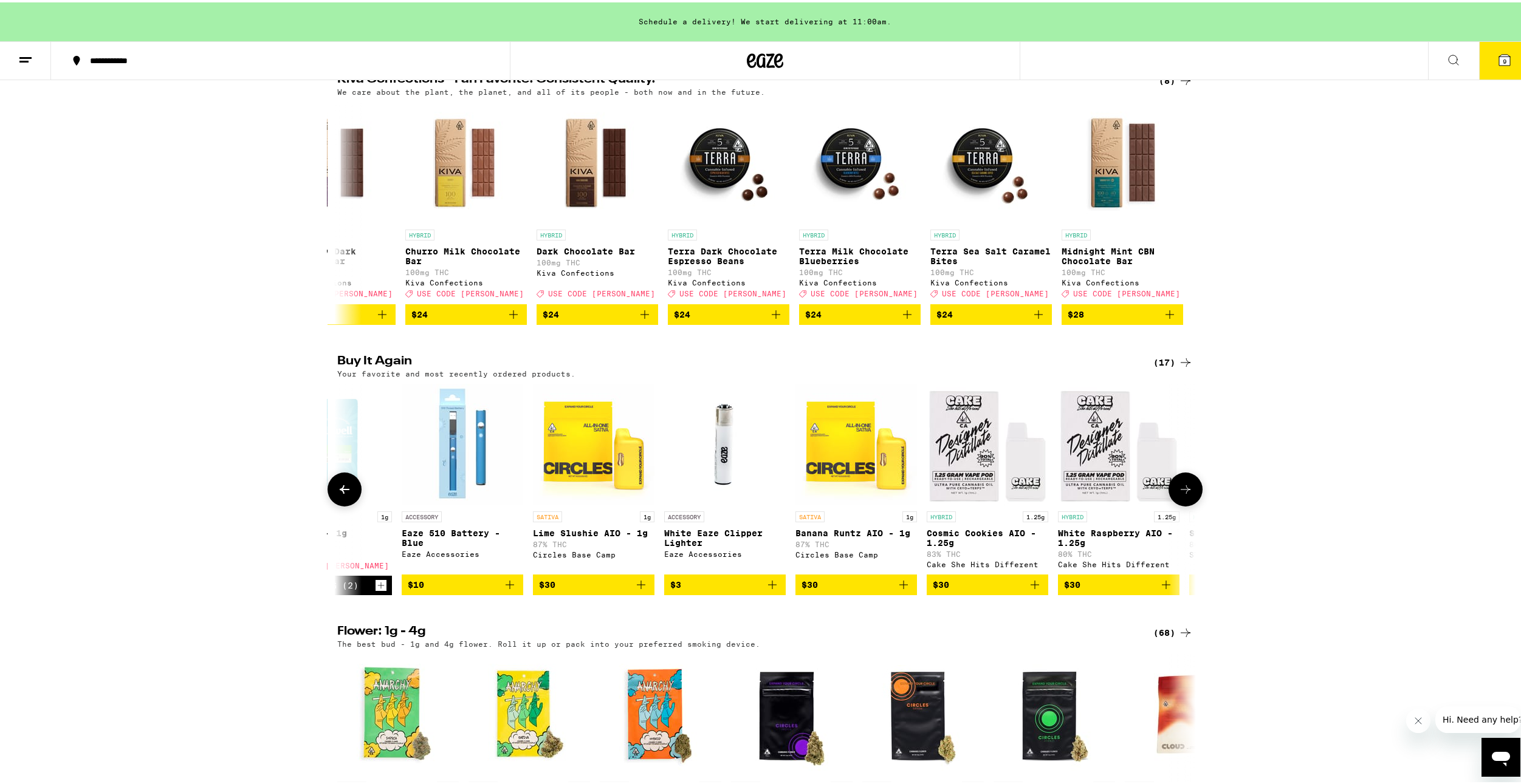
click at [1180, 495] on icon at bounding box center [1186, 487] width 15 height 15
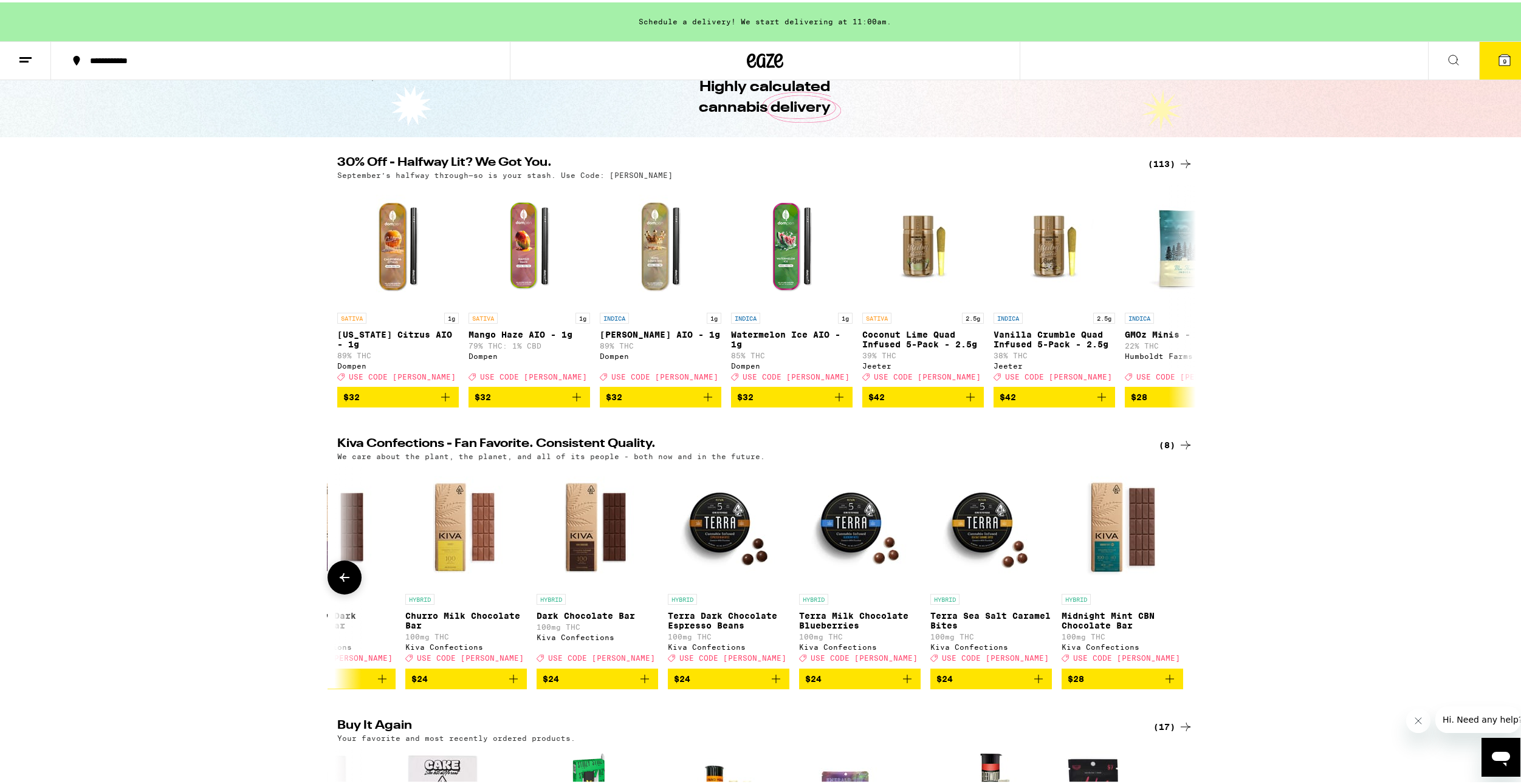
scroll to position [0, 0]
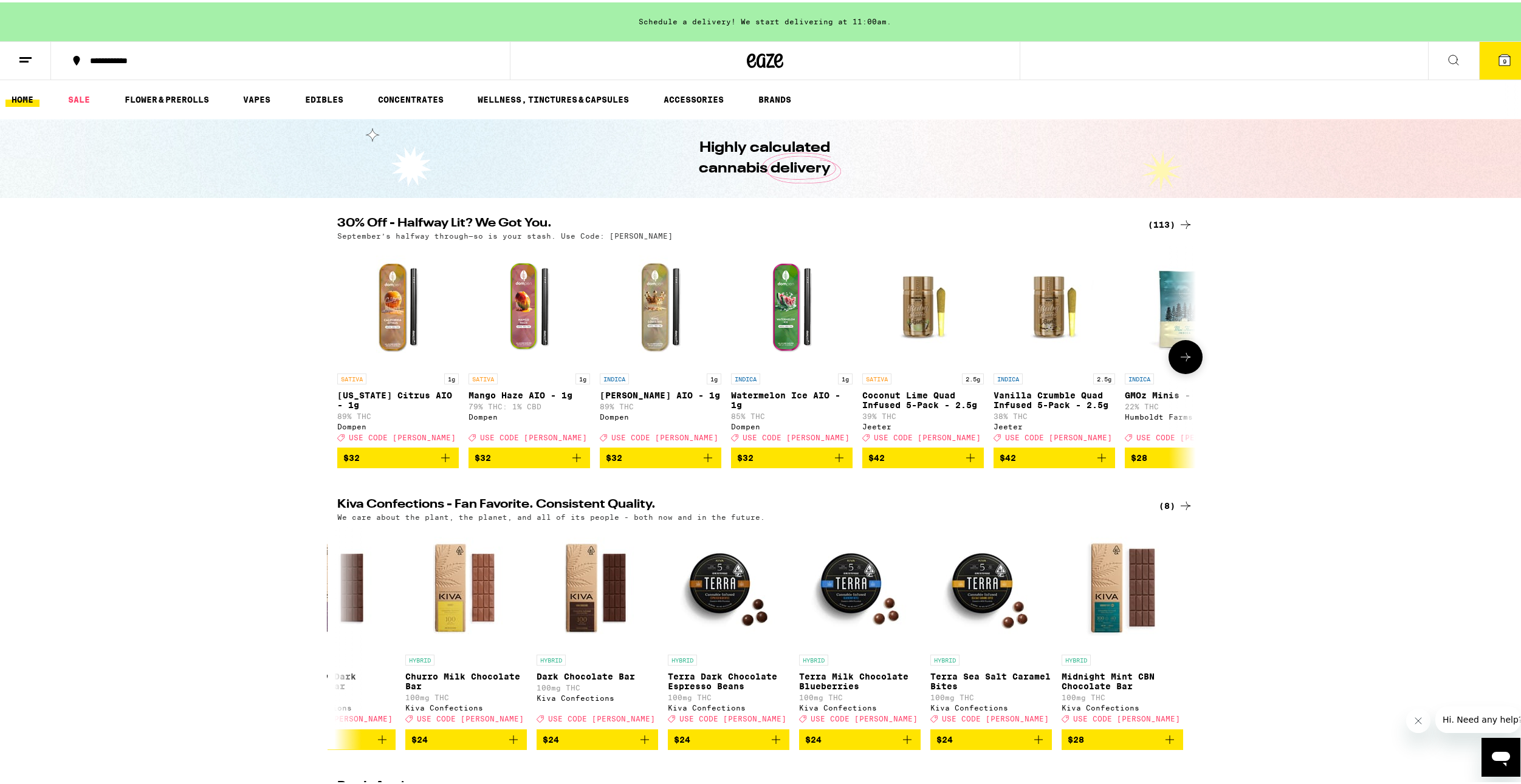
click at [1179, 359] on icon at bounding box center [1186, 355] width 15 height 15
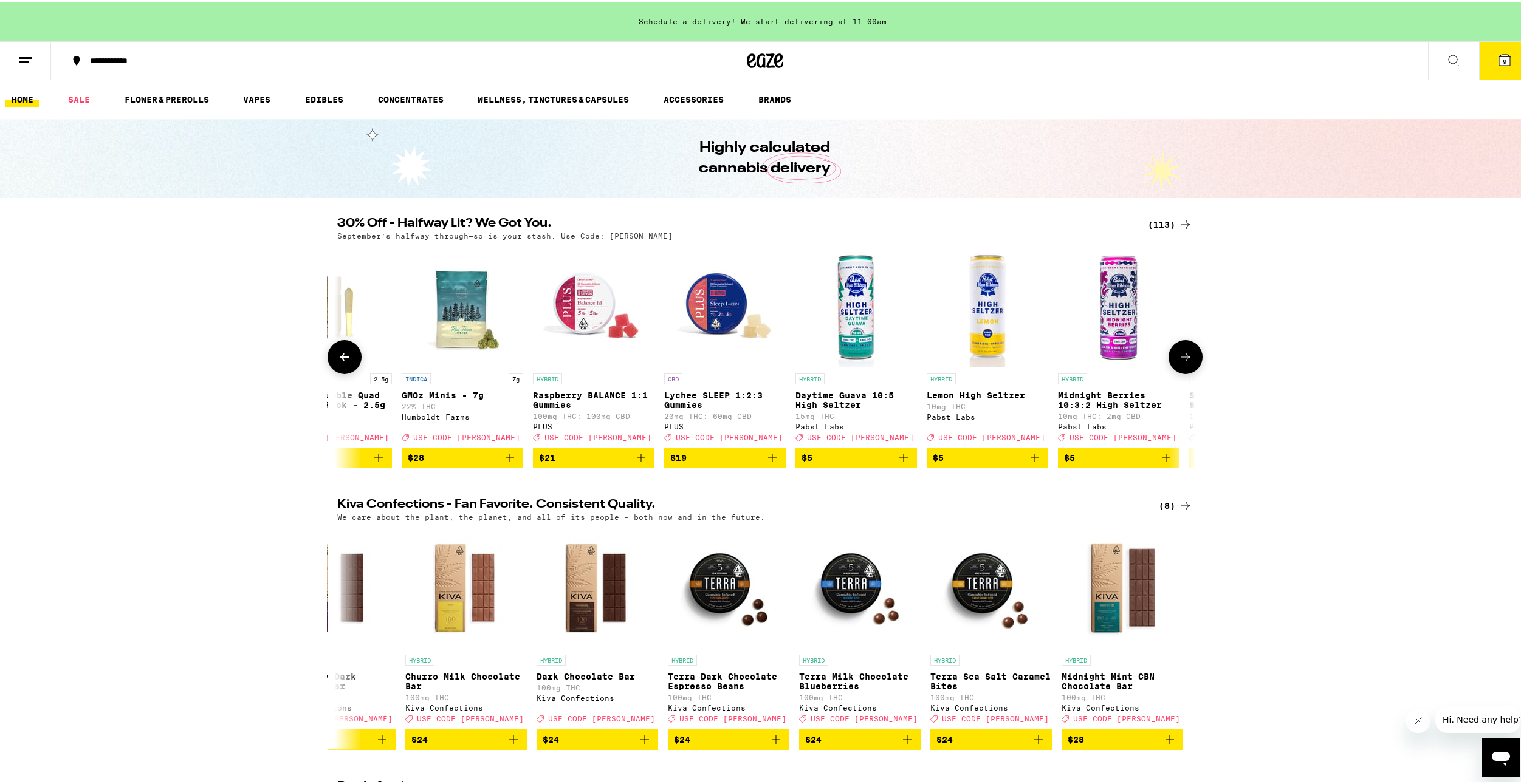
click at [1179, 359] on icon at bounding box center [1186, 355] width 15 height 15
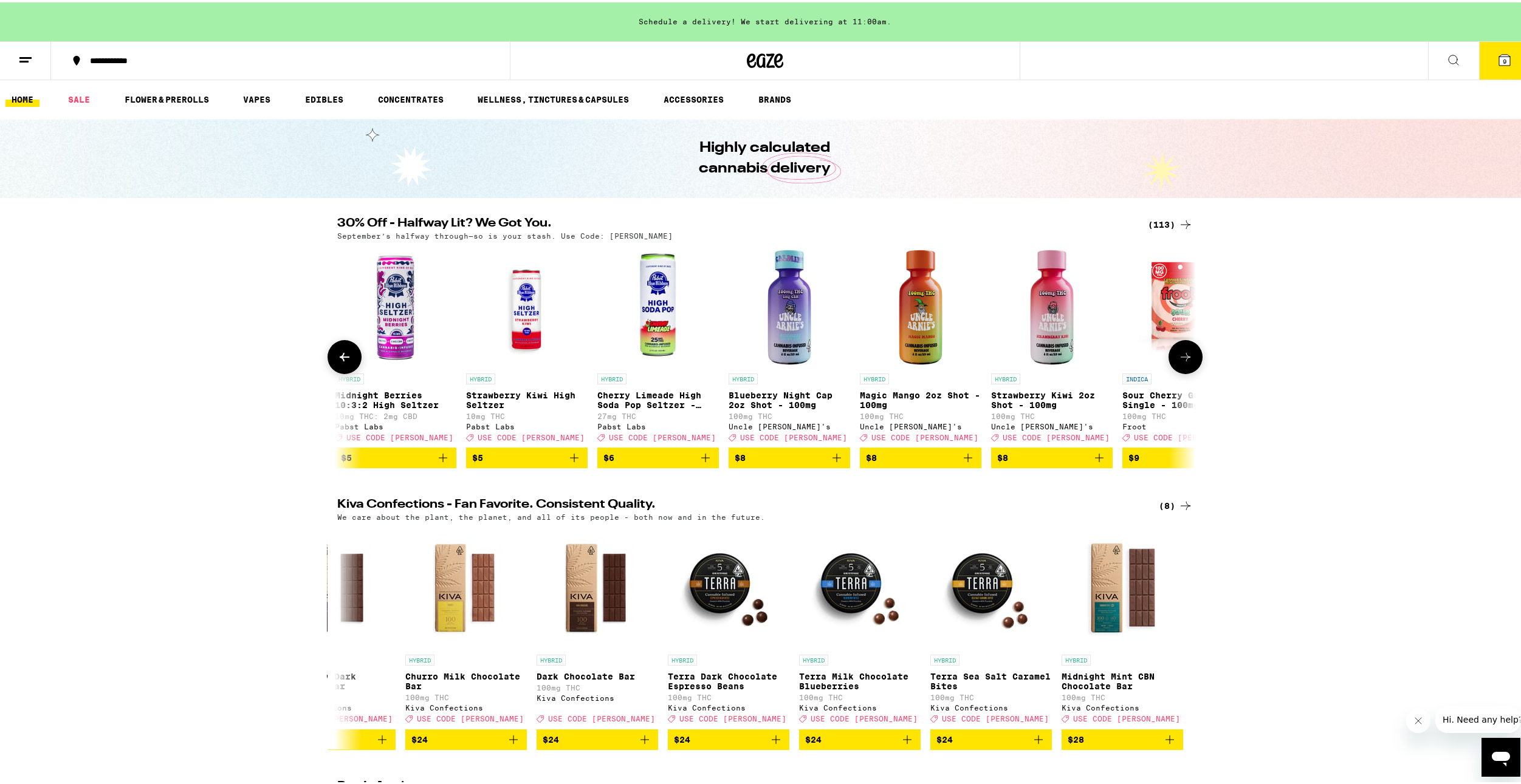
click at [1179, 359] on icon at bounding box center [1186, 355] width 15 height 15
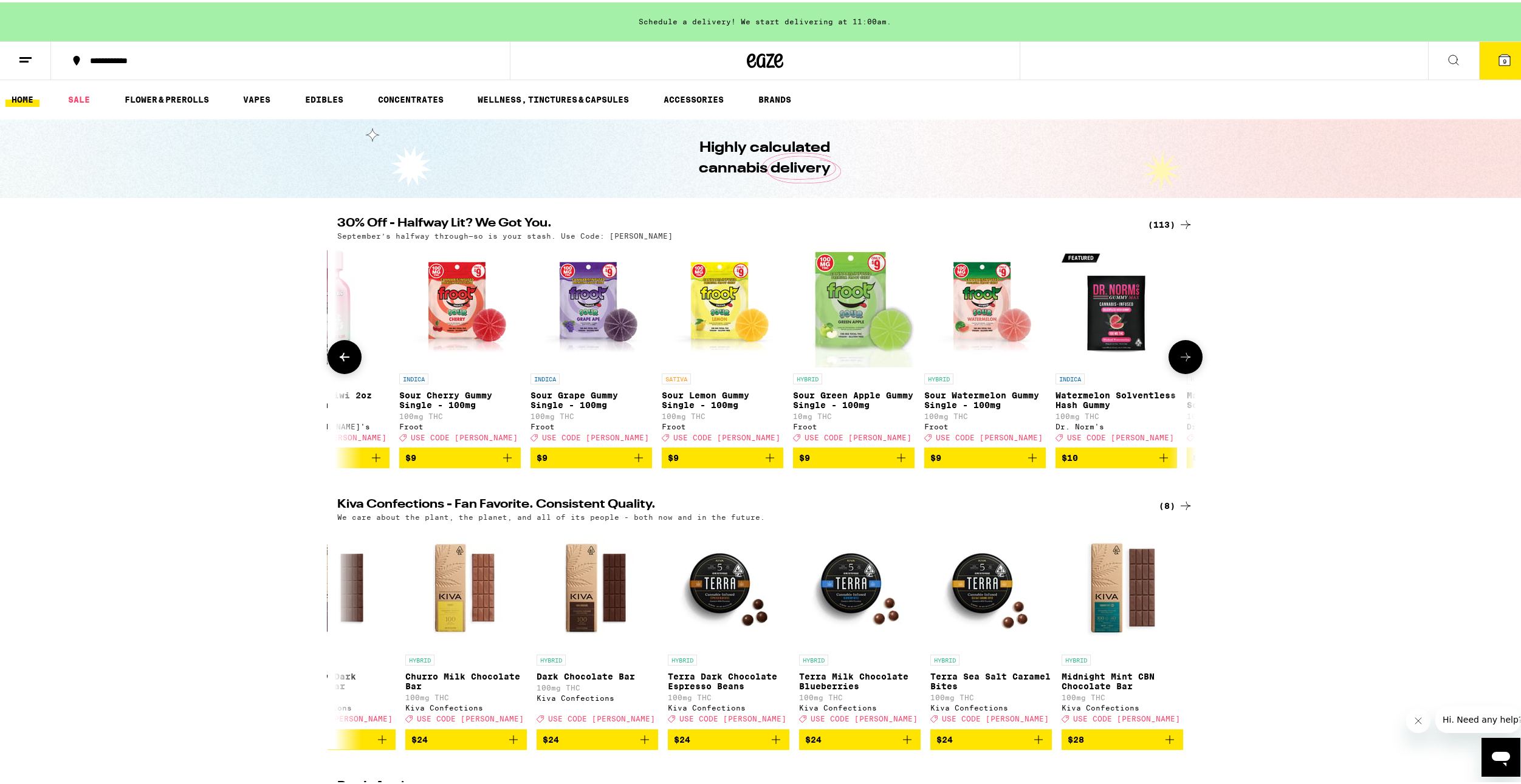
click at [1179, 359] on icon at bounding box center [1186, 355] width 15 height 15
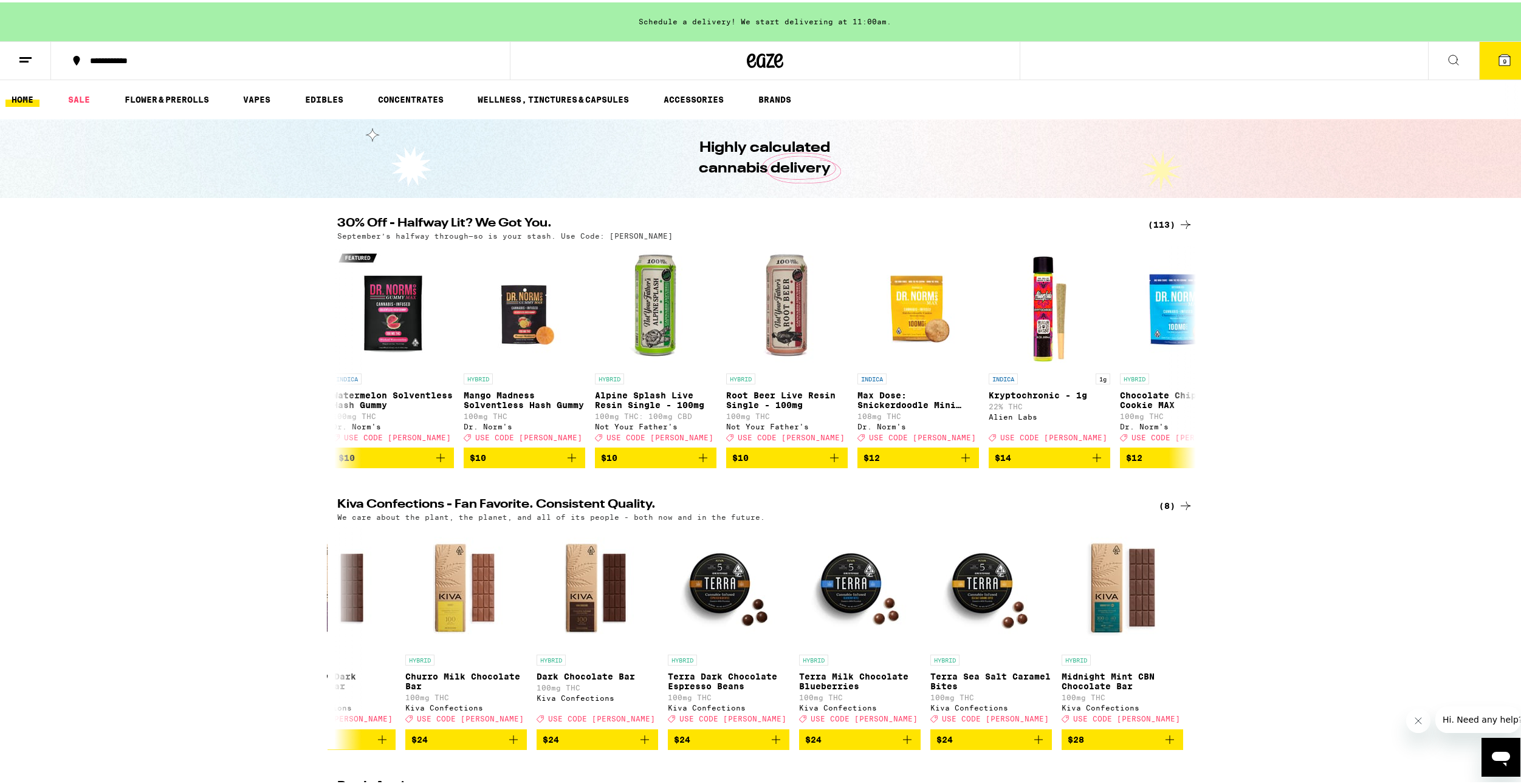
click at [1499, 62] on icon at bounding box center [1505, 58] width 11 height 11
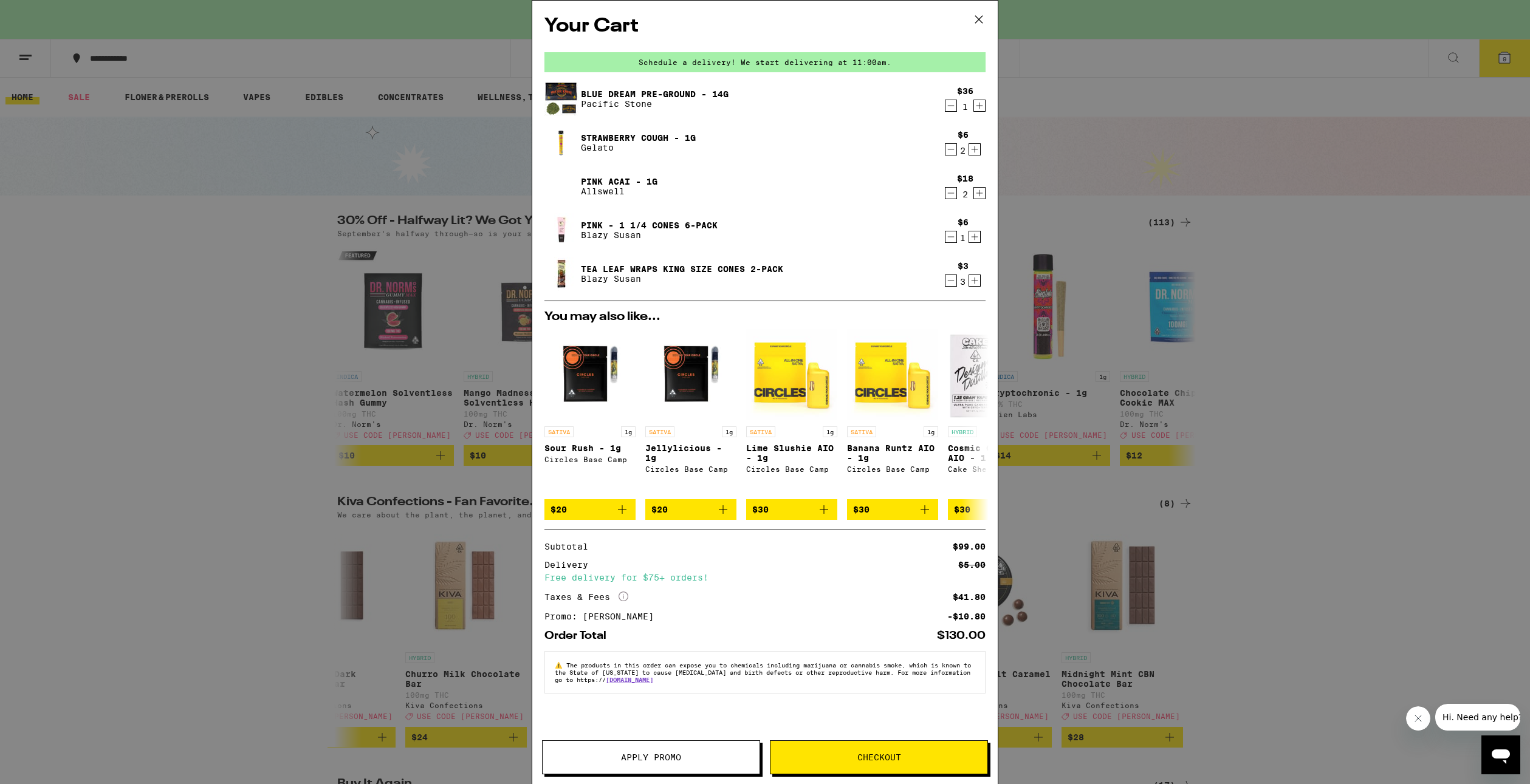
click at [954, 152] on icon "Decrement" at bounding box center [951, 149] width 11 height 15
click at [1395, 464] on div "Your Cart Schedule a delivery! We start delivering at 11:00am. Blue Dream Pre-G…" at bounding box center [765, 392] width 1530 height 784
